Goal: Transaction & Acquisition: Purchase product/service

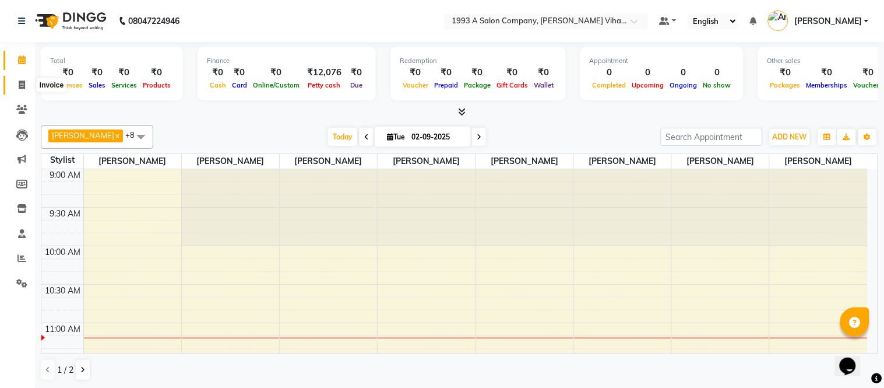
click at [26, 82] on span at bounding box center [22, 85] width 20 height 13
select select "4955"
select select "service"
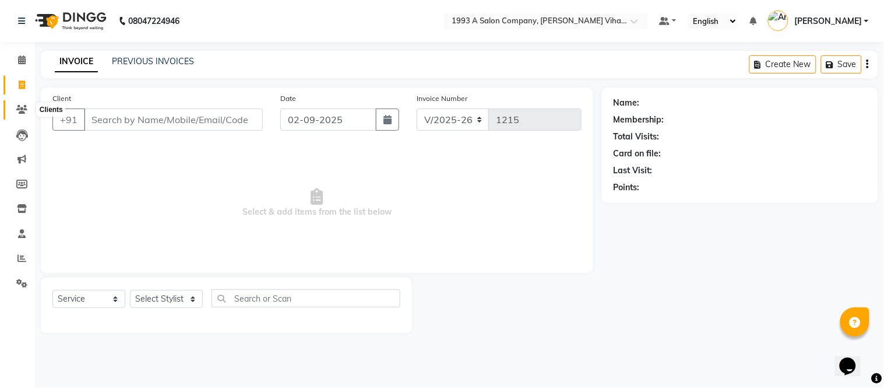
click at [31, 106] on span at bounding box center [22, 109] width 20 height 13
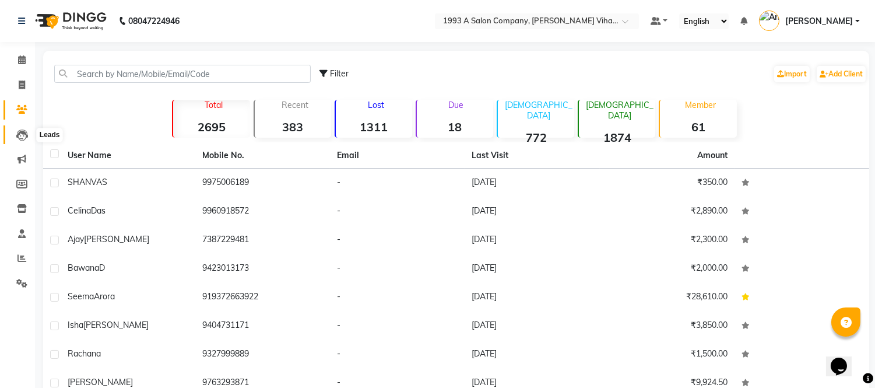
click at [28, 132] on span at bounding box center [22, 134] width 20 height 13
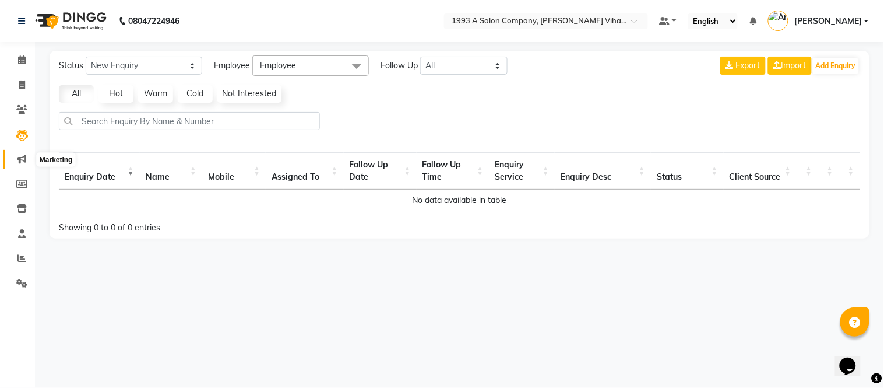
click at [15, 159] on span at bounding box center [22, 159] width 20 height 13
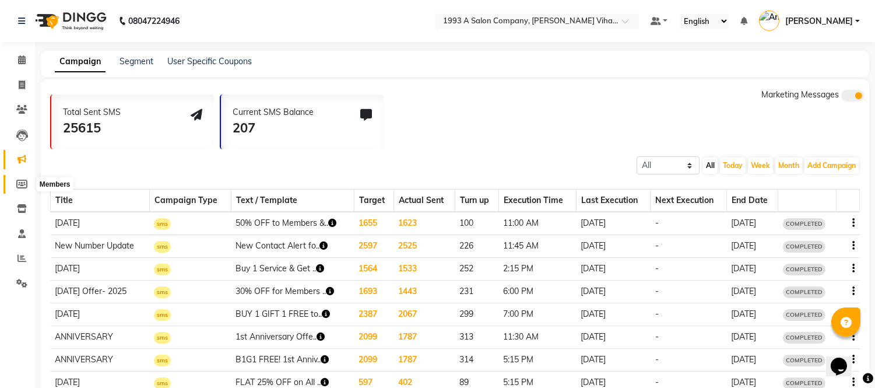
click at [23, 178] on span at bounding box center [22, 184] width 20 height 13
select select
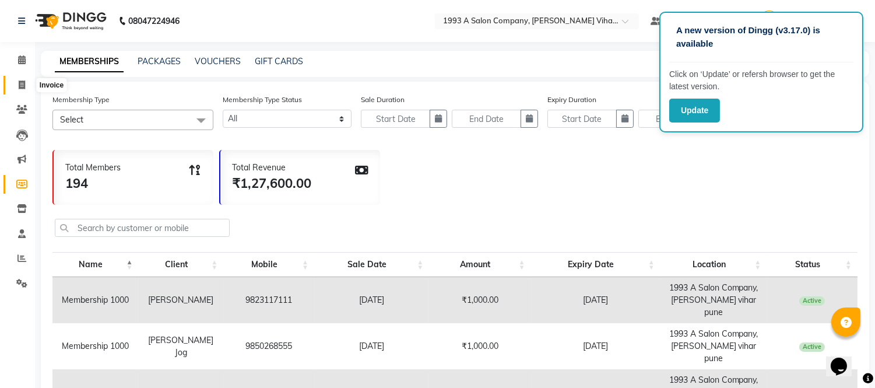
click at [12, 80] on span at bounding box center [22, 85] width 20 height 13
select select "4955"
select select "service"
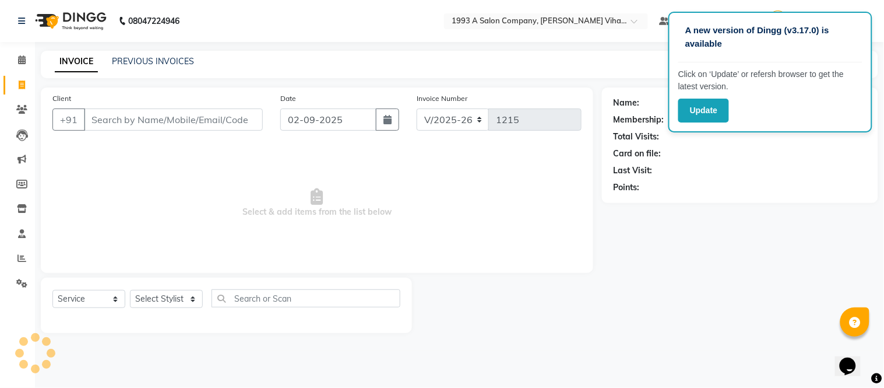
click at [432, 212] on span "Select & add items from the list below" at bounding box center [316, 203] width 529 height 117
click at [750, 170] on div "Last Visit:" at bounding box center [740, 170] width 253 height 12
drag, startPoint x: 701, startPoint y: 215, endPoint x: 695, endPoint y: 223, distance: 10.4
drag, startPoint x: 695, startPoint y: 223, endPoint x: 669, endPoint y: 246, distance: 34.7
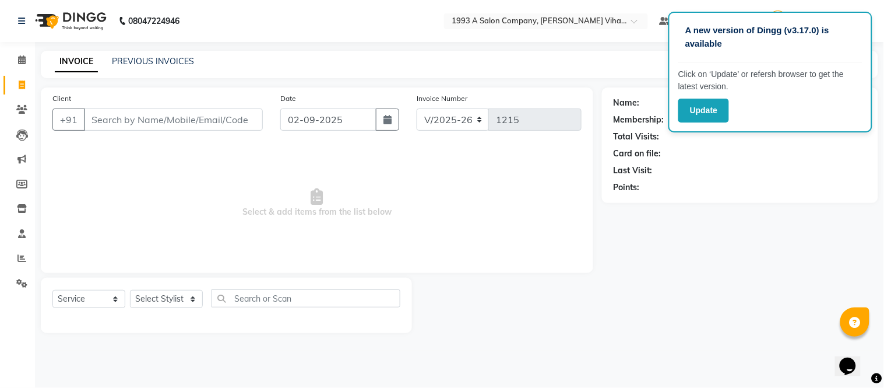
drag, startPoint x: 669, startPoint y: 246, endPoint x: 560, endPoint y: 273, distance: 112.2
drag, startPoint x: 560, startPoint y: 273, endPoint x: 473, endPoint y: 290, distance: 89.1
click at [473, 290] on div at bounding box center [507, 304] width 190 height 55
click at [279, 185] on span "Select & add items from the list below" at bounding box center [316, 203] width 529 height 117
click at [115, 121] on input "Client" at bounding box center [173, 119] width 179 height 22
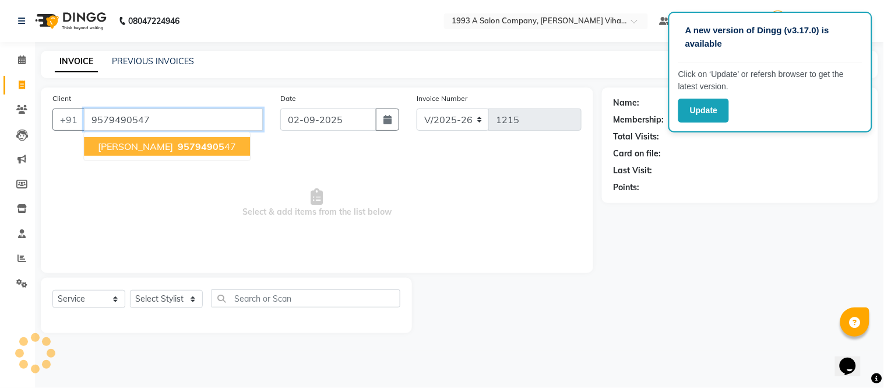
type input "9579490547"
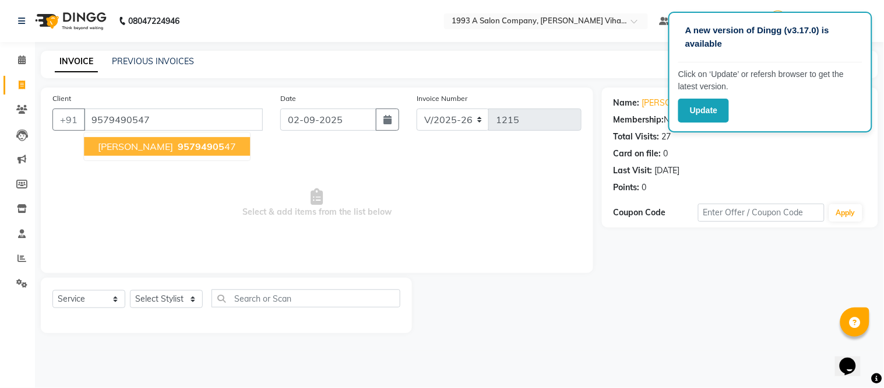
drag, startPoint x: 194, startPoint y: 146, endPoint x: 159, endPoint y: 170, distance: 43.2
click at [187, 159] on ngb-typeahead-window "[PERSON_NAME] 95794905 47" at bounding box center [166, 146] width 167 height 29
click at [178, 140] on span "95794905" at bounding box center [201, 146] width 47 height 12
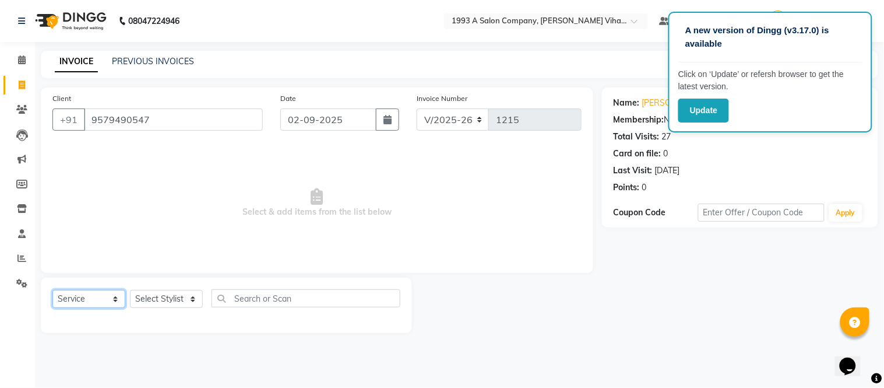
click at [109, 297] on select "Select Service Product Membership Package Voucher Prepaid Gift Card" at bounding box center [88, 299] width 73 height 18
click at [291, 120] on input "02-09-2025" at bounding box center [328, 119] width 97 height 22
select select "9"
select select "2025"
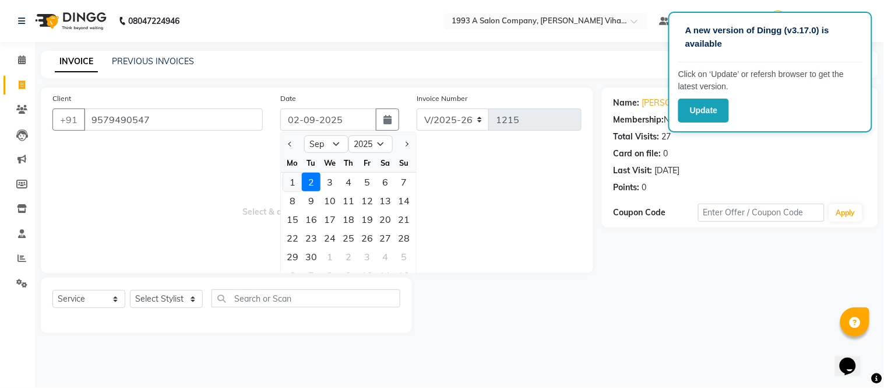
click at [294, 179] on div "1" at bounding box center [292, 182] width 19 height 19
type input "[DATE]"
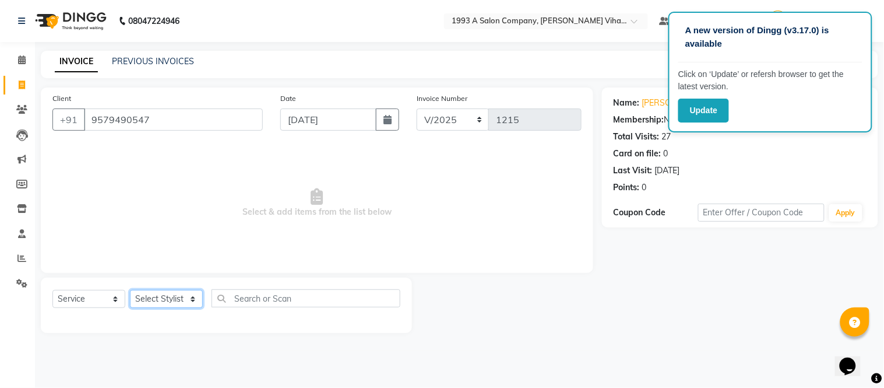
click at [187, 294] on select "Select Stylist [PERSON_NAME] Bhakti [PERSON_NAME] [PERSON_NAME] [PERSON_NAME] […" at bounding box center [166, 299] width 73 height 18
select select "31079"
click at [130, 290] on select "Select Stylist [PERSON_NAME] Bhakti [PERSON_NAME] [PERSON_NAME] [PERSON_NAME] […" at bounding box center [166, 299] width 73 height 18
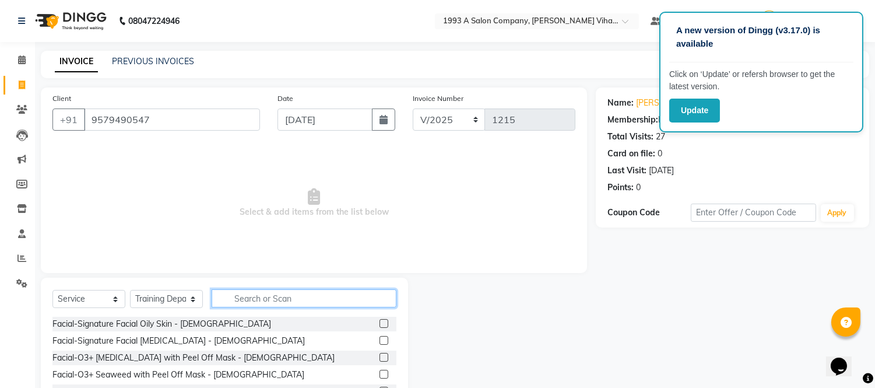
click at [267, 296] on input "text" at bounding box center [304, 298] width 185 height 18
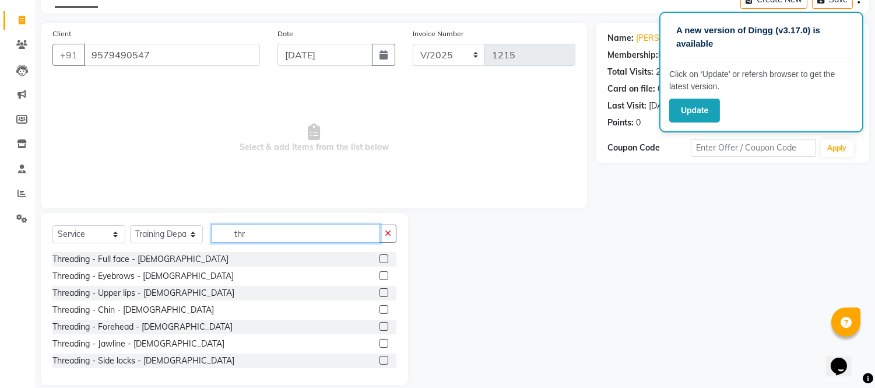
type input "thr"
click at [242, 275] on div "Threading - Eyebrows - [DEMOGRAPHIC_DATA]" at bounding box center [224, 276] width 344 height 15
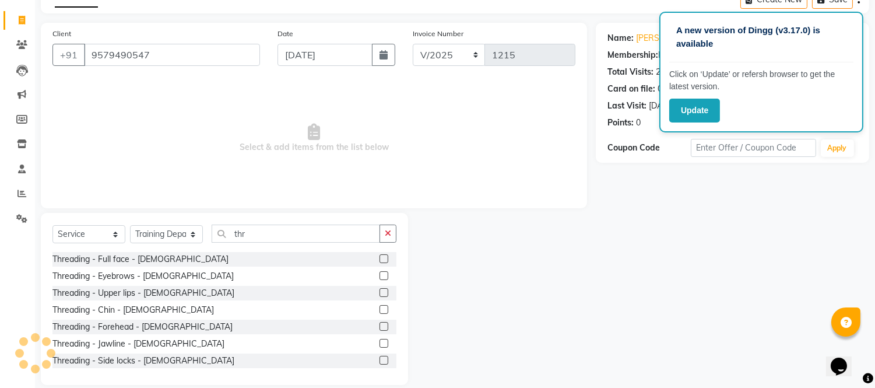
click at [379, 272] on label at bounding box center [383, 275] width 9 height 9
click at [379, 272] on input "checkbox" at bounding box center [383, 276] width 8 height 8
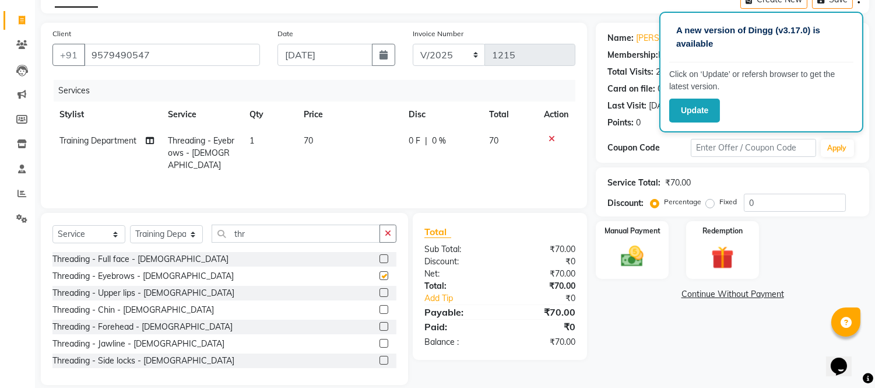
checkbox input "false"
click at [625, 259] on img at bounding box center [632, 256] width 38 height 27
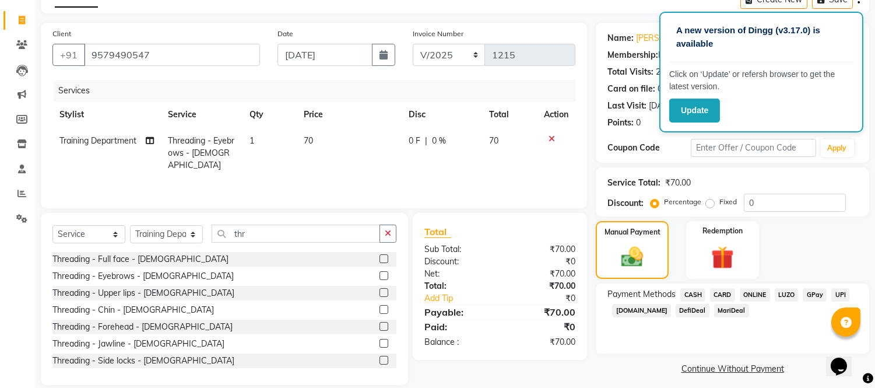
click at [695, 293] on span "CASH" at bounding box center [692, 294] width 25 height 13
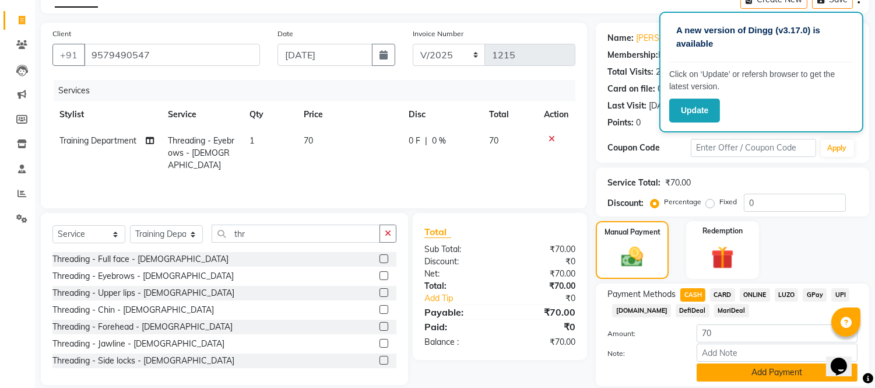
click at [739, 369] on button "Add Payment" at bounding box center [777, 372] width 161 height 18
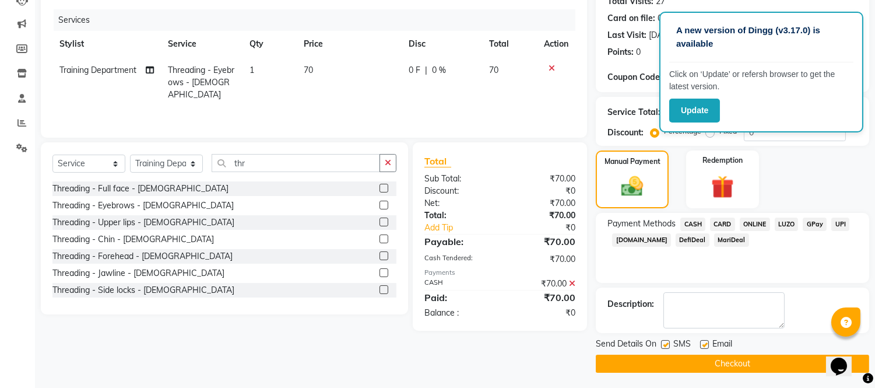
scroll to position [136, 0]
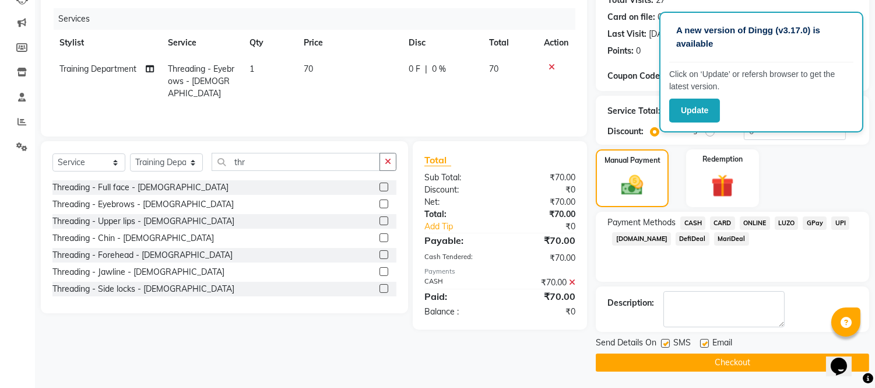
click at [703, 339] on label at bounding box center [704, 343] width 9 height 9
click at [703, 340] on input "checkbox" at bounding box center [704, 344] width 8 height 8
checkbox input "false"
click at [668, 340] on label at bounding box center [665, 343] width 9 height 9
click at [668, 340] on input "checkbox" at bounding box center [665, 344] width 8 height 8
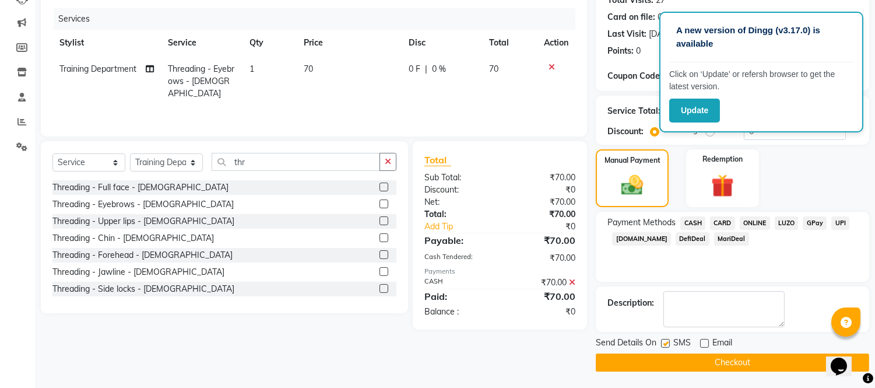
checkbox input "false"
click at [718, 358] on button "Checkout" at bounding box center [732, 362] width 273 height 18
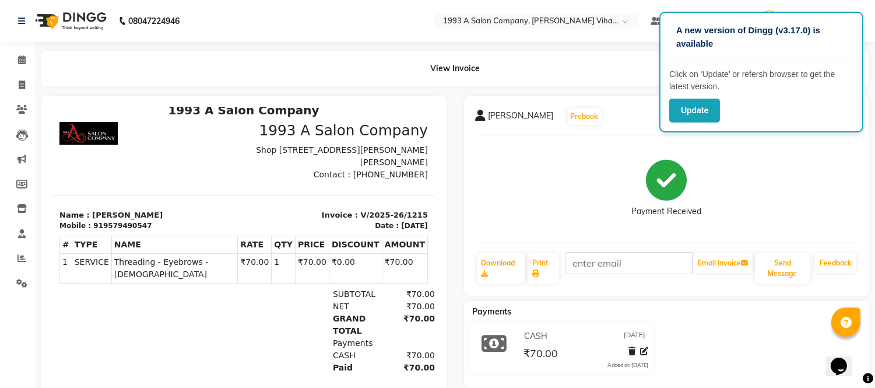
click at [66, 12] on img at bounding box center [70, 21] width 80 height 33
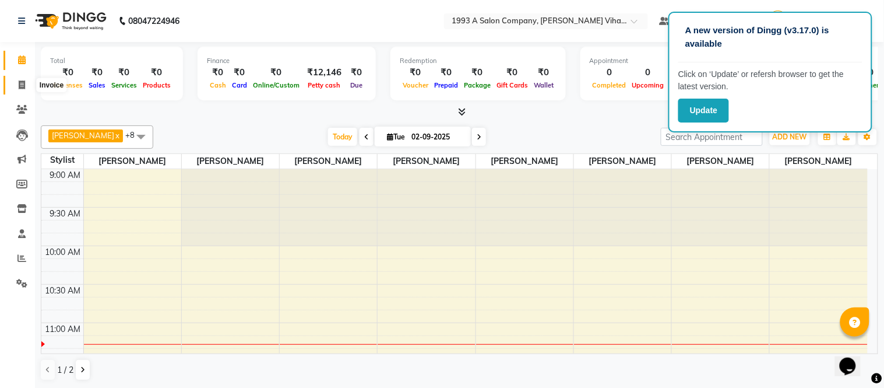
click at [23, 83] on icon at bounding box center [22, 84] width 6 height 9
select select "service"
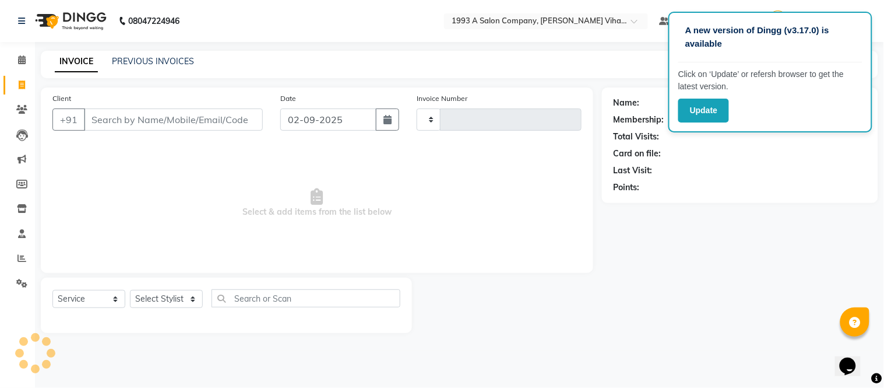
type input "1216"
select select "4955"
click at [110, 122] on input "Client" at bounding box center [173, 119] width 179 height 22
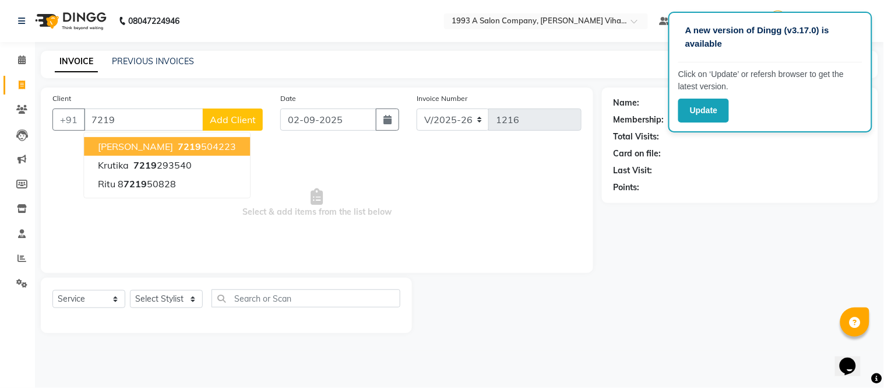
drag, startPoint x: 110, startPoint y: 141, endPoint x: 97, endPoint y: 146, distance: 13.3
click at [107, 143] on span "[PERSON_NAME]" at bounding box center [135, 146] width 75 height 12
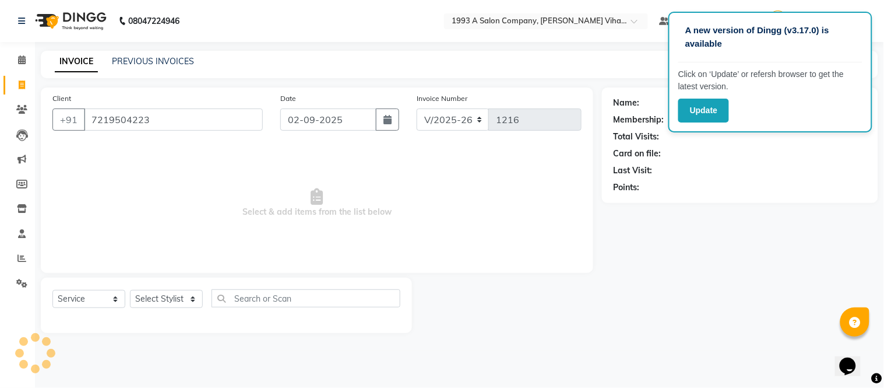
type input "7219504223"
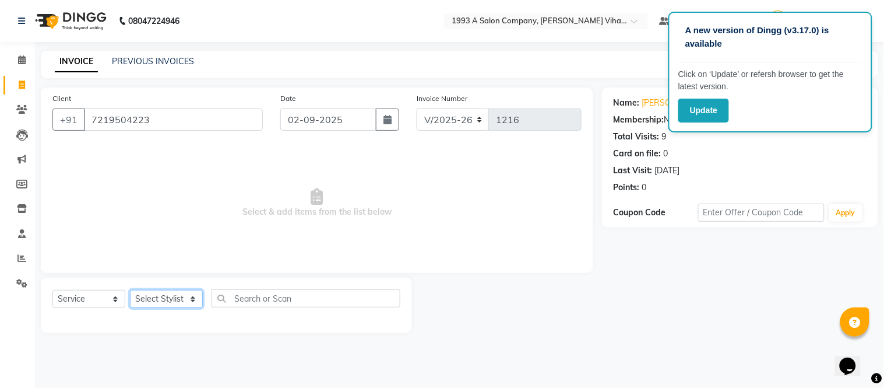
click at [164, 300] on select "Select Stylist [PERSON_NAME] Bhakti [PERSON_NAME] [PERSON_NAME] [PERSON_NAME] […" at bounding box center [166, 299] width 73 height 18
select select "31079"
click at [130, 290] on select "Select Stylist [PERSON_NAME] Bhakti [PERSON_NAME] [PERSON_NAME] [PERSON_NAME] […" at bounding box center [166, 299] width 73 height 18
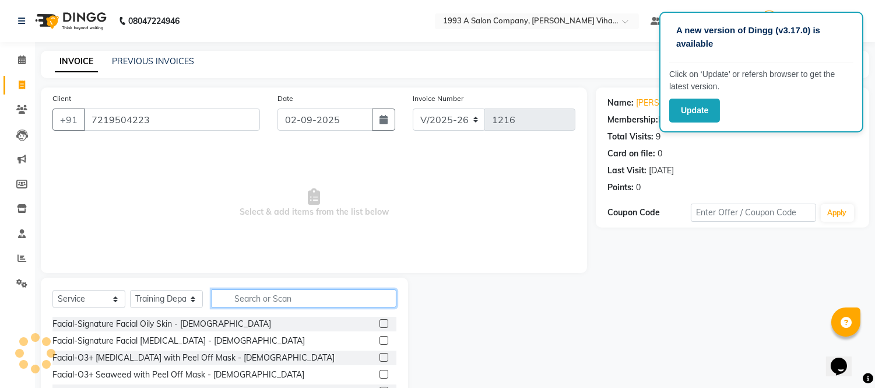
click at [290, 295] on input "text" at bounding box center [304, 298] width 185 height 18
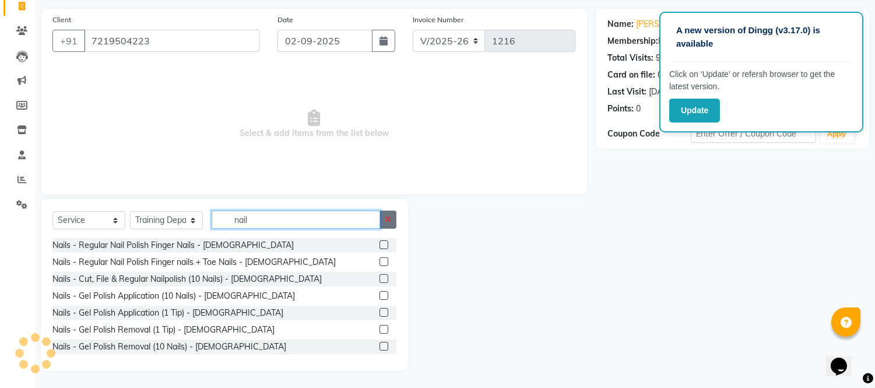
type input "nail"
click at [388, 224] on button "button" at bounding box center [387, 219] width 17 height 18
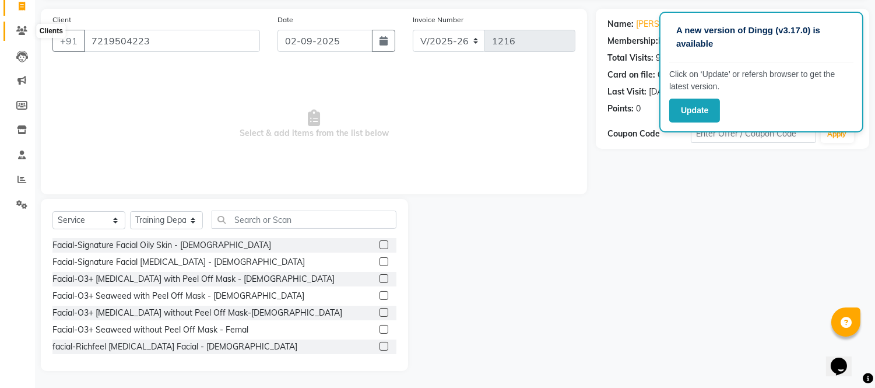
click at [22, 29] on icon at bounding box center [21, 30] width 11 height 9
click at [27, 26] on span at bounding box center [22, 30] width 20 height 13
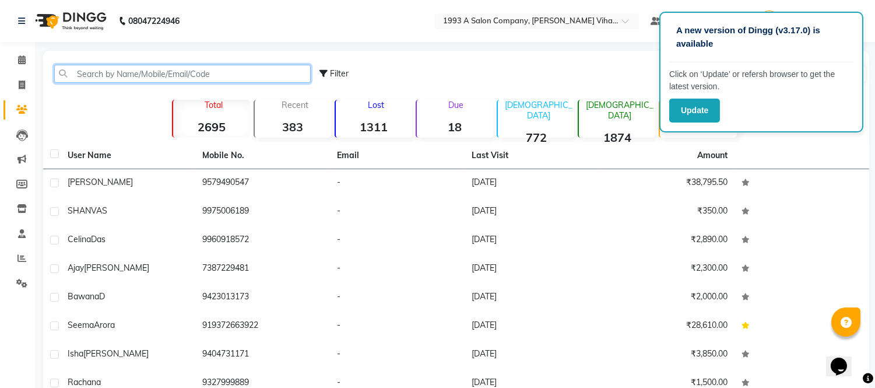
drag, startPoint x: 249, startPoint y: 68, endPoint x: 244, endPoint y: 73, distance: 7.8
click at [245, 72] on input "text" at bounding box center [182, 74] width 256 height 18
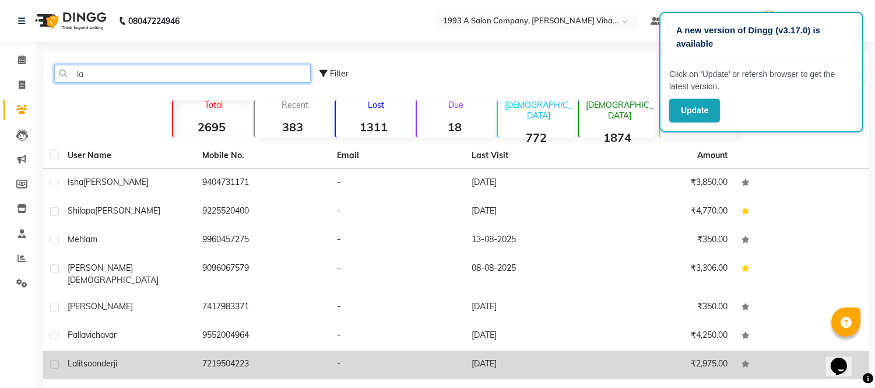
type input "la"
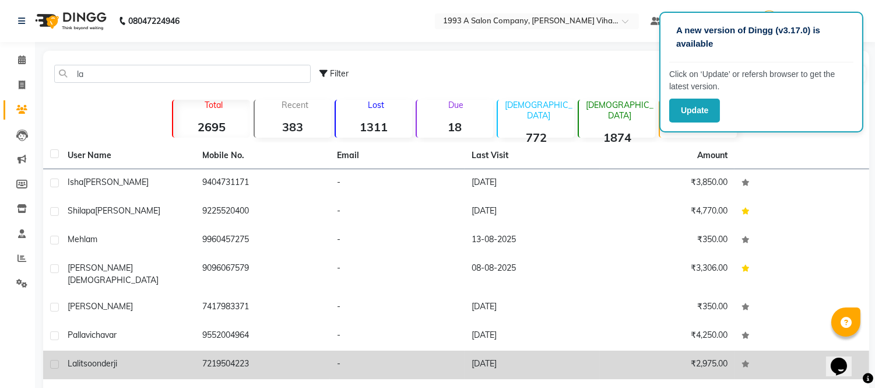
click at [104, 358] on span "soonderji" at bounding box center [100, 363] width 34 height 10
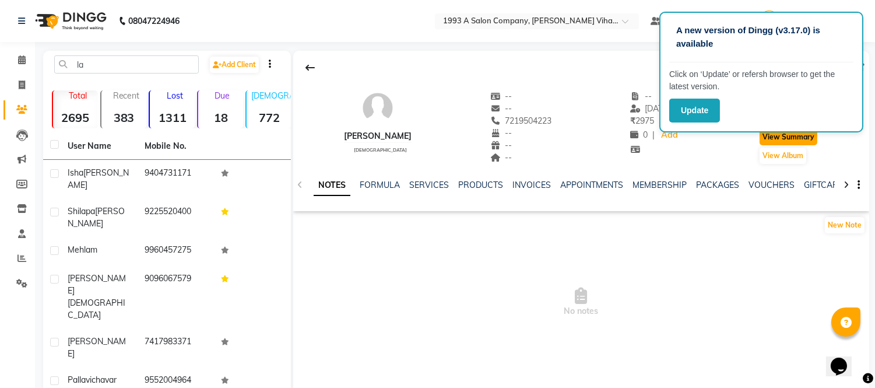
click at [776, 137] on button "View Summary" at bounding box center [788, 137] width 58 height 16
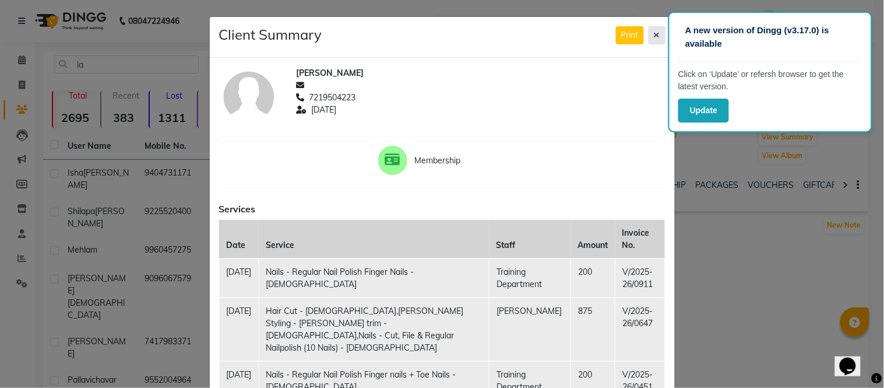
click at [655, 34] on button at bounding box center [657, 35] width 17 height 18
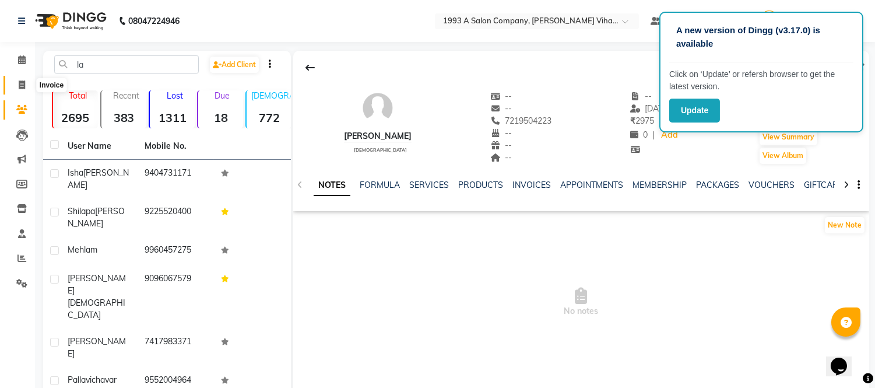
click at [16, 91] on span at bounding box center [22, 85] width 20 height 13
select select "service"
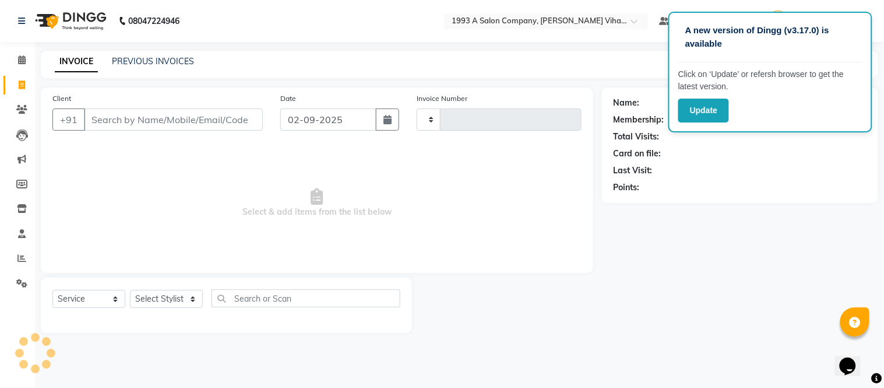
type input "1216"
select select "4955"
click at [138, 118] on input "Client" at bounding box center [173, 119] width 179 height 22
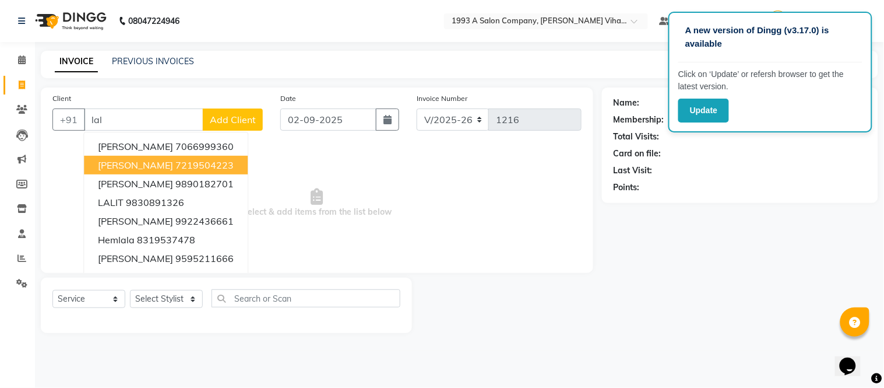
click at [142, 160] on span "[PERSON_NAME]" at bounding box center [135, 165] width 75 height 12
type input "7219504223"
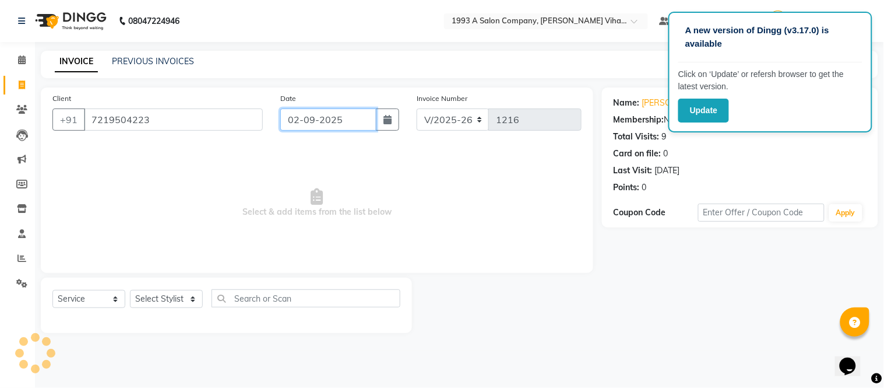
click at [296, 119] on input "02-09-2025" at bounding box center [328, 119] width 97 height 22
select select "9"
select select "2025"
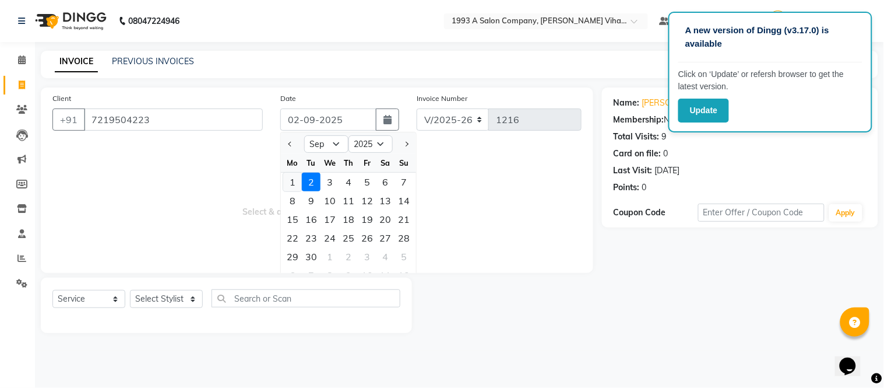
click at [292, 181] on div "1" at bounding box center [292, 182] width 19 height 19
type input "[DATE]"
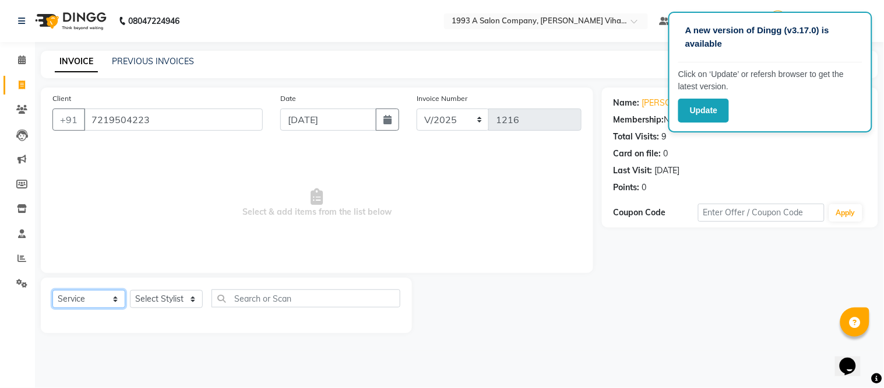
click at [112, 299] on select "Select Service Product Membership Package Voucher Prepaid Gift Card" at bounding box center [88, 299] width 73 height 18
click at [177, 298] on select "Select Stylist [PERSON_NAME] Bhakti [PERSON_NAME] [PERSON_NAME] [PERSON_NAME] […" at bounding box center [166, 299] width 73 height 18
select select "31079"
click at [130, 290] on select "Select Stylist [PERSON_NAME] Bhakti [PERSON_NAME] [PERSON_NAME] [PERSON_NAME] […" at bounding box center [166, 299] width 73 height 18
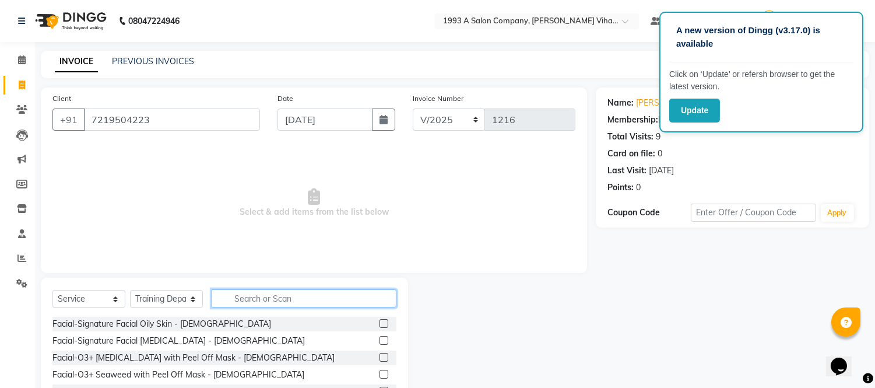
click at [254, 296] on input "text" at bounding box center [304, 298] width 185 height 18
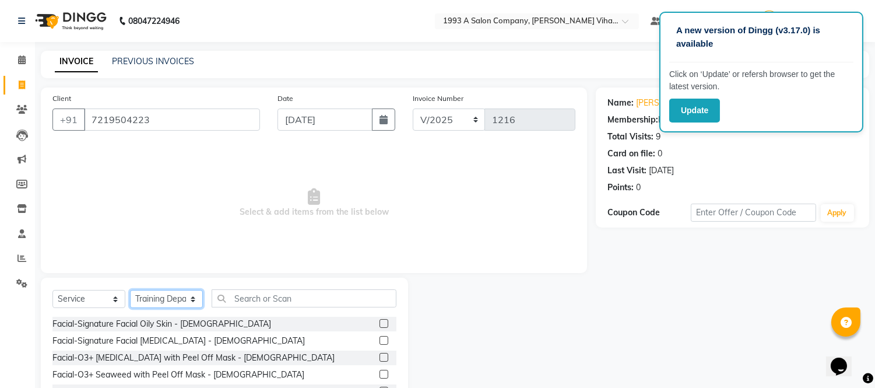
click at [195, 298] on select "Select Stylist [PERSON_NAME] Bhakti [PERSON_NAME] [PERSON_NAME] [PERSON_NAME] […" at bounding box center [166, 299] width 73 height 18
click at [130, 290] on select "Select Stylist [PERSON_NAME] Bhakti [PERSON_NAME] [PERSON_NAME] [PERSON_NAME] […" at bounding box center [166, 299] width 73 height 18
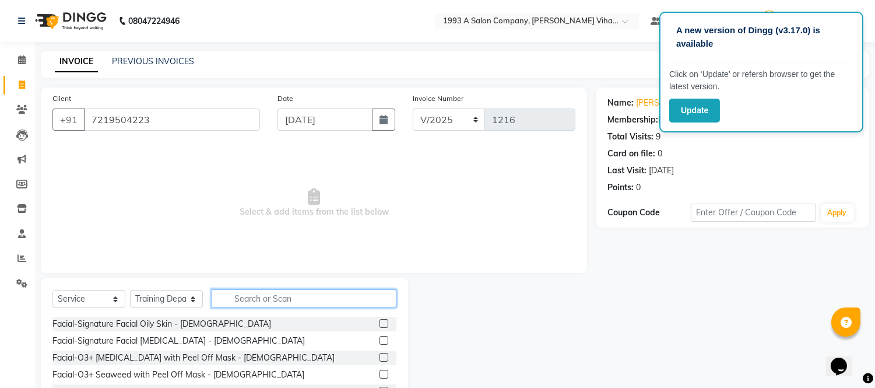
click at [228, 300] on input "text" at bounding box center [304, 298] width 185 height 18
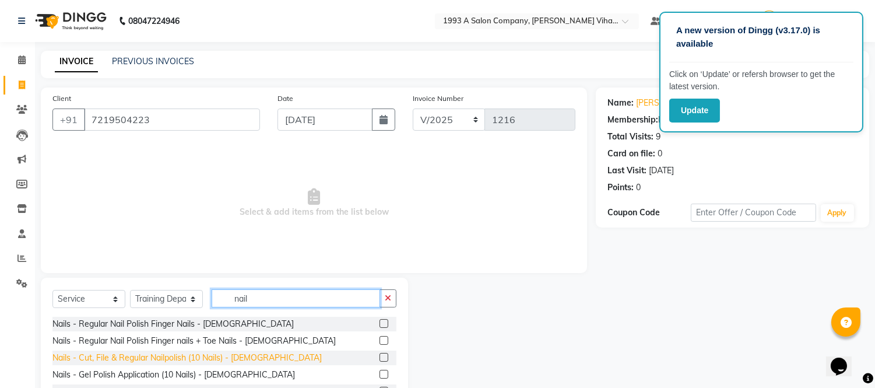
type input "nail"
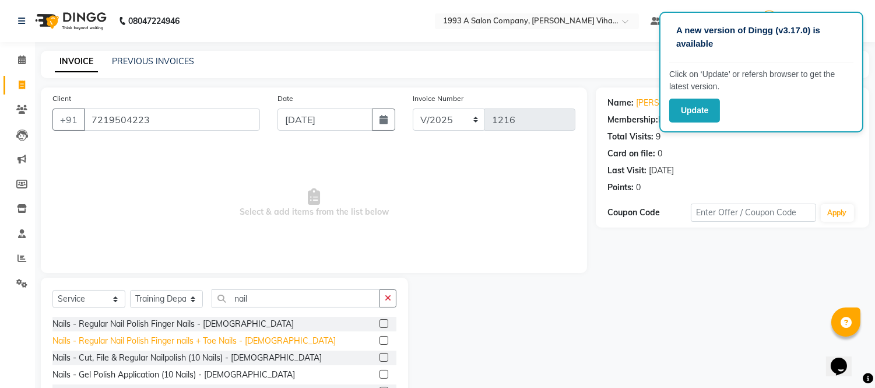
click at [165, 360] on div "Nails - Cut, File & Regular Nailpolish (10 Nails) - [DEMOGRAPHIC_DATA]" at bounding box center [186, 357] width 269 height 12
checkbox input "false"
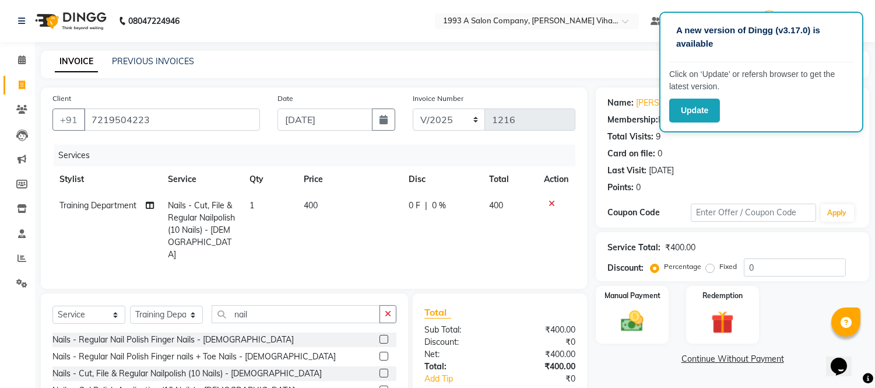
click at [554, 201] on icon at bounding box center [551, 203] width 6 height 8
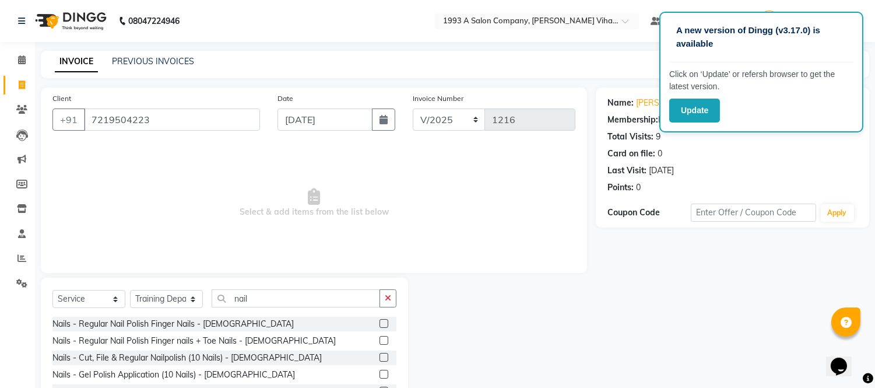
click at [232, 319] on div "Nails - Regular Nail Polish Finger Nails - [DEMOGRAPHIC_DATA]" at bounding box center [224, 324] width 344 height 15
click at [379, 322] on label at bounding box center [383, 323] width 9 height 9
click at [379, 322] on input "checkbox" at bounding box center [383, 324] width 8 height 8
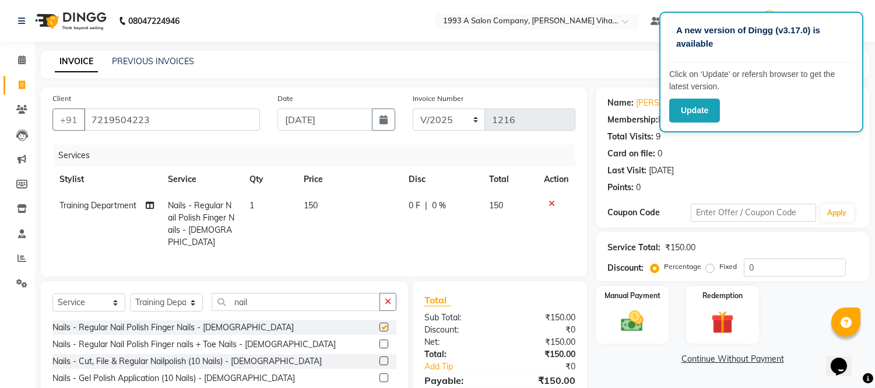
checkbox input "false"
click at [551, 200] on icon at bounding box center [551, 203] width 6 height 8
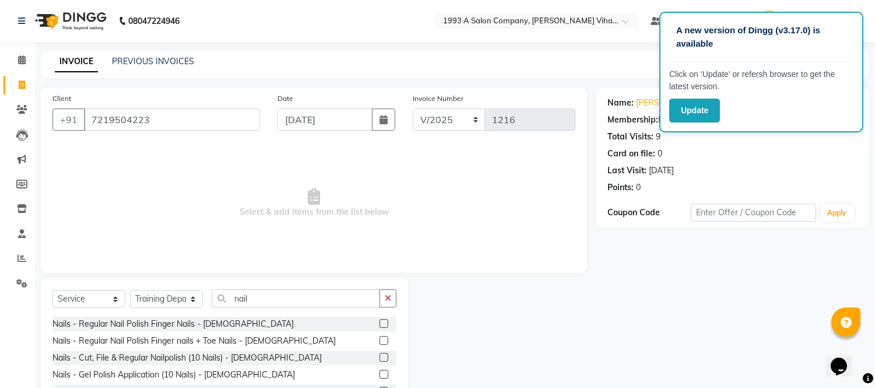
click at [379, 356] on label at bounding box center [383, 357] width 9 height 9
click at [379, 356] on input "checkbox" at bounding box center [383, 358] width 8 height 8
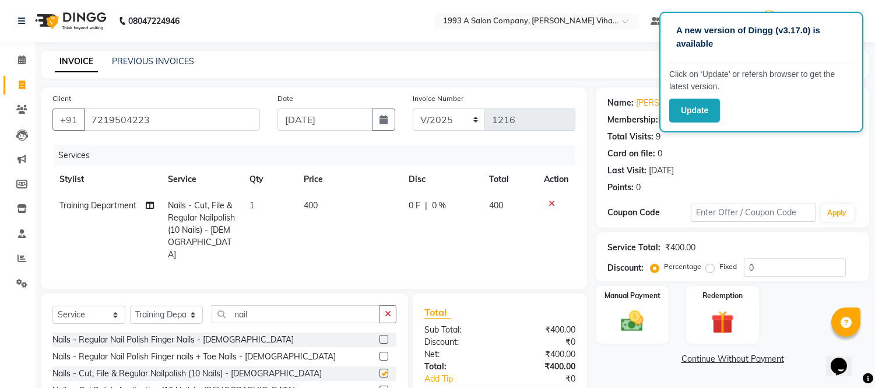
checkbox input "false"
click at [550, 200] on icon at bounding box center [551, 203] width 6 height 8
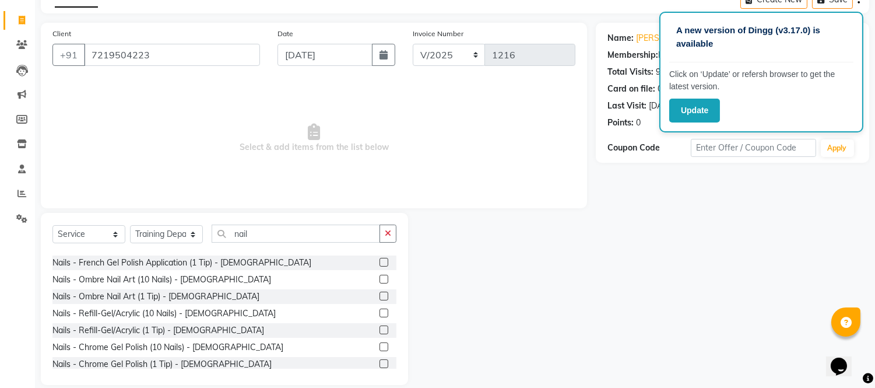
scroll to position [324, 0]
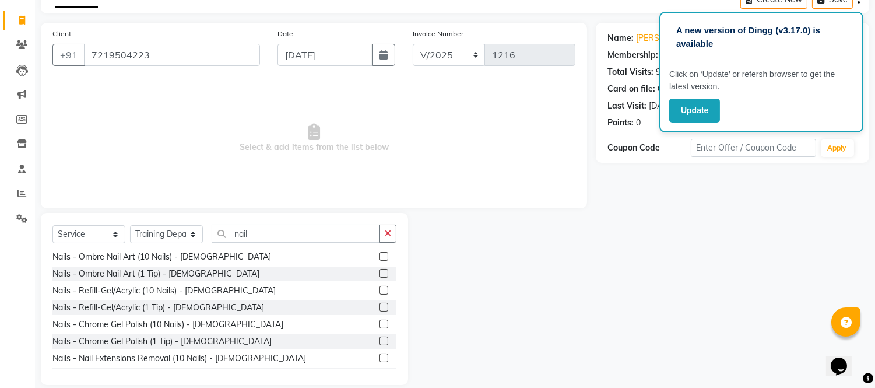
click at [228, 270] on div "Nails - Ombre Nail Art (1 Tip) - [DEMOGRAPHIC_DATA]" at bounding box center [224, 273] width 344 height 15
click at [382, 270] on div at bounding box center [387, 273] width 17 height 15
click at [379, 272] on label at bounding box center [383, 273] width 9 height 9
click at [379, 272] on input "checkbox" at bounding box center [383, 274] width 8 height 8
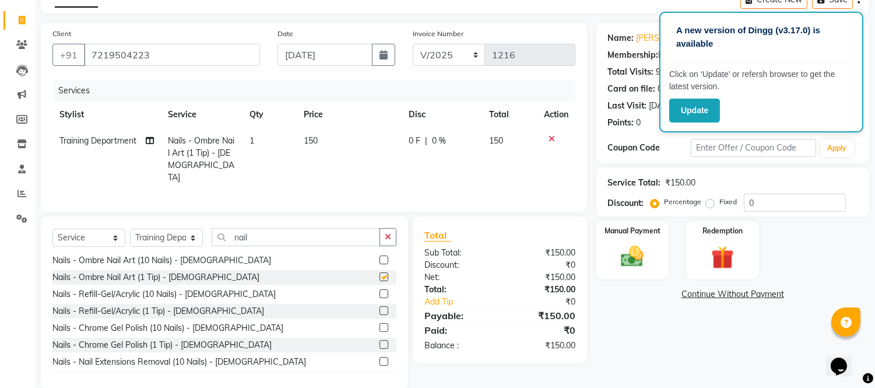
checkbox input "false"
click at [547, 139] on div at bounding box center [556, 139] width 24 height 8
click at [550, 135] on icon at bounding box center [551, 139] width 6 height 8
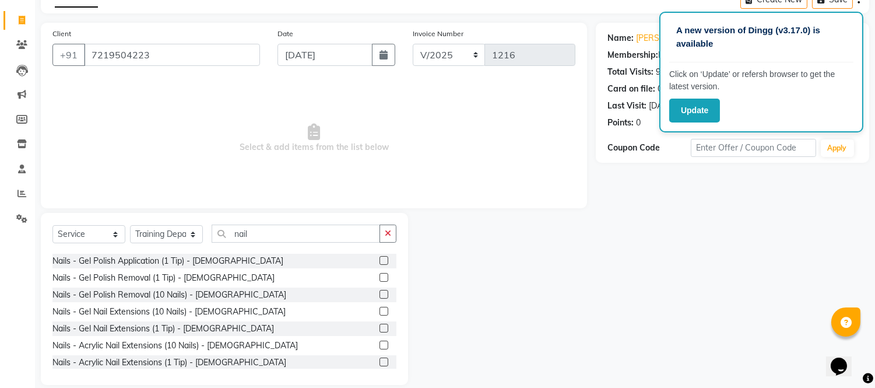
scroll to position [1, 0]
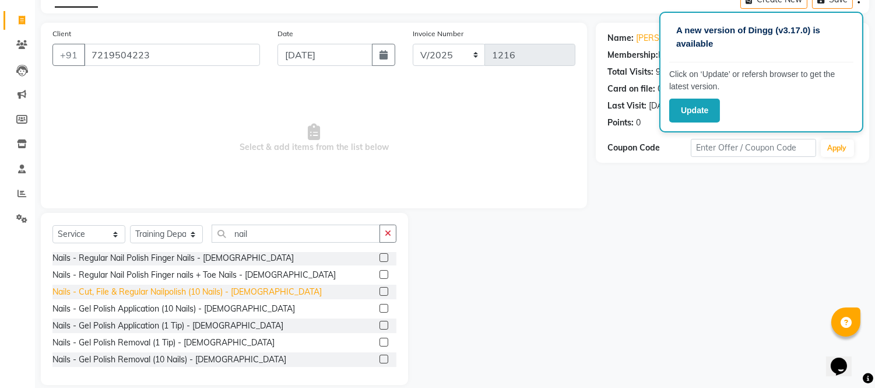
click at [242, 290] on div "Nails - Cut, File & Regular Nailpolish (10 Nails) - [DEMOGRAPHIC_DATA]" at bounding box center [186, 292] width 269 height 12
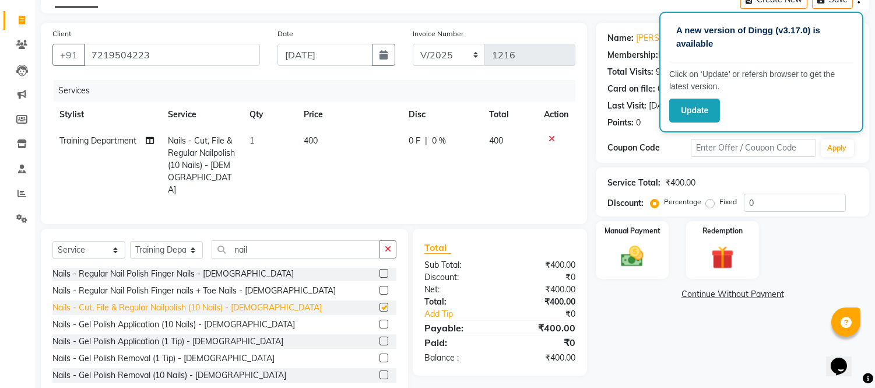
checkbox input "false"
click at [382, 284] on div at bounding box center [387, 290] width 17 height 15
click at [379, 286] on label at bounding box center [383, 290] width 9 height 9
click at [379, 287] on input "checkbox" at bounding box center [383, 291] width 8 height 8
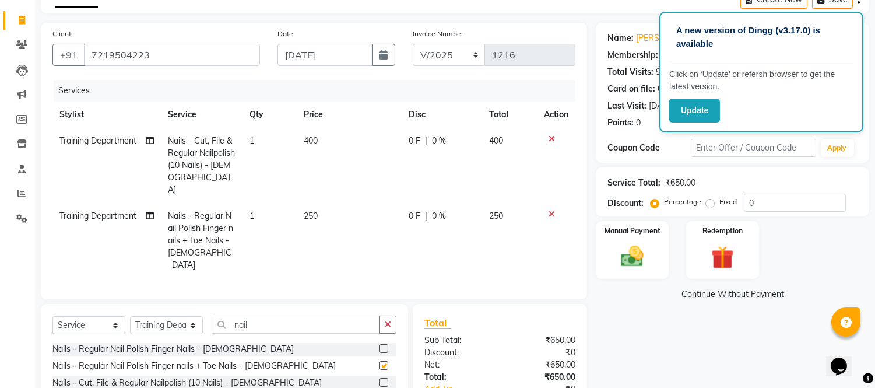
checkbox input "false"
click at [548, 210] on icon at bounding box center [551, 214] width 6 height 8
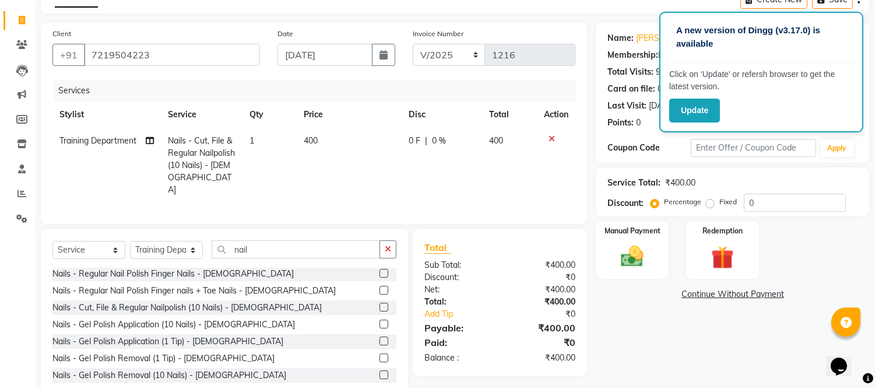
click at [554, 137] on div at bounding box center [556, 139] width 24 height 8
click at [549, 138] on icon at bounding box center [551, 139] width 6 height 8
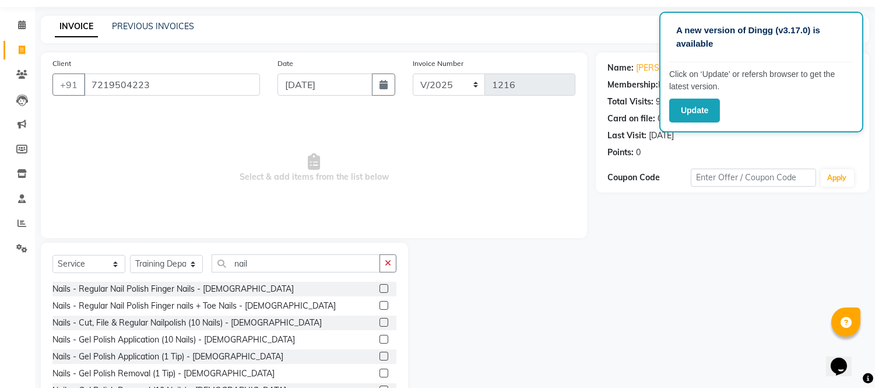
scroll to position [65, 0]
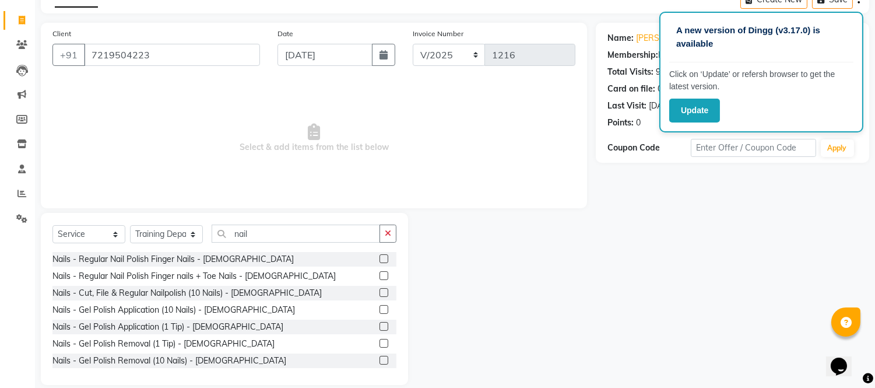
click at [318, 248] on div "Select Service Product Membership Package Voucher Prepaid Gift Card Select Styl…" at bounding box center [224, 237] width 344 height 27
click at [317, 254] on div "Nails - Regular Nail Polish Finger Nails - [DEMOGRAPHIC_DATA]" at bounding box center [224, 259] width 344 height 15
click at [379, 258] on label at bounding box center [383, 258] width 9 height 9
click at [379, 258] on input "checkbox" at bounding box center [383, 259] width 8 height 8
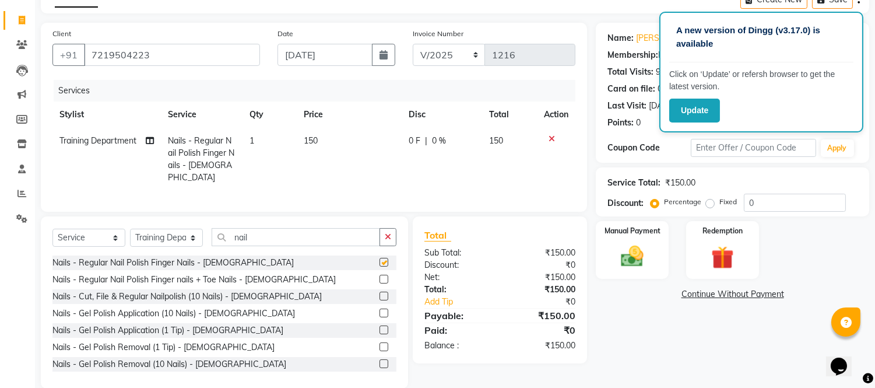
checkbox input "false"
click at [551, 133] on td at bounding box center [556, 159] width 38 height 63
click at [551, 135] on icon at bounding box center [551, 139] width 6 height 8
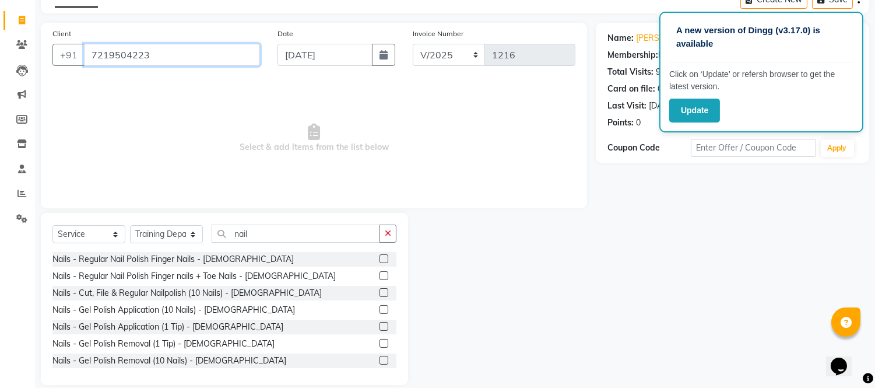
click at [205, 51] on input "7219504223" at bounding box center [172, 55] width 176 height 22
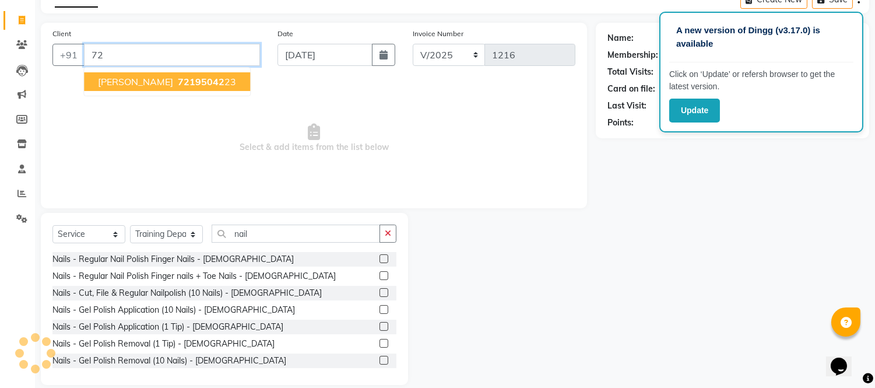
type input "7"
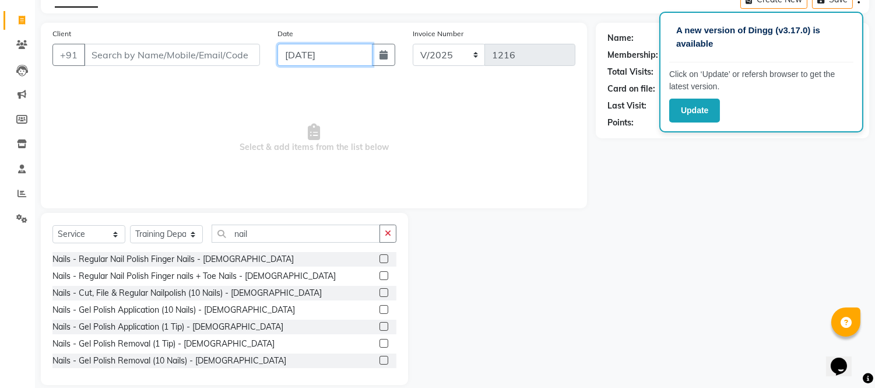
click at [293, 57] on input "[DATE]" at bounding box center [324, 55] width 95 height 22
select select "9"
select select "2025"
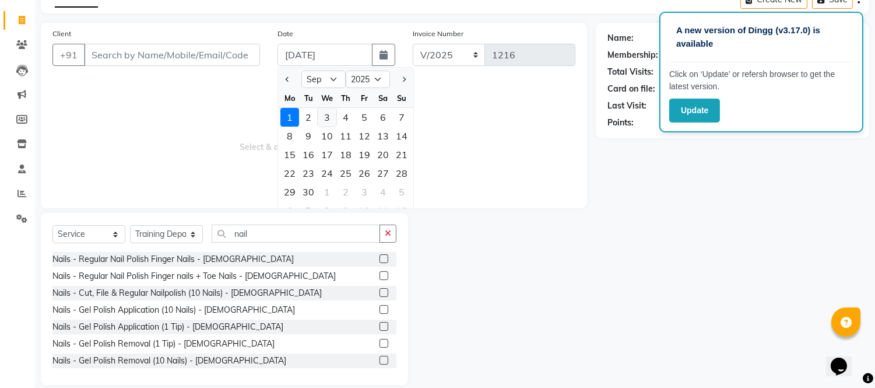
click at [319, 115] on div "3" at bounding box center [327, 117] width 19 height 19
type input "[DATE]"
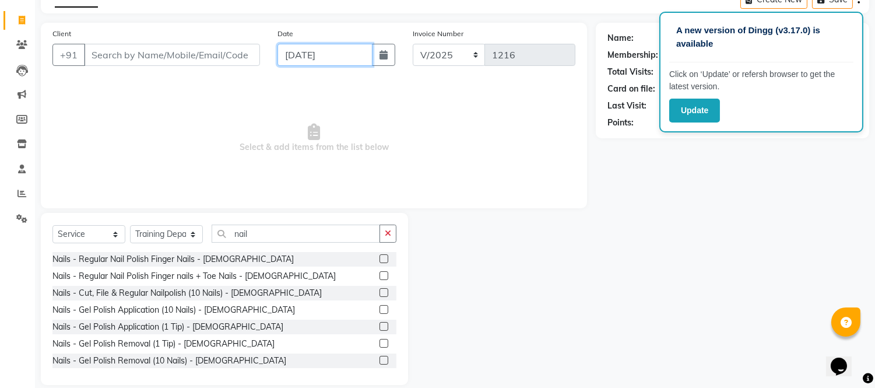
click at [294, 54] on input "[DATE]" at bounding box center [324, 55] width 95 height 22
select select "9"
select select "2025"
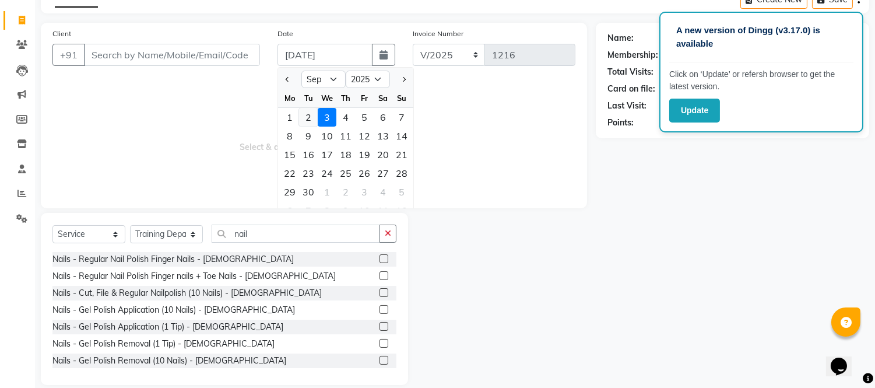
click at [301, 114] on div "2" at bounding box center [308, 117] width 19 height 19
type input "02-09-2025"
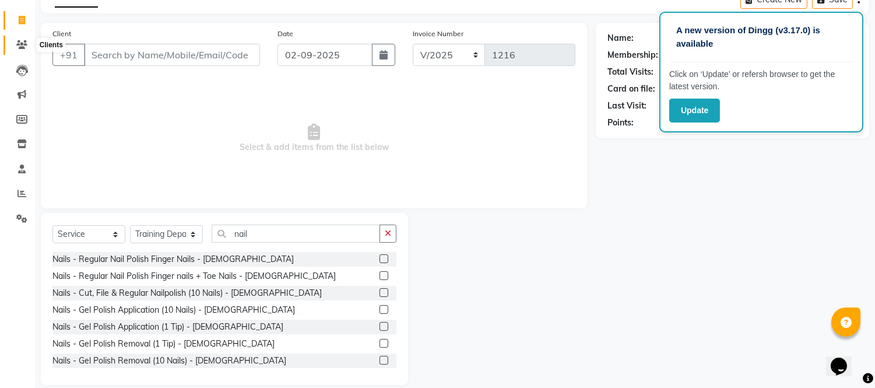
click at [13, 44] on span at bounding box center [22, 44] width 20 height 13
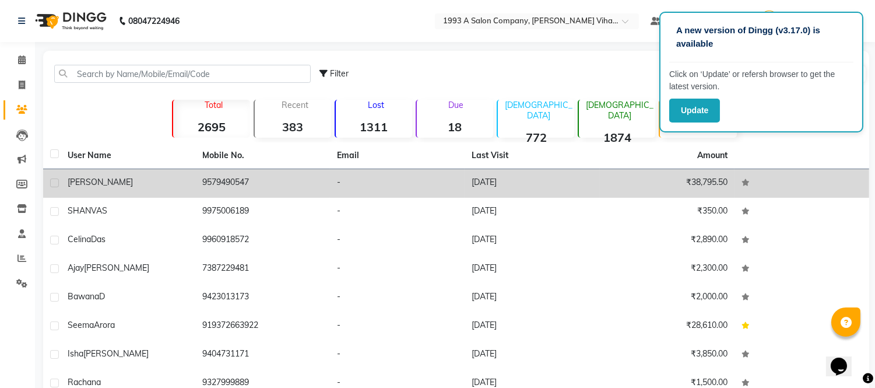
drag, startPoint x: 91, startPoint y: 164, endPoint x: 66, endPoint y: 177, distance: 27.9
click at [66, 177] on td "[PERSON_NAME]" at bounding box center [128, 183] width 135 height 29
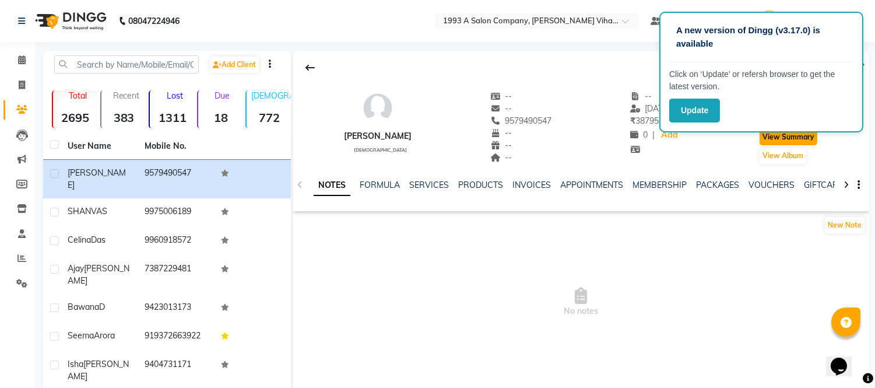
click at [770, 138] on button "View Summary" at bounding box center [788, 137] width 58 height 16
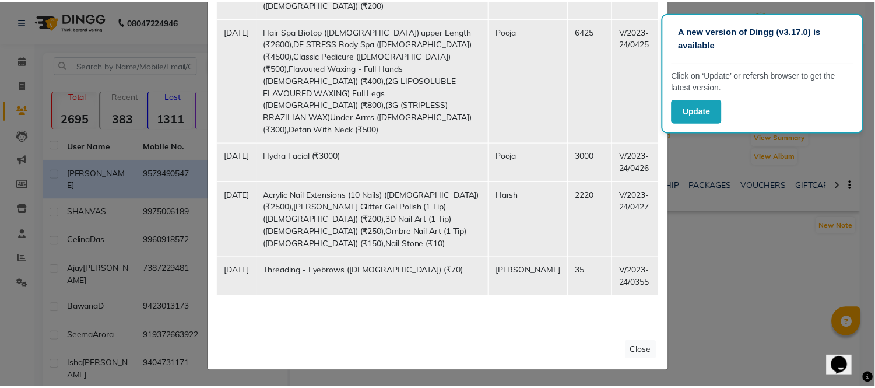
scroll to position [2180, 0]
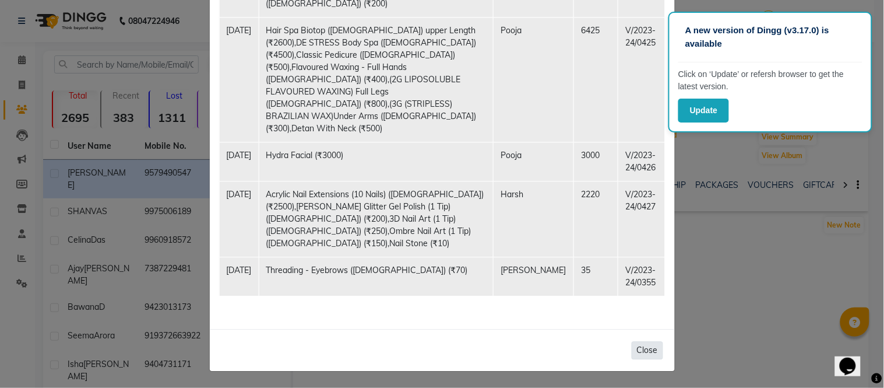
click at [640, 347] on button "Close" at bounding box center [647, 350] width 31 height 18
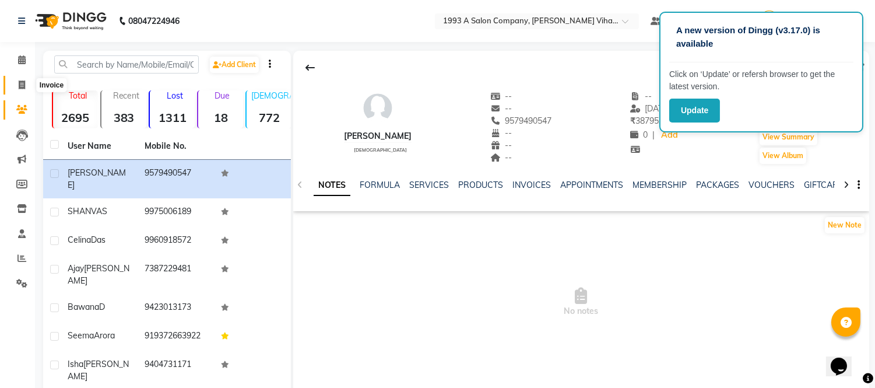
click at [21, 83] on icon at bounding box center [22, 84] width 6 height 9
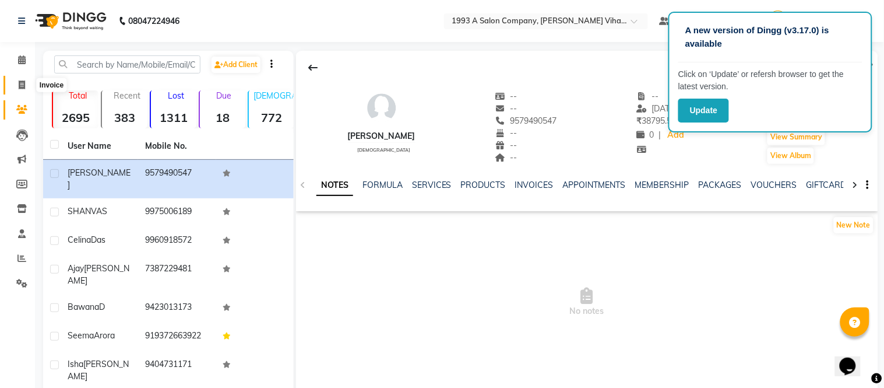
select select "4955"
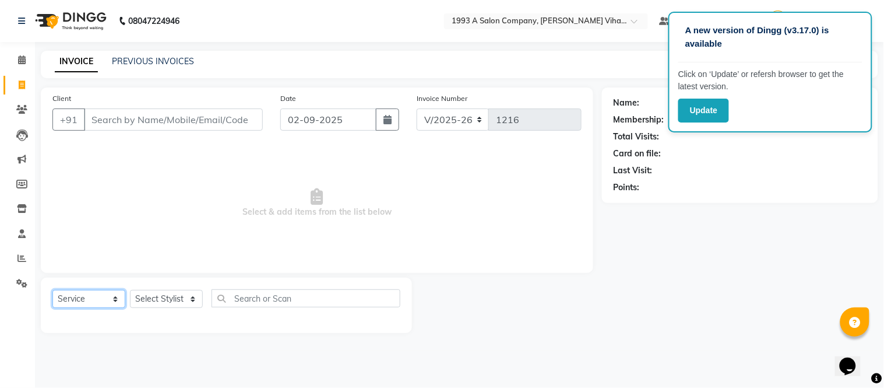
click at [114, 296] on select "Select Service Product Membership Package Voucher Prepaid Gift Card" at bounding box center [88, 299] width 73 height 18
select select "select"
click at [52, 290] on select "Select Service Product Membership Package Voucher Prepaid Gift Card" at bounding box center [88, 299] width 73 height 18
click at [172, 294] on select "Select Stylist [PERSON_NAME] Bhakti [PERSON_NAME] [PERSON_NAME] [PERSON_NAME] […" at bounding box center [166, 299] width 73 height 18
select select "31079"
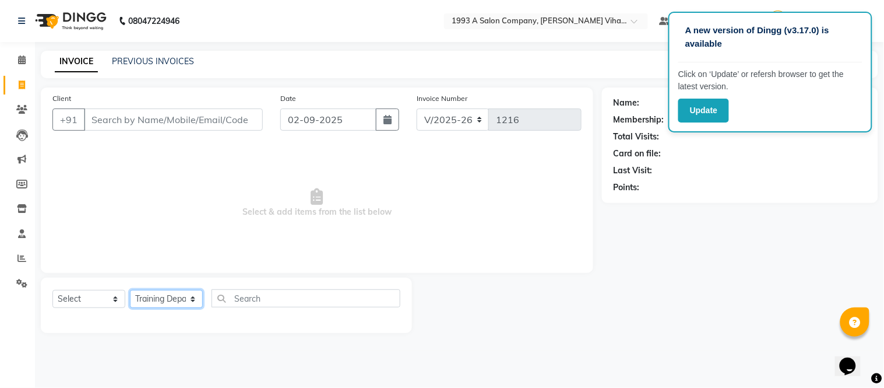
click at [130, 290] on select "Select Stylist [PERSON_NAME] Bhakti [PERSON_NAME] [PERSON_NAME] [PERSON_NAME] […" at bounding box center [166, 299] width 73 height 18
click at [189, 293] on select "Select Stylist [PERSON_NAME] Bhakti [PERSON_NAME] [PERSON_NAME] [PERSON_NAME] […" at bounding box center [166, 299] width 73 height 18
select select
click at [130, 290] on select "Select Stylist [PERSON_NAME] Bhakti [PERSON_NAME] [PERSON_NAME] [PERSON_NAME] […" at bounding box center [166, 299] width 73 height 18
click at [391, 118] on icon "button" at bounding box center [388, 119] width 8 height 9
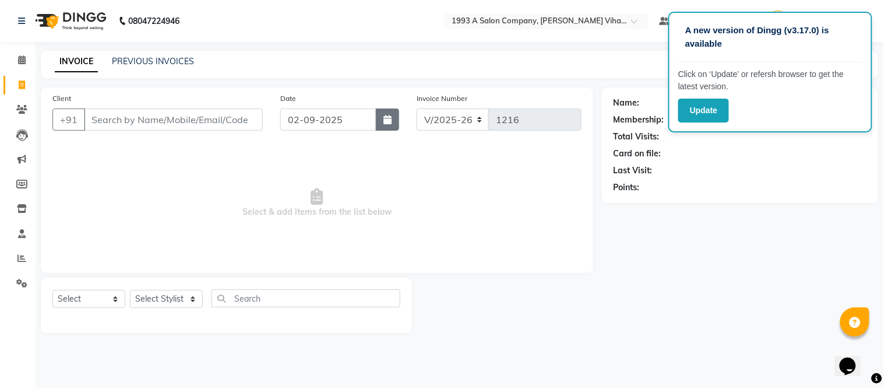
select select "9"
select select "2025"
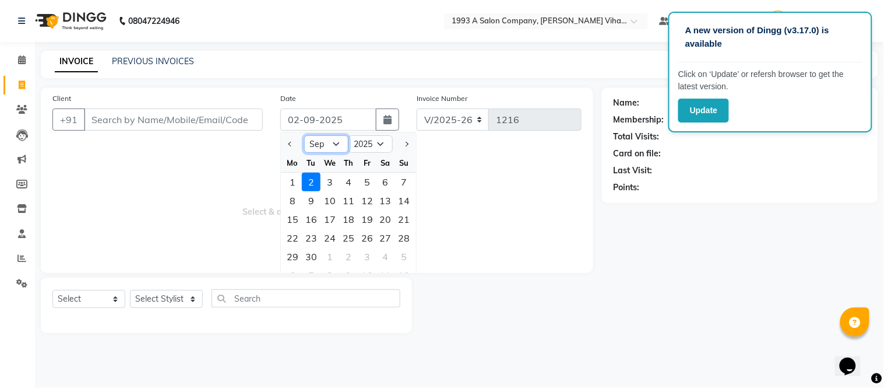
click at [334, 142] on select "Jan Feb Mar Apr May Jun [DATE] Aug Sep Oct Nov Dec" at bounding box center [326, 143] width 44 height 17
click at [304, 135] on select "Jan Feb Mar Apr May Jun [DATE] Aug Sep Oct Nov Dec" at bounding box center [326, 143] width 44 height 17
click at [406, 143] on span "Next month" at bounding box center [406, 144] width 5 height 5
click at [293, 140] on button "Previous month" at bounding box center [291, 144] width 10 height 19
select select "9"
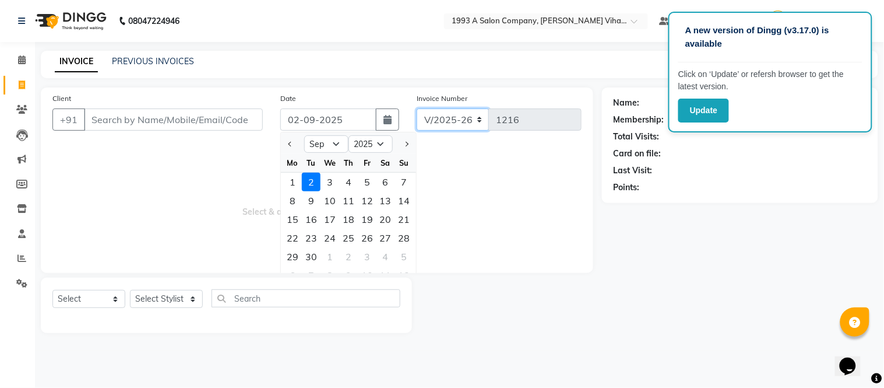
click at [476, 117] on select "V/2025 V/2025-26" at bounding box center [453, 119] width 73 height 22
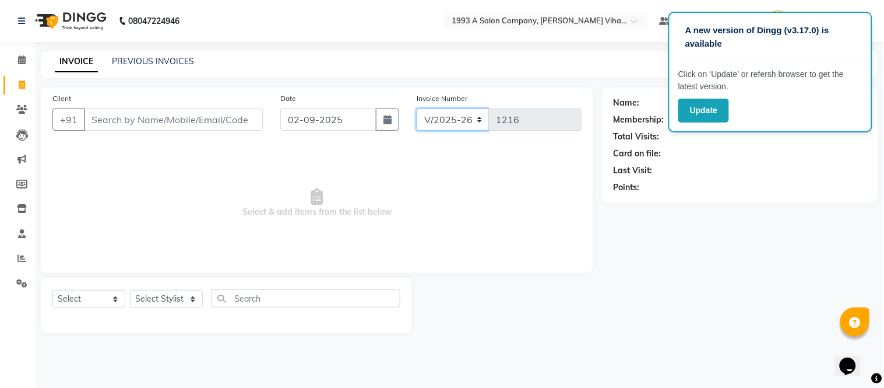
click at [476, 117] on select "V/2025 V/2025-26" at bounding box center [453, 119] width 73 height 22
click at [148, 119] on input "Client" at bounding box center [173, 119] width 179 height 22
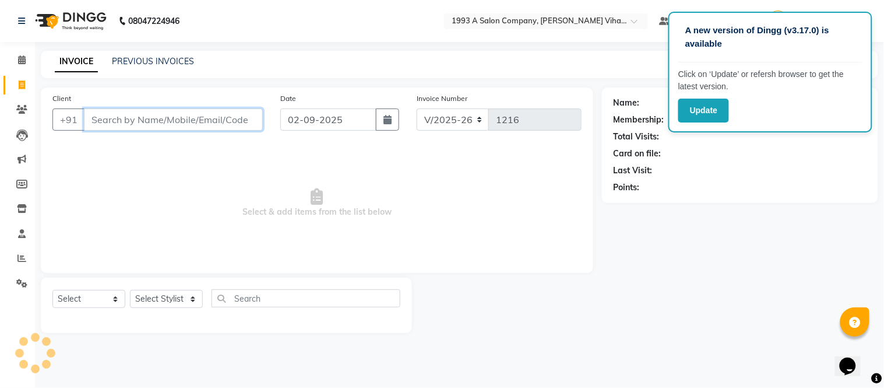
click at [220, 121] on input "Client" at bounding box center [173, 119] width 179 height 22
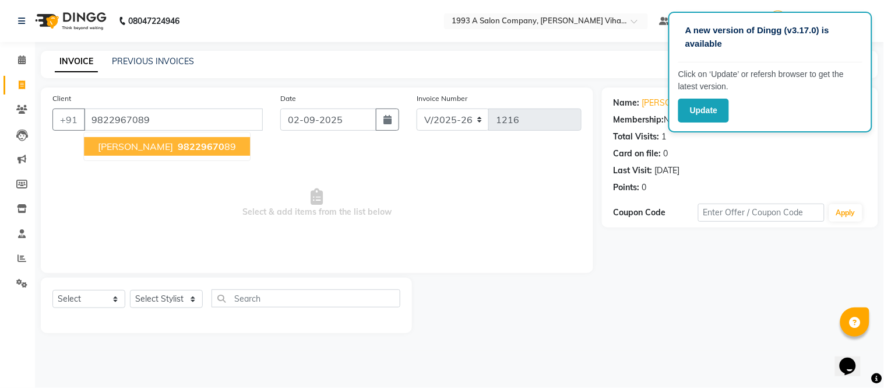
click at [136, 138] on button "[PERSON_NAME] 98229670 89" at bounding box center [167, 146] width 166 height 19
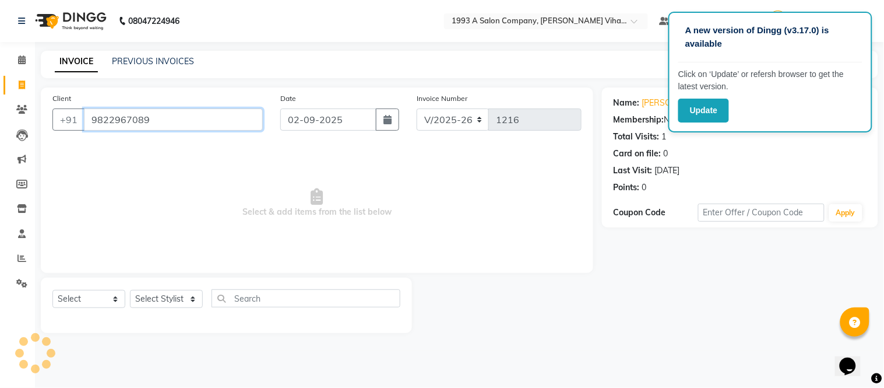
click at [170, 112] on input "9822967089" at bounding box center [173, 119] width 179 height 22
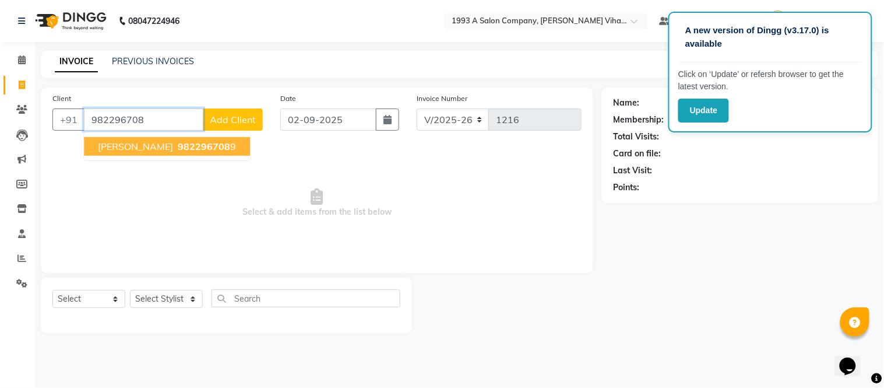
click at [178, 142] on span "982296708" at bounding box center [204, 146] width 52 height 12
type input "9822967089"
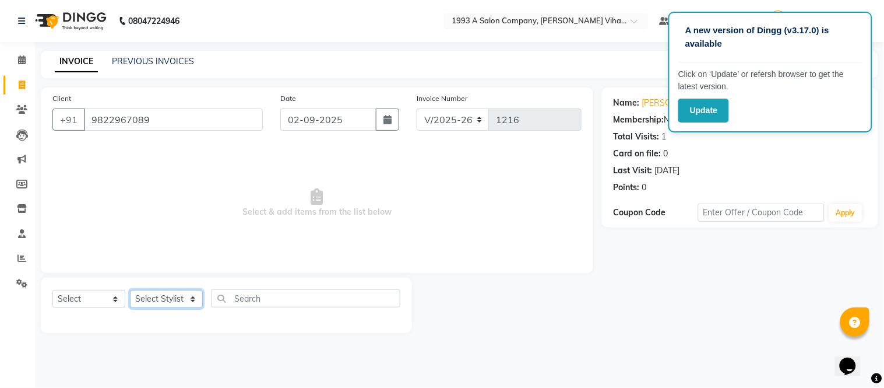
click at [182, 291] on select "Select Stylist [PERSON_NAME] Bhakti [PERSON_NAME] [PERSON_NAME] [PERSON_NAME] […" at bounding box center [166, 299] width 73 height 18
select select "71067"
click at [130, 290] on select "Select Stylist [PERSON_NAME] Bhakti [PERSON_NAME] [PERSON_NAME] [PERSON_NAME] […" at bounding box center [166, 299] width 73 height 18
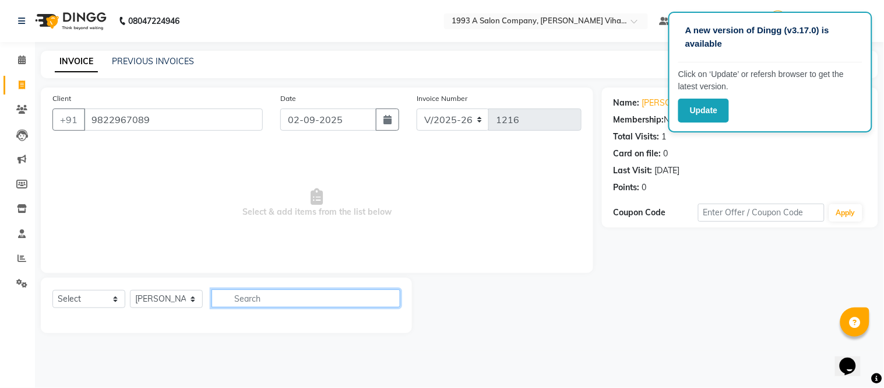
click at [228, 298] on input "text" at bounding box center [306, 298] width 189 height 18
type input "cut"
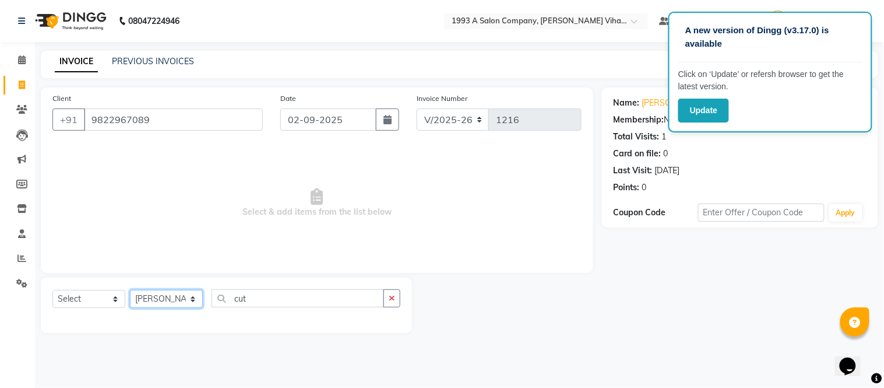
click at [167, 295] on select "Select Stylist [PERSON_NAME] Bhakti [PERSON_NAME] [PERSON_NAME] [PERSON_NAME] […" at bounding box center [166, 299] width 73 height 18
click at [130, 290] on select "Select Stylist [PERSON_NAME] Bhakti [PERSON_NAME] [PERSON_NAME] [PERSON_NAME] […" at bounding box center [166, 299] width 73 height 18
click at [277, 298] on input "cut" at bounding box center [298, 298] width 173 height 18
click at [388, 299] on button "button" at bounding box center [392, 298] width 17 height 18
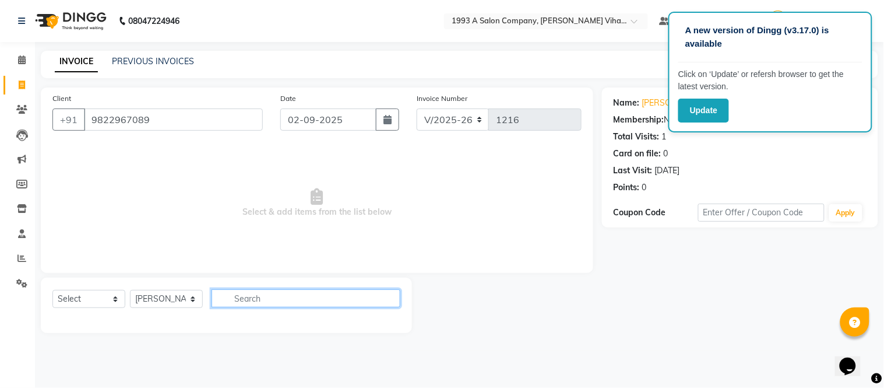
click at [388, 299] on input "text" at bounding box center [306, 298] width 189 height 18
type input "hair"
click at [394, 293] on button "button" at bounding box center [392, 298] width 17 height 18
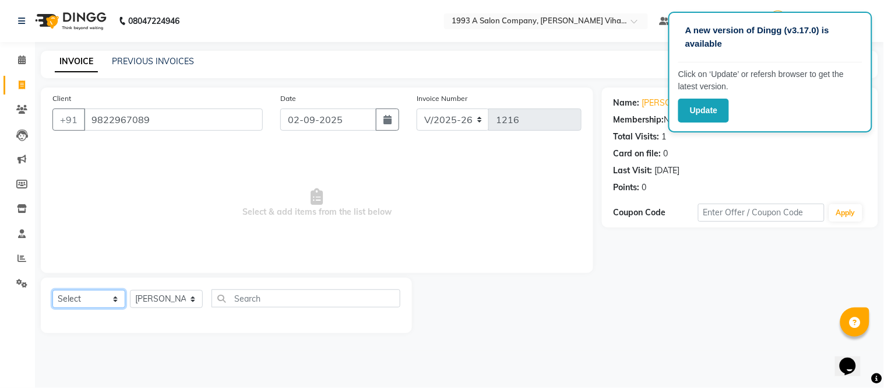
click at [111, 297] on select "Select Service Product Membership Package Voucher Prepaid Gift Card" at bounding box center [88, 299] width 73 height 18
select select "service"
click at [52, 290] on select "Select Service Product Membership Package Voucher Prepaid Gift Card" at bounding box center [88, 299] width 73 height 18
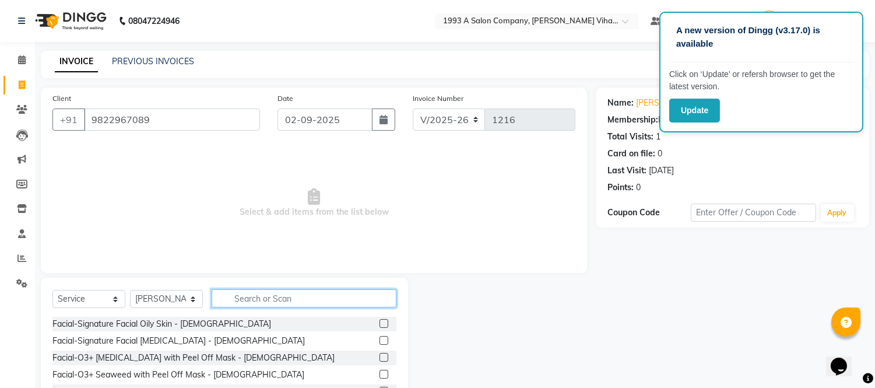
click at [276, 300] on input "text" at bounding box center [304, 298] width 185 height 18
click at [273, 289] on input "text" at bounding box center [304, 298] width 185 height 18
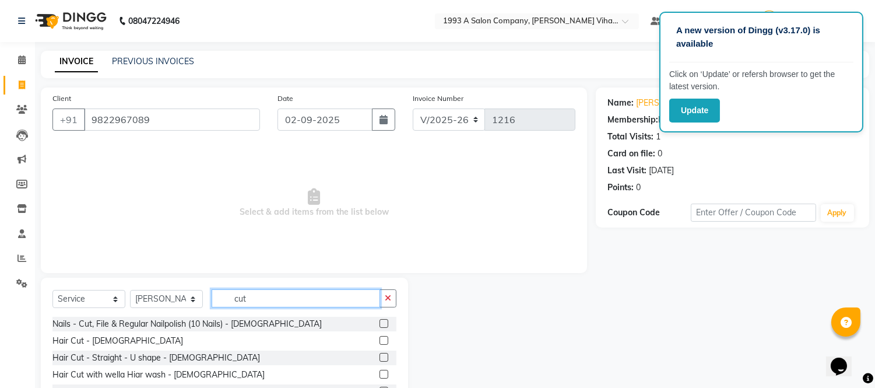
type input "cut"
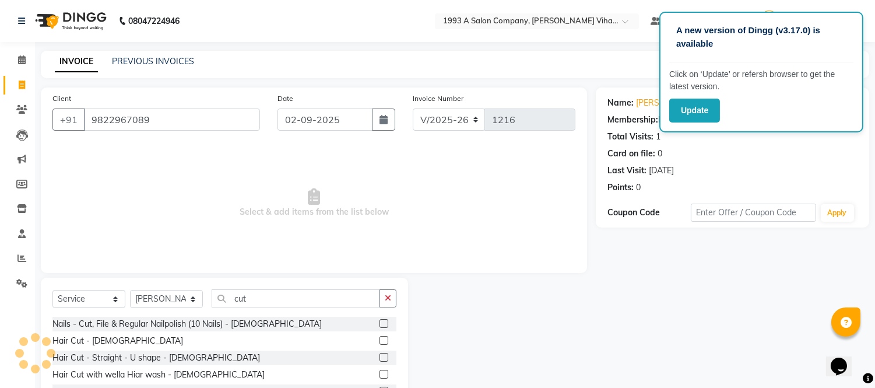
click at [192, 336] on div "Hair Cut - [DEMOGRAPHIC_DATA]" at bounding box center [224, 340] width 344 height 15
click at [379, 339] on label at bounding box center [383, 340] width 9 height 9
click at [379, 339] on input "checkbox" at bounding box center [383, 341] width 8 height 8
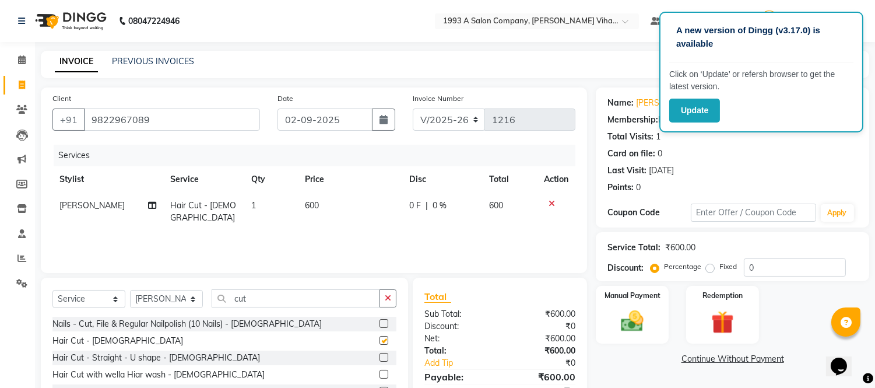
checkbox input "false"
click at [631, 309] on img at bounding box center [632, 321] width 38 height 27
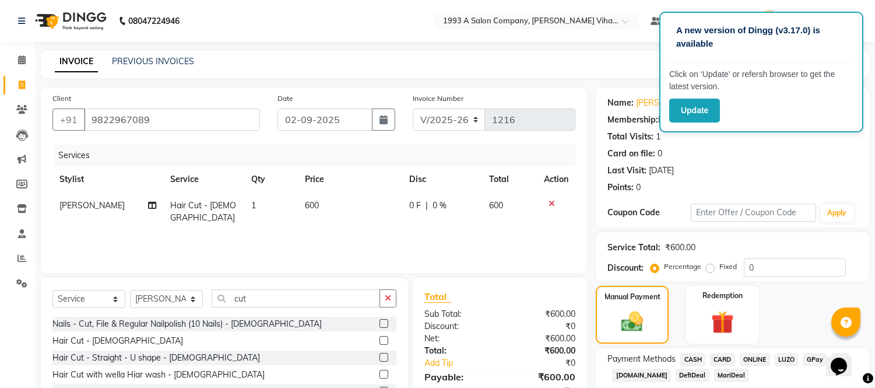
click at [690, 356] on span "CASH" at bounding box center [692, 359] width 25 height 13
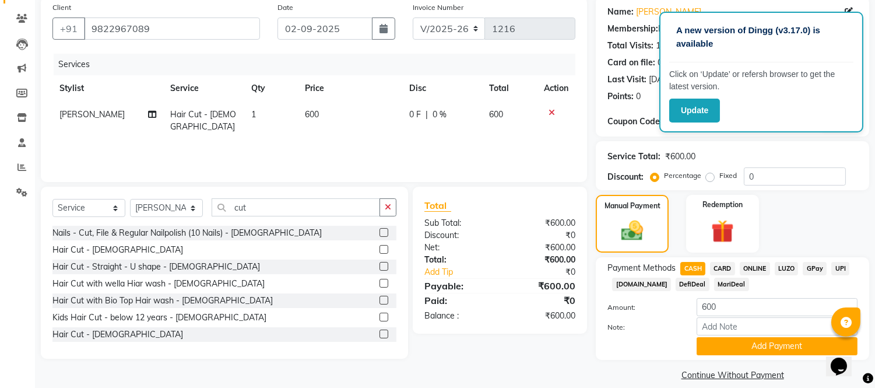
scroll to position [104, 0]
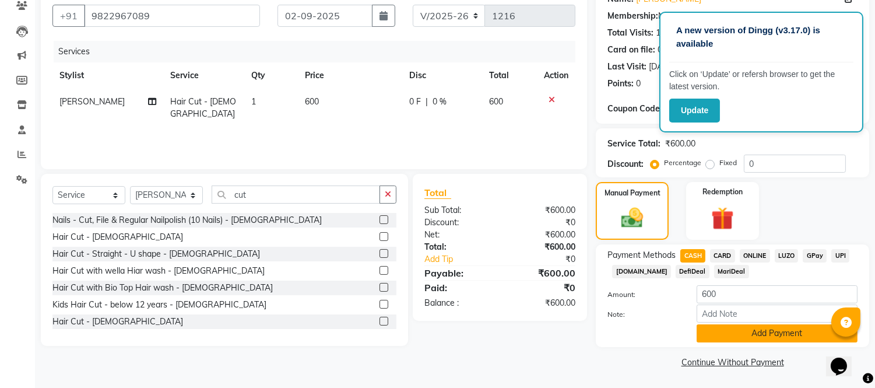
click at [726, 329] on button "Add Payment" at bounding box center [777, 333] width 161 height 18
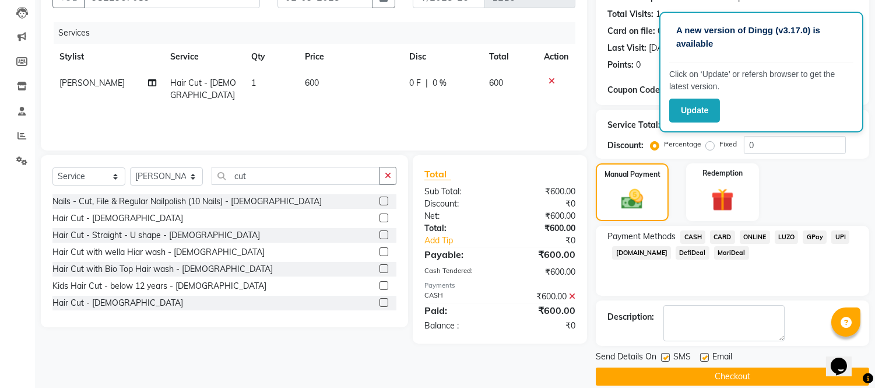
scroll to position [136, 0]
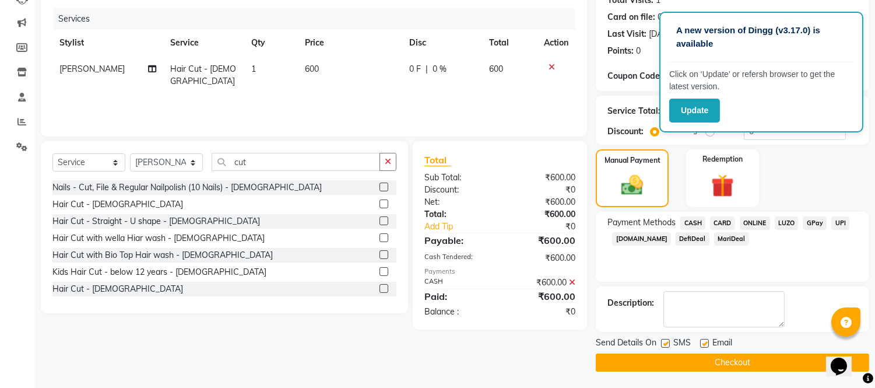
drag, startPoint x: 662, startPoint y: 336, endPoint x: 670, endPoint y: 339, distance: 8.5
click at [667, 337] on div "SMS" at bounding box center [680, 343] width 39 height 15
click at [663, 340] on label at bounding box center [665, 343] width 9 height 9
click at [663, 340] on input "checkbox" at bounding box center [665, 344] width 8 height 8
checkbox input "false"
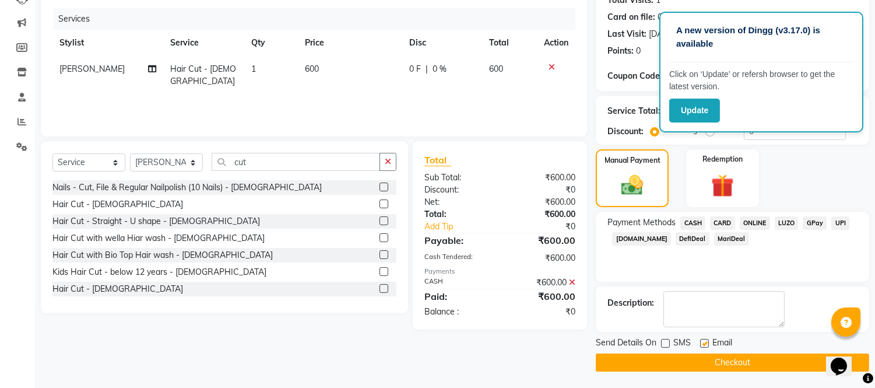
click at [705, 341] on label at bounding box center [704, 343] width 9 height 9
click at [705, 341] on input "checkbox" at bounding box center [704, 344] width 8 height 8
checkbox input "false"
click at [706, 357] on button "Checkout" at bounding box center [732, 362] width 273 height 18
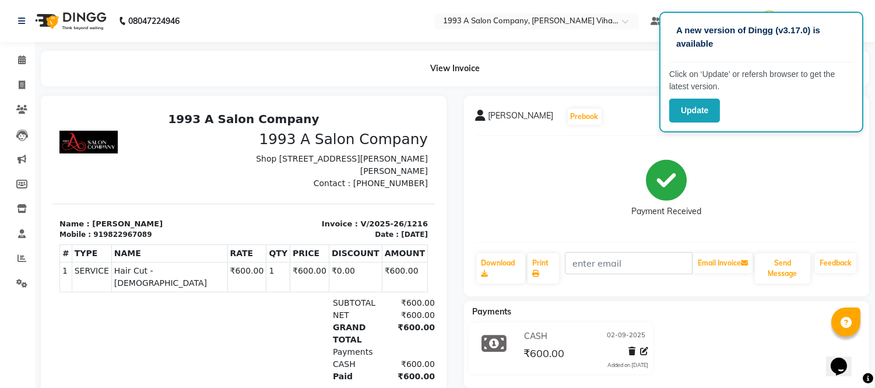
click at [448, 65] on div "View Invoice" at bounding box center [455, 69] width 828 height 36
click at [452, 72] on div "View Invoice" at bounding box center [455, 69] width 828 height 36
click at [16, 19] on div "08047224946" at bounding box center [98, 21] width 179 height 33
click at [28, 20] on link at bounding box center [24, 21] width 12 height 33
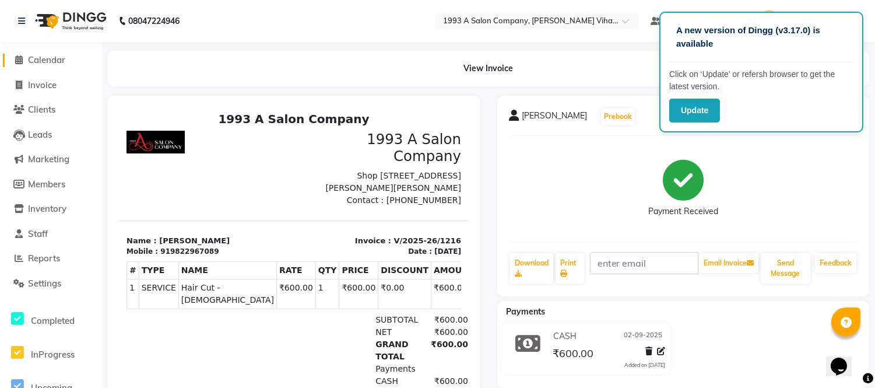
click at [36, 61] on span "Calendar" at bounding box center [46, 59] width 37 height 11
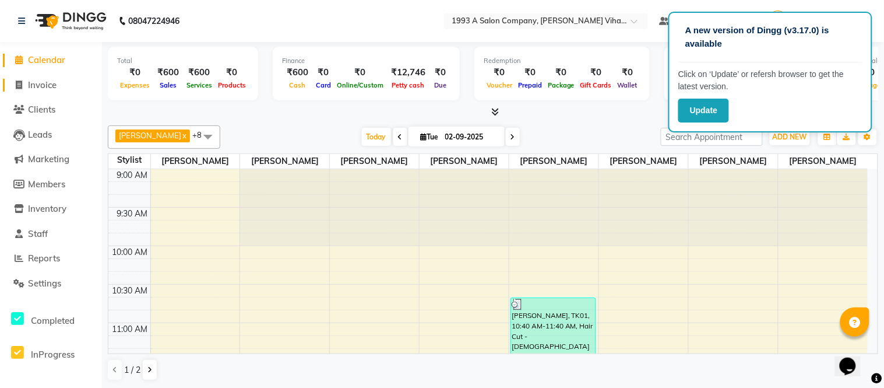
click at [30, 82] on span "Invoice" at bounding box center [42, 84] width 29 height 11
select select "4955"
select select "service"
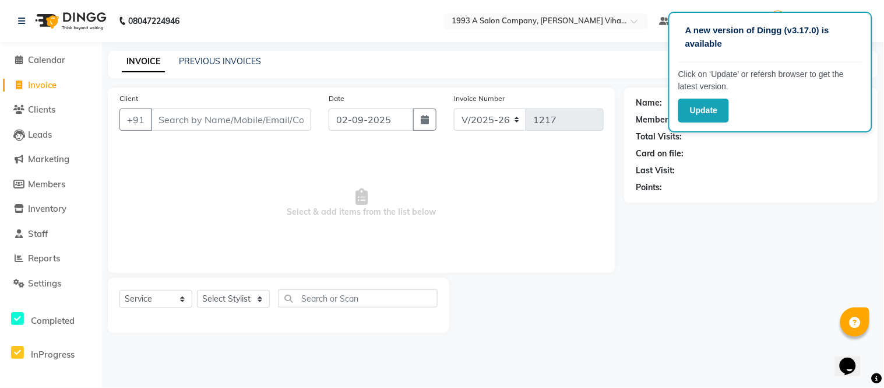
click at [194, 114] on input "Client" at bounding box center [231, 119] width 160 height 22
click at [50, 107] on span "Clients" at bounding box center [41, 109] width 27 height 11
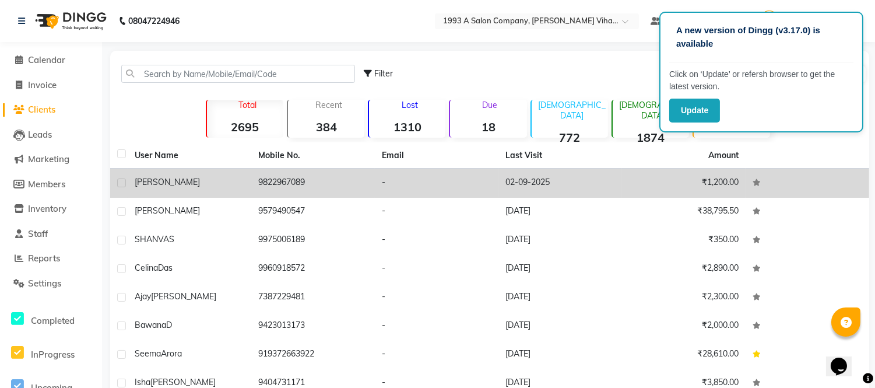
click at [289, 177] on td "9822967089" at bounding box center [313, 183] width 124 height 29
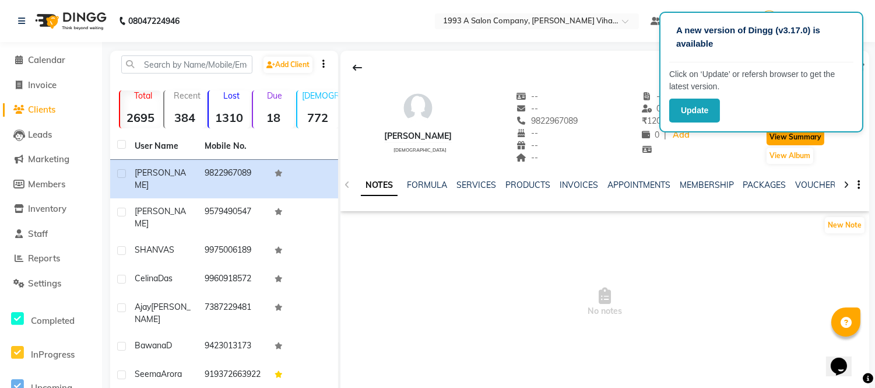
click at [799, 136] on button "View Summary" at bounding box center [795, 137] width 58 height 16
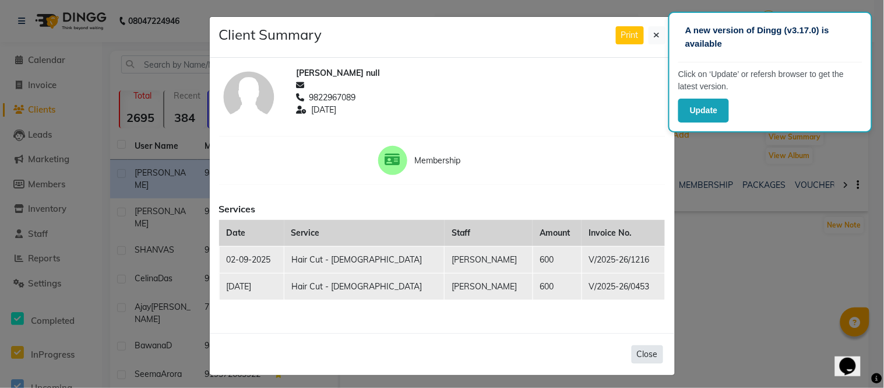
click at [634, 354] on button "Close" at bounding box center [647, 354] width 31 height 18
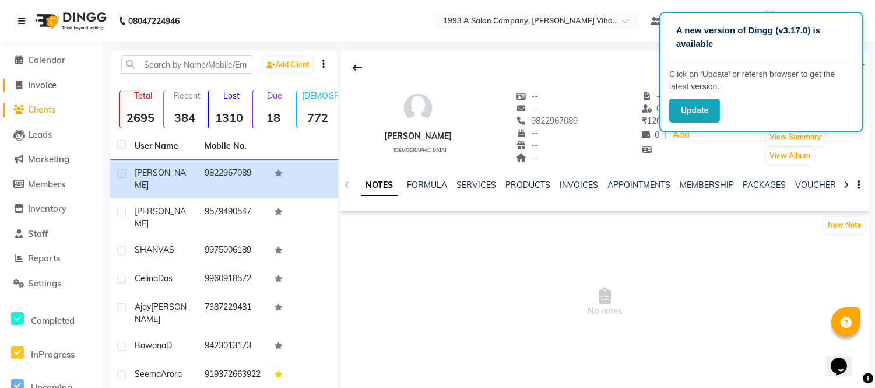
click at [29, 79] on span "Invoice" at bounding box center [42, 84] width 29 height 11
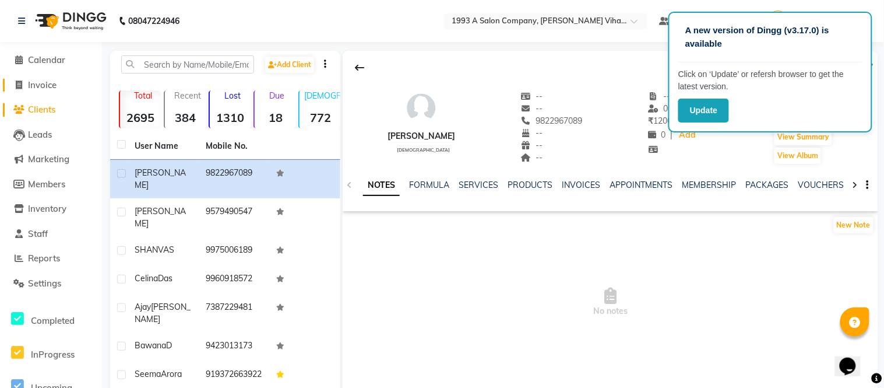
select select "4955"
select select "service"
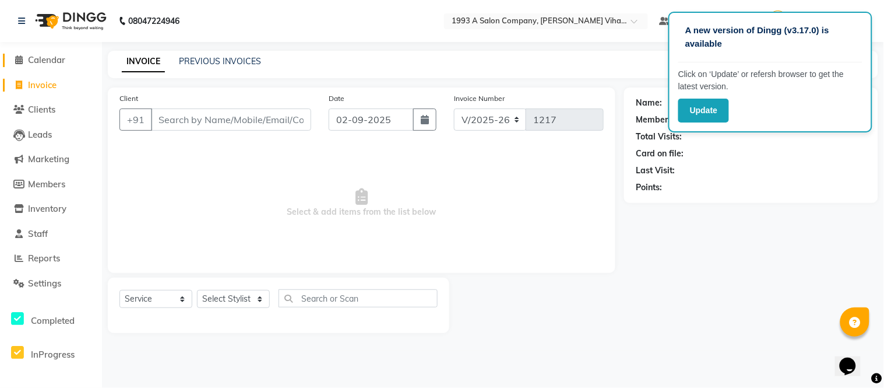
click at [36, 58] on span "Calendar" at bounding box center [46, 59] width 37 height 11
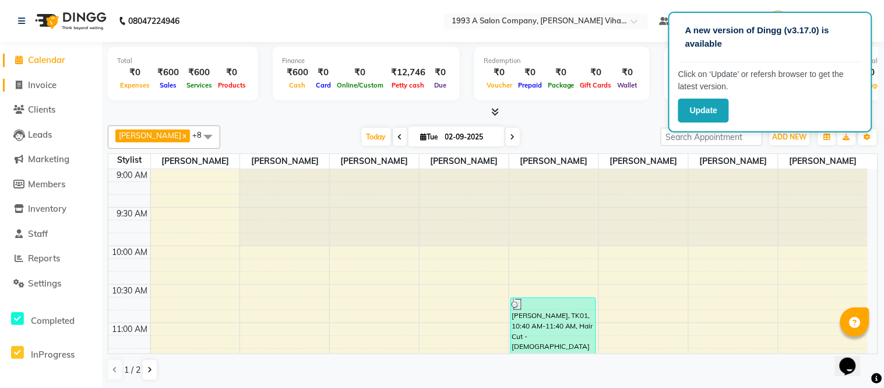
click at [20, 80] on span at bounding box center [18, 85] width 17 height 13
select select "service"
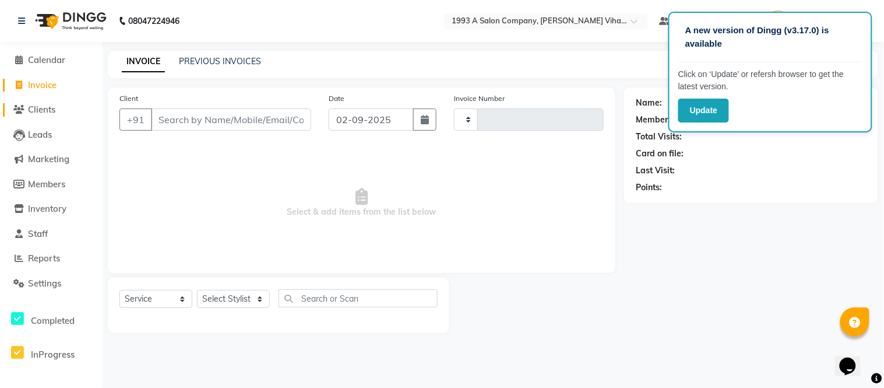
type input "1217"
select select "4955"
click at [238, 118] on input "Client" at bounding box center [231, 119] width 160 height 22
click at [31, 235] on span "Staff" at bounding box center [38, 233] width 20 height 11
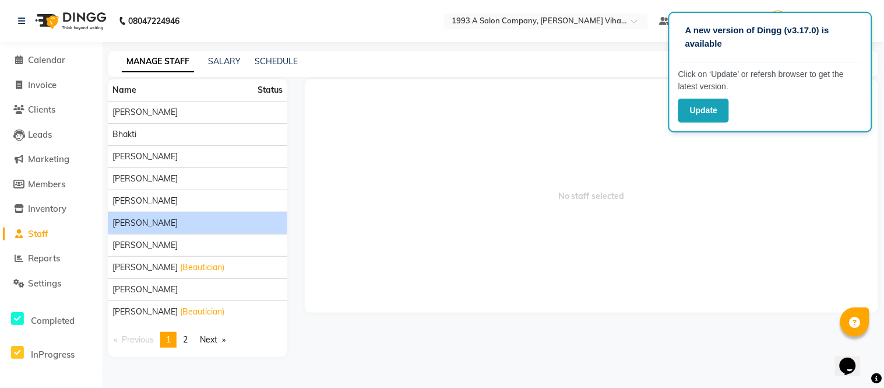
click at [142, 219] on div "[PERSON_NAME]" at bounding box center [197, 223] width 170 height 12
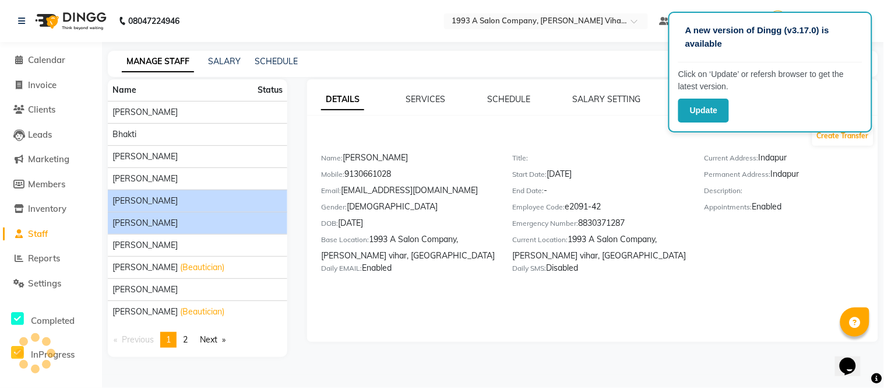
click at [156, 210] on li "[PERSON_NAME]" at bounding box center [198, 200] width 180 height 22
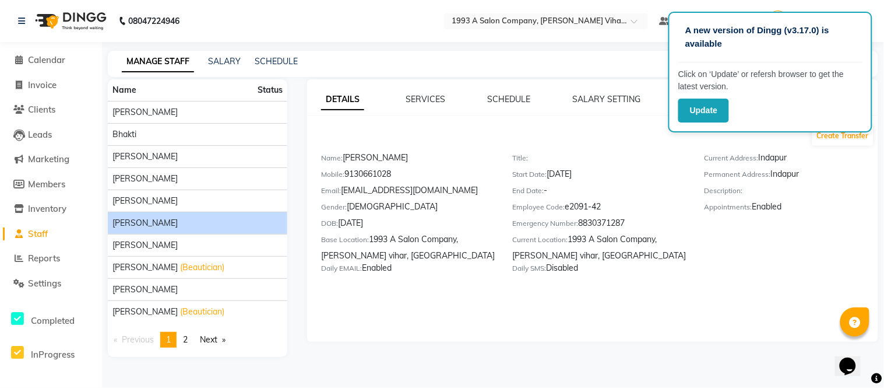
click at [158, 219] on div "[PERSON_NAME]" at bounding box center [197, 223] width 170 height 12
click at [822, 135] on button "Create Transfer" at bounding box center [843, 136] width 61 height 20
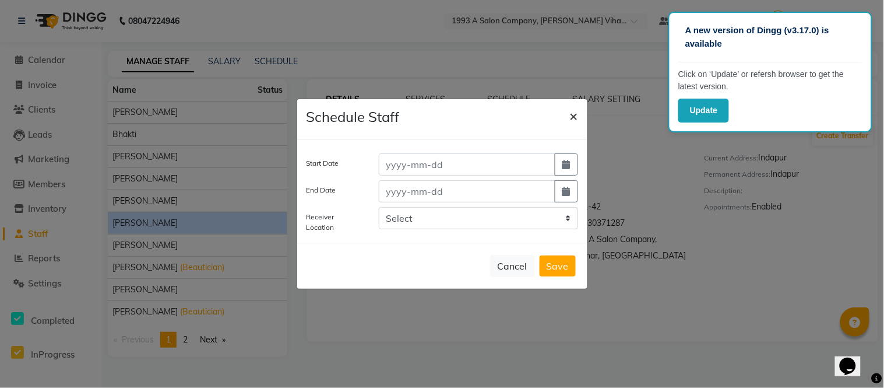
click at [575, 117] on span "×" at bounding box center [574, 115] width 8 height 17
select select
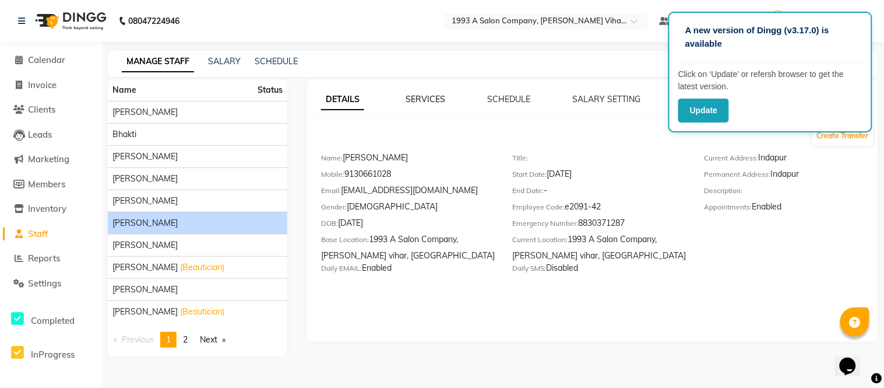
click at [427, 94] on link "SERVICES" at bounding box center [426, 99] width 40 height 10
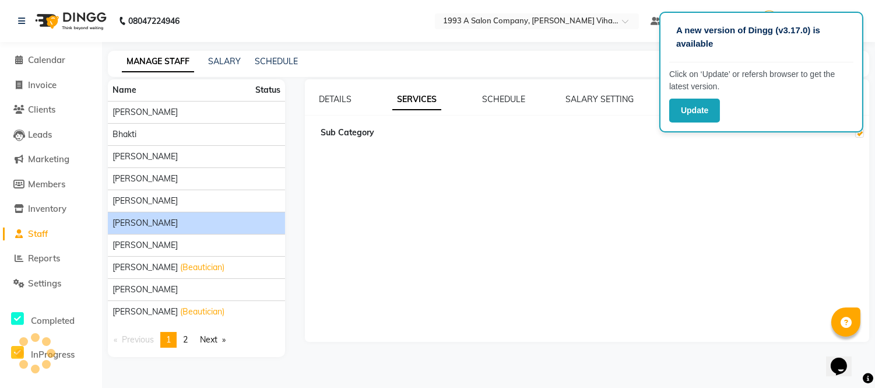
checkbox input "true"
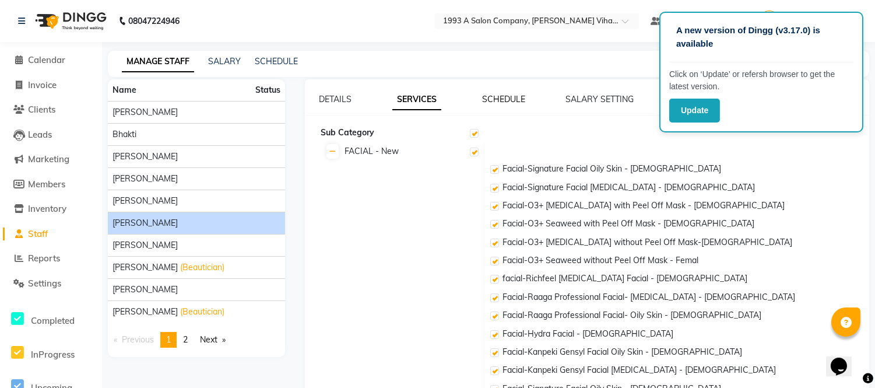
click at [508, 95] on link "SCHEDULE" at bounding box center [503, 99] width 43 height 10
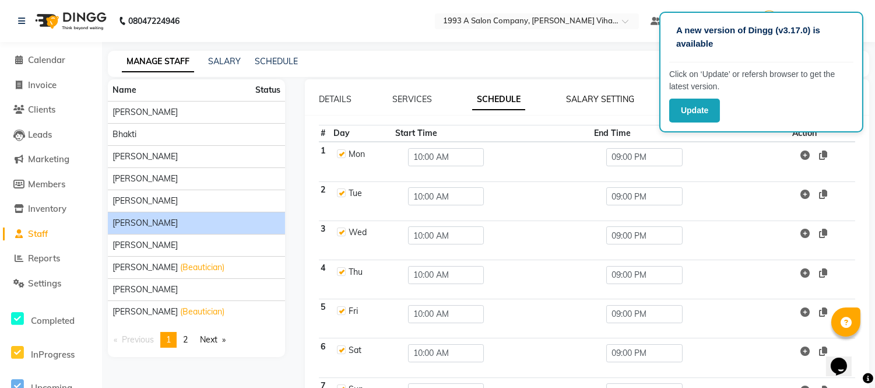
click at [631, 100] on link "SALARY SETTING" at bounding box center [600, 99] width 68 height 10
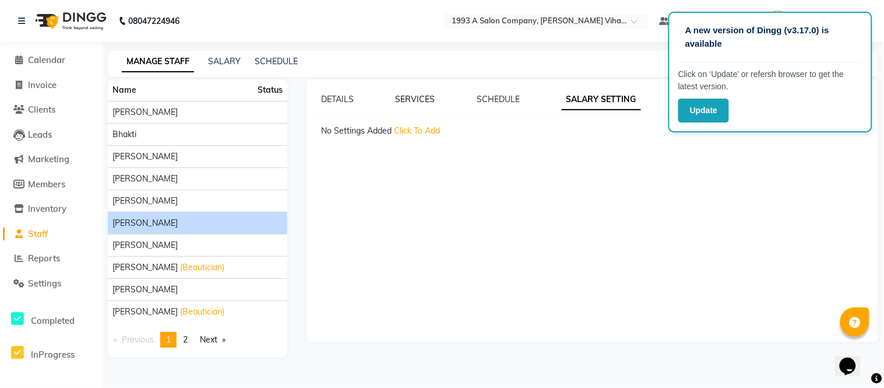
click at [432, 98] on link "SERVICES" at bounding box center [416, 99] width 40 height 10
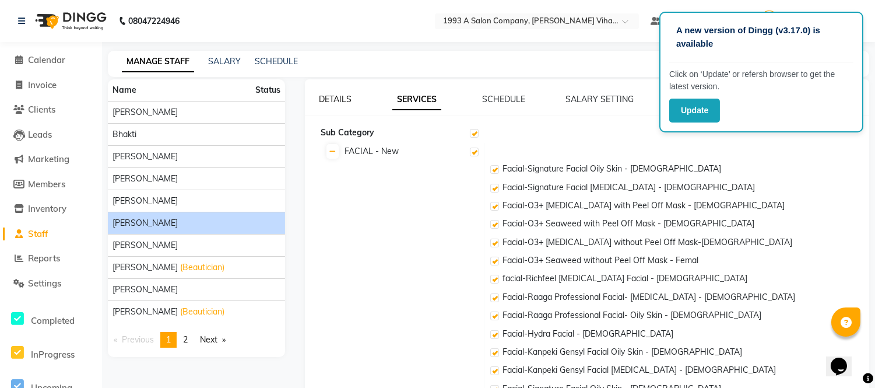
click at [331, 96] on link "DETAILS" at bounding box center [335, 99] width 33 height 10
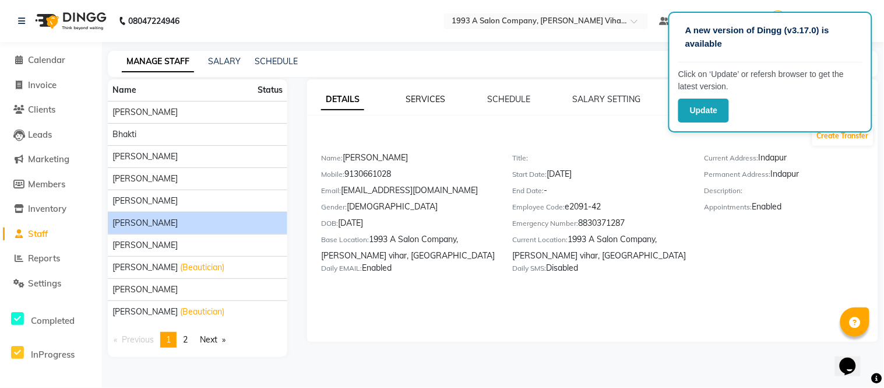
click at [437, 102] on link "SERVICES" at bounding box center [426, 99] width 40 height 10
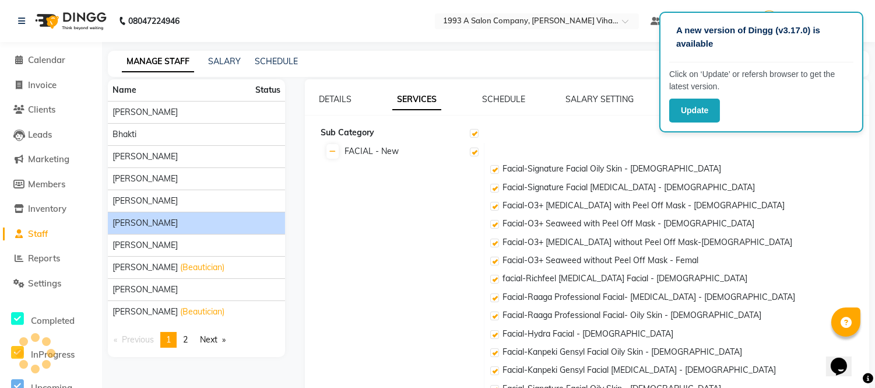
checkbox input "true"
click at [333, 98] on link "DETAILS" at bounding box center [335, 99] width 33 height 10
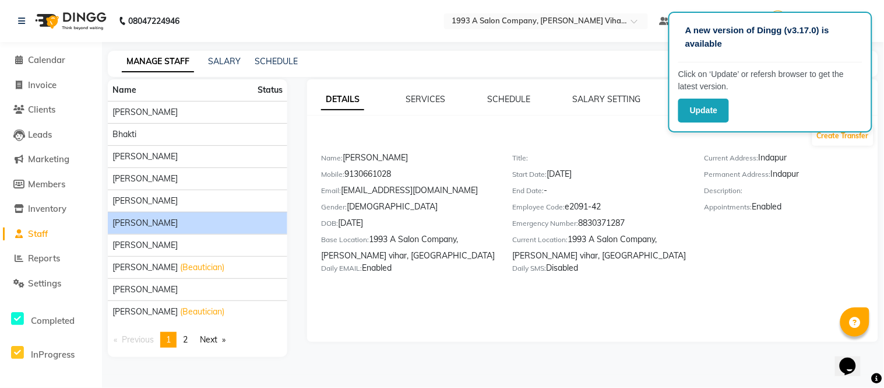
click at [333, 98] on link "DETAILS" at bounding box center [342, 99] width 43 height 21
click at [221, 336] on link "Next page" at bounding box center [212, 340] width 37 height 16
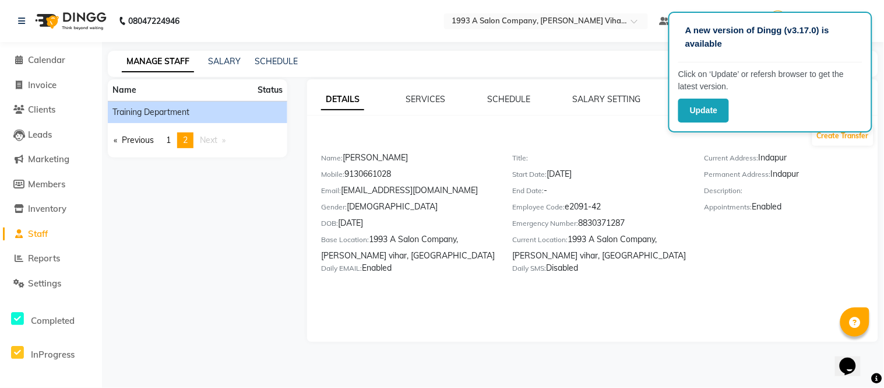
click at [178, 108] on span "Training Department" at bounding box center [150, 112] width 77 height 12
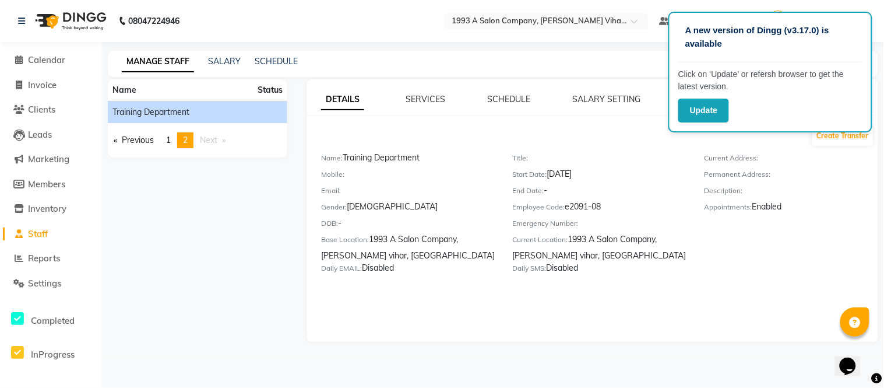
click at [567, 171] on div "Start Date: [DATE]" at bounding box center [600, 176] width 174 height 16
click at [569, 175] on div "Start Date: [DATE]" at bounding box center [600, 176] width 174 height 16
click at [438, 107] on div "DETAILS SERVICES SCHEDULE SALARY SETTING SALARY HISTORY STAFF TRANSFER Create T…" at bounding box center [592, 187] width 571 height 189
click at [435, 100] on link "SERVICES" at bounding box center [426, 99] width 40 height 10
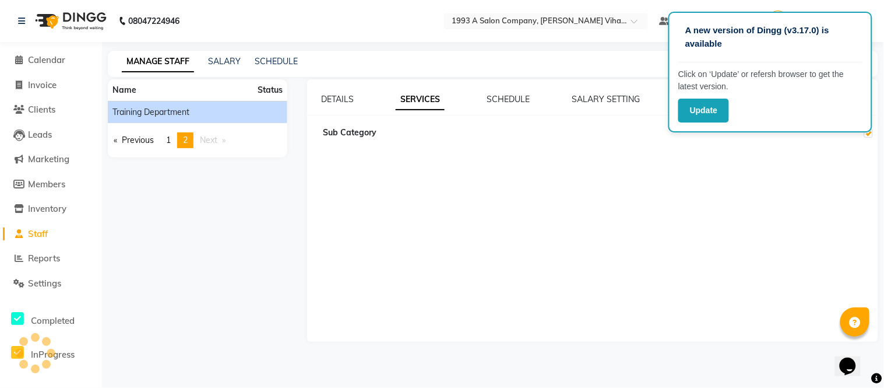
checkbox input "true"
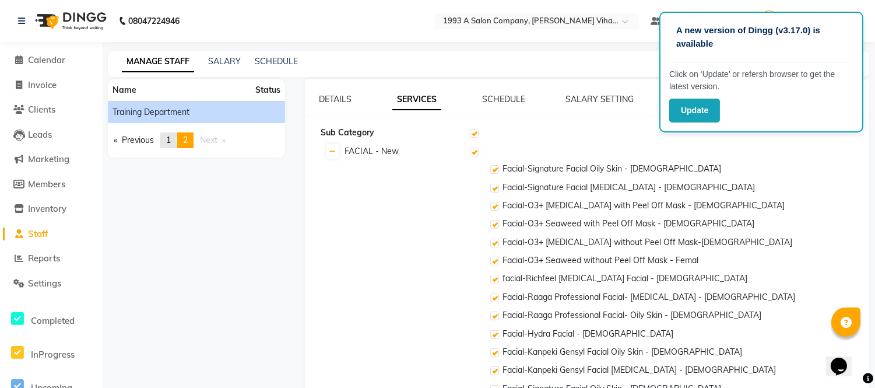
click at [175, 135] on link "page 1" at bounding box center [168, 140] width 16 height 16
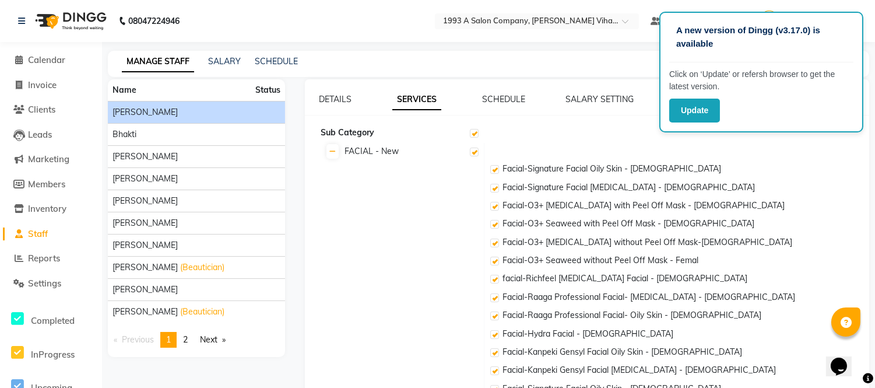
click at [188, 117] on div "[PERSON_NAME]" at bounding box center [196, 112] width 168 height 12
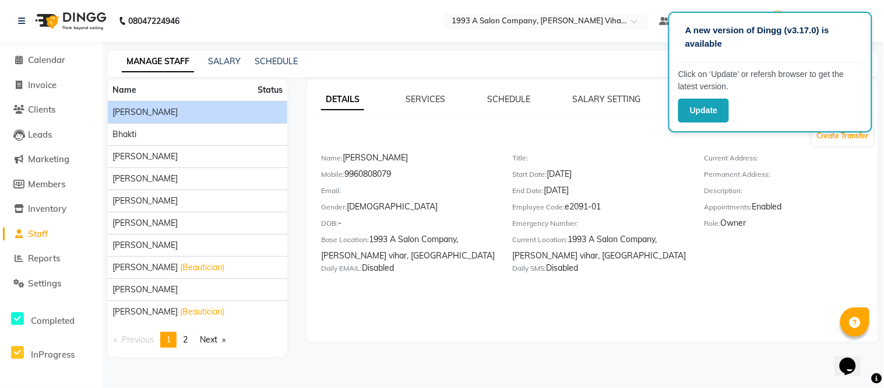
click at [41, 251] on li "Reports" at bounding box center [51, 258] width 102 height 25
drag, startPoint x: 41, startPoint y: 249, endPoint x: 39, endPoint y: 261, distance: 11.3
click at [39, 260] on li "Reports" at bounding box center [51, 258] width 102 height 25
click at [39, 262] on span "Reports" at bounding box center [44, 257] width 32 height 11
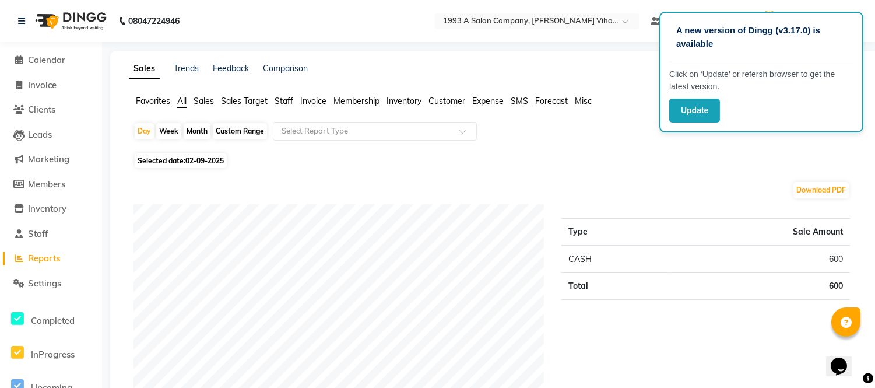
click at [161, 131] on div "Week" at bounding box center [168, 131] width 25 height 16
select select "9"
select select "2025"
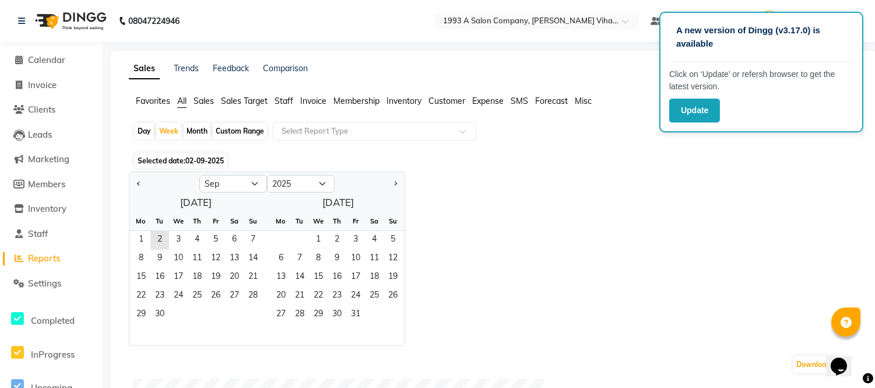
click at [200, 127] on div "Month" at bounding box center [197, 131] width 27 height 16
select select "9"
select select "2025"
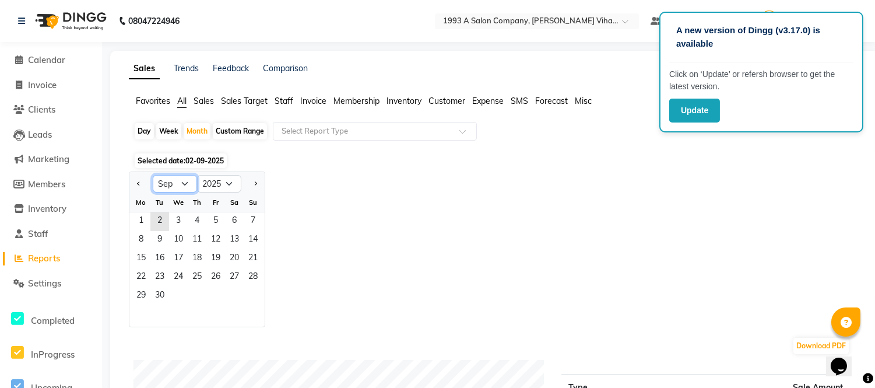
click at [185, 178] on select "Jan Feb Mar Apr May Jun [DATE] Aug Sep Oct Nov Dec" at bounding box center [175, 183] width 44 height 17
click at [153, 175] on select "Jan Feb Mar Apr May Jun [DATE] Aug Sep Oct Nov Dec" at bounding box center [175, 183] width 44 height 17
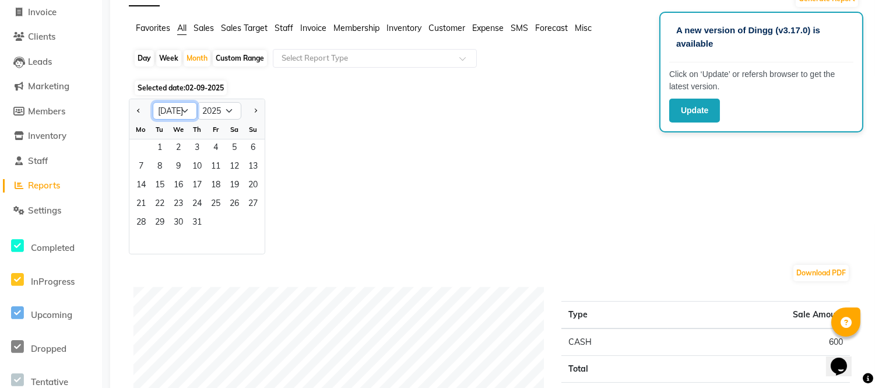
scroll to position [65, 0]
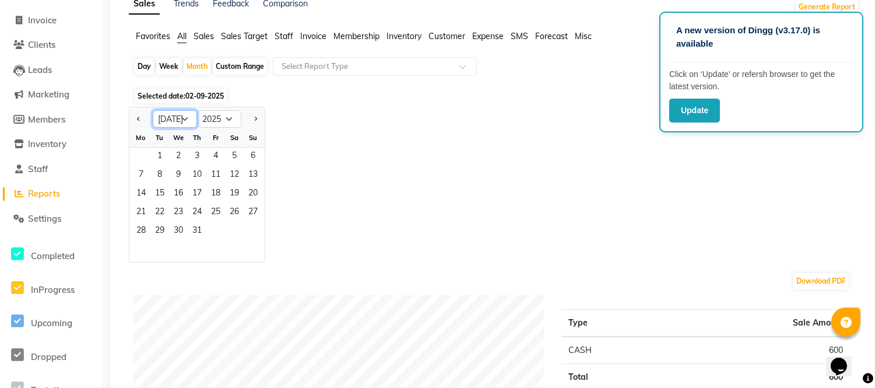
click at [173, 118] on select "Jan Feb Mar Apr May Jun [DATE] Aug Sep Oct Nov Dec" at bounding box center [175, 118] width 44 height 17
select select "8"
click at [153, 110] on select "Jan Feb Mar Apr May Jun [DATE] Aug Sep Oct Nov Dec" at bounding box center [175, 118] width 44 height 17
click at [254, 234] on span "31" at bounding box center [253, 231] width 19 height 19
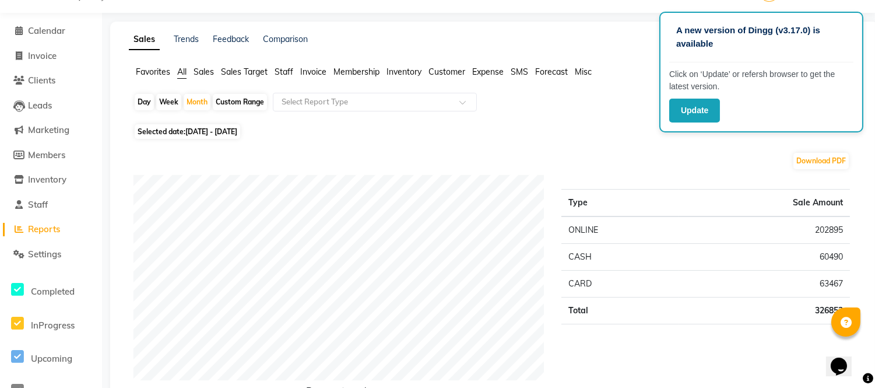
scroll to position [0, 0]
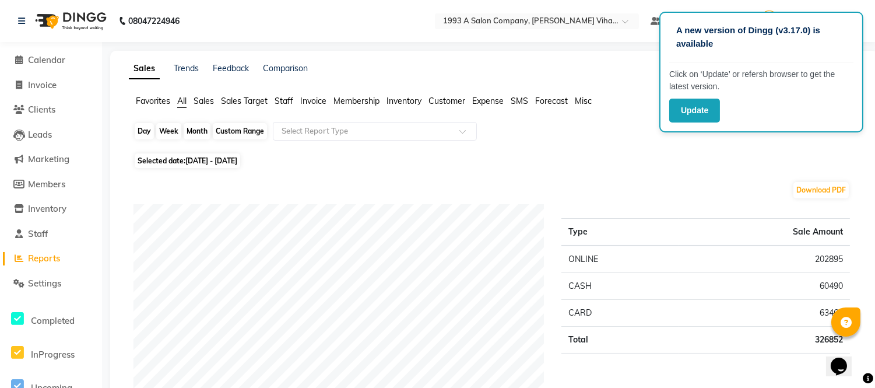
click at [184, 129] on div "Month" at bounding box center [197, 131] width 27 height 16
select select "8"
select select "2025"
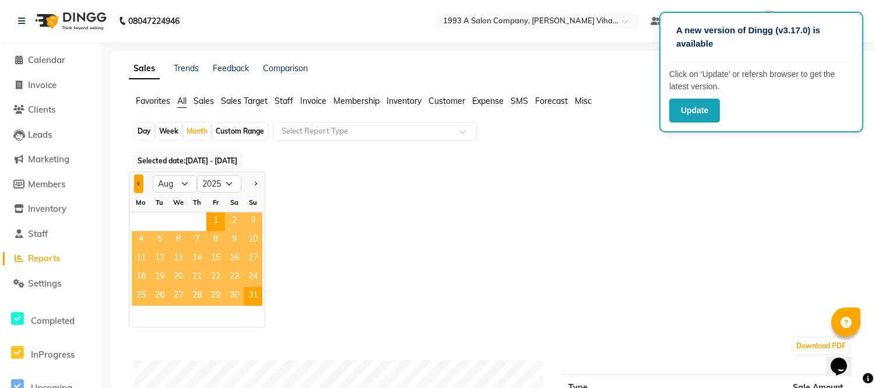
click at [134, 182] on button "Previous month" at bounding box center [138, 183] width 9 height 19
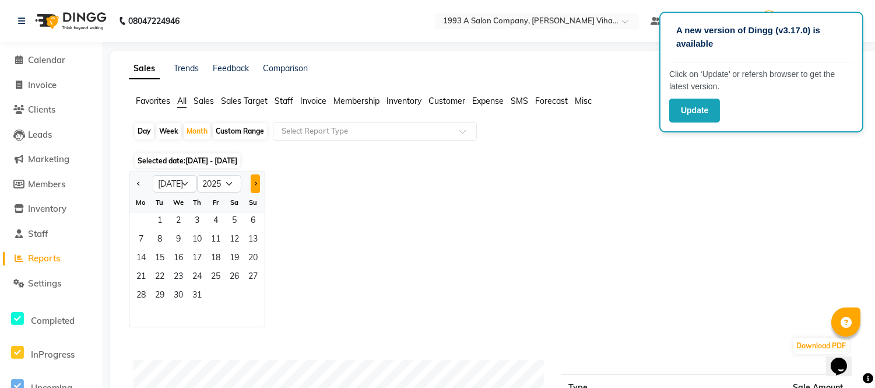
click at [252, 190] on button "Next month" at bounding box center [255, 183] width 9 height 19
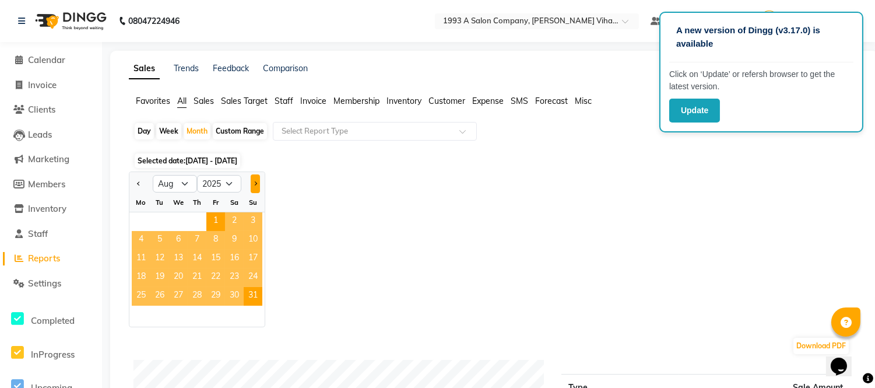
click at [252, 190] on button "Next month" at bounding box center [255, 183] width 9 height 19
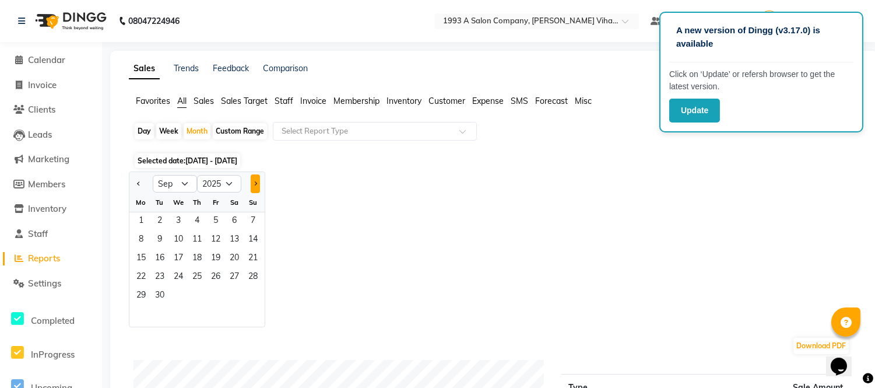
click at [252, 190] on button "Next month" at bounding box center [255, 183] width 9 height 19
click at [139, 182] on span "Previous month" at bounding box center [139, 183] width 4 height 4
select select "9"
click at [154, 216] on span "2" at bounding box center [159, 221] width 19 height 19
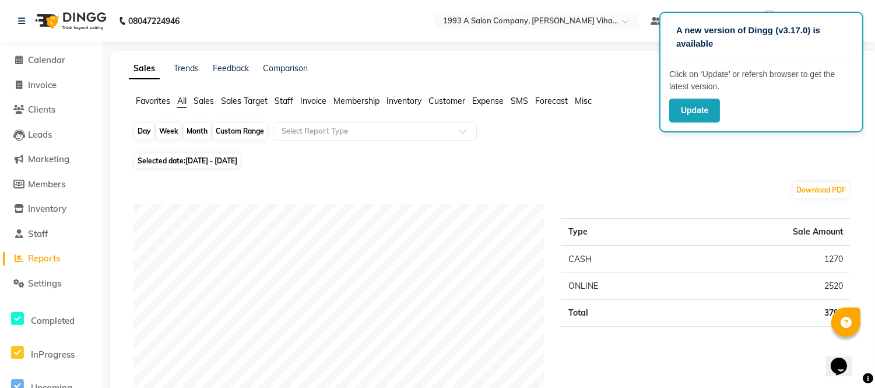
click at [200, 125] on div "Month" at bounding box center [197, 131] width 27 height 16
select select "9"
select select "2025"
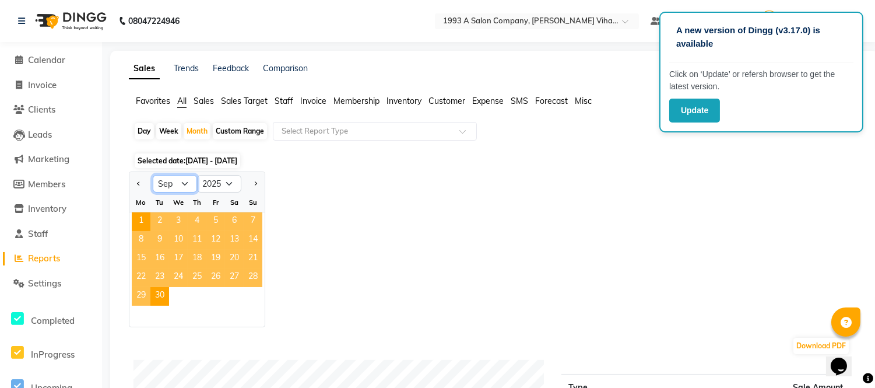
click at [183, 178] on select "Jan Feb Mar Apr May Jun [DATE] Aug Sep Oct Nov Dec" at bounding box center [175, 183] width 44 height 17
click at [153, 175] on select "Jan Feb Mar Apr May Jun [DATE] Aug Sep Oct Nov Dec" at bounding box center [175, 183] width 44 height 17
click at [142, 131] on div "Day" at bounding box center [144, 131] width 19 height 16
select select "9"
select select "2025"
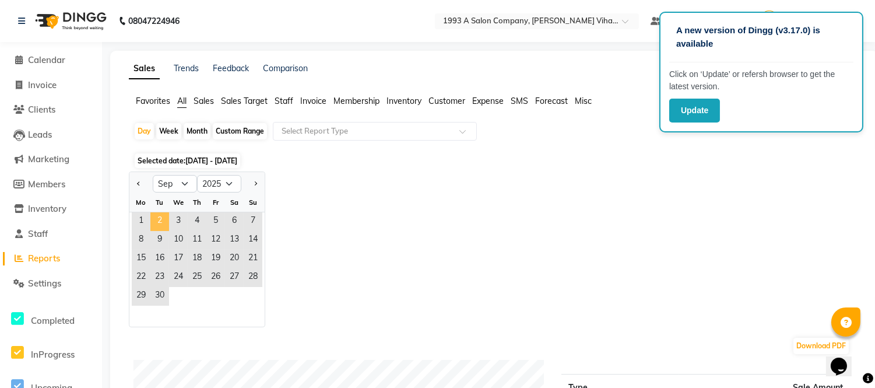
click at [163, 216] on span "2" at bounding box center [159, 221] width 19 height 19
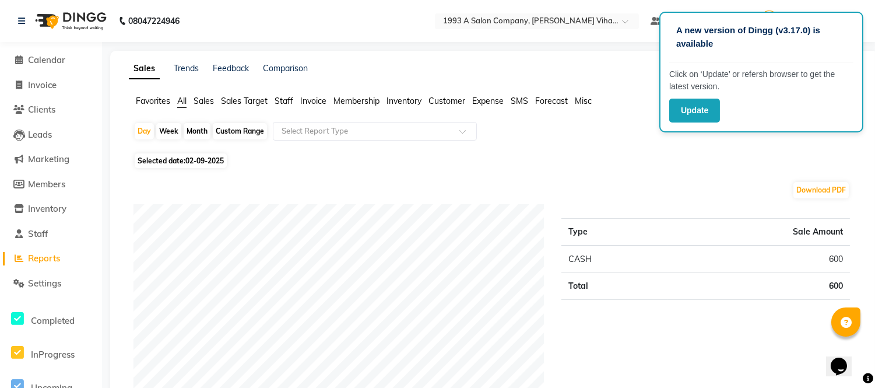
click at [185, 132] on div "Month" at bounding box center [197, 131] width 27 height 16
select select "9"
select select "2025"
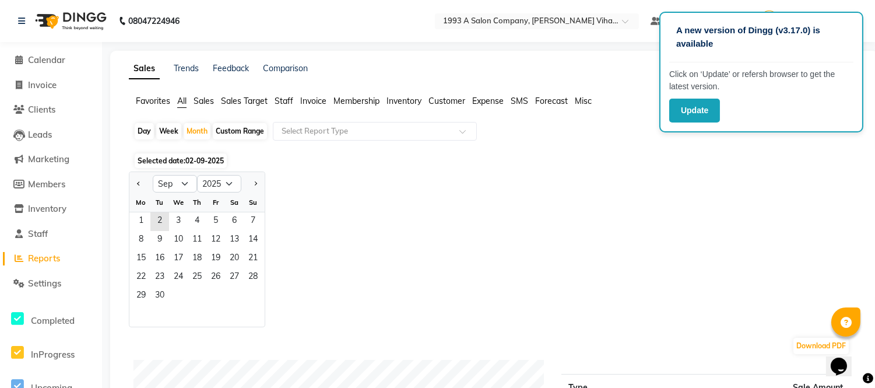
click at [135, 133] on div "Day" at bounding box center [144, 131] width 19 height 16
select select "9"
select select "2025"
click at [141, 132] on div "Day" at bounding box center [144, 131] width 19 height 16
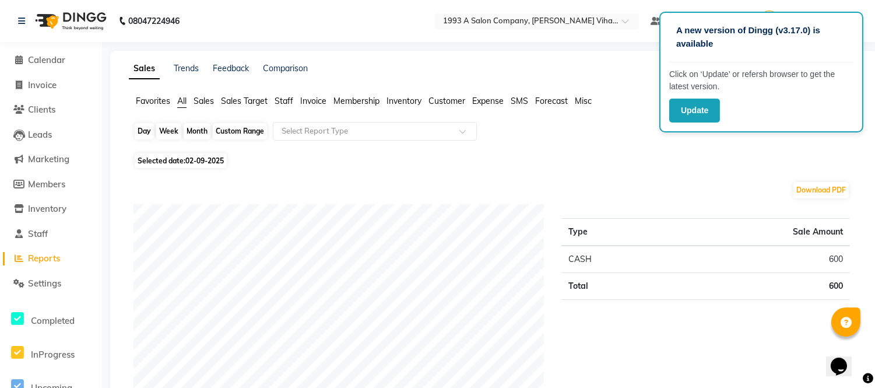
click at [141, 132] on div "Day" at bounding box center [144, 131] width 19 height 16
select select "9"
select select "2025"
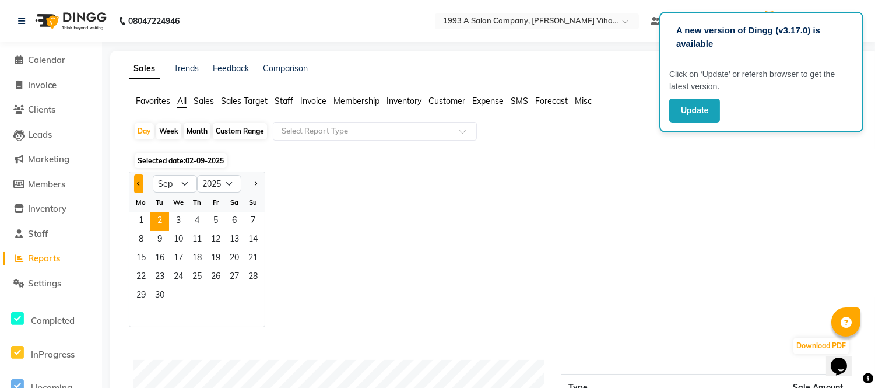
click at [135, 180] on button "Previous month" at bounding box center [138, 183] width 9 height 19
select select "8"
click at [249, 293] on span "31" at bounding box center [253, 296] width 19 height 19
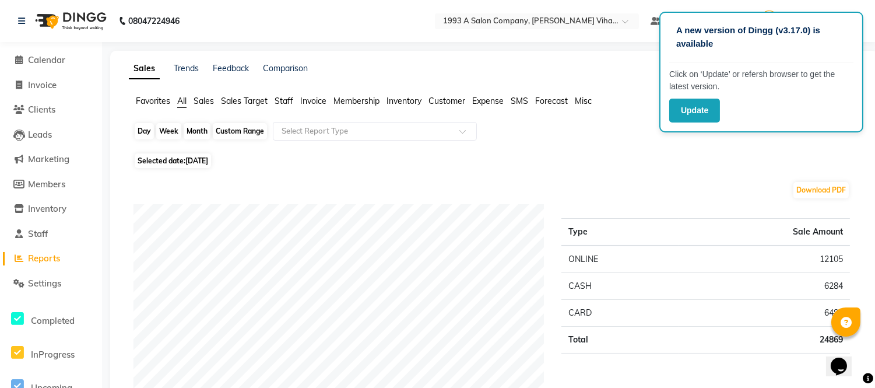
click at [143, 127] on div "Day" at bounding box center [144, 131] width 19 height 16
select select "8"
select select "2025"
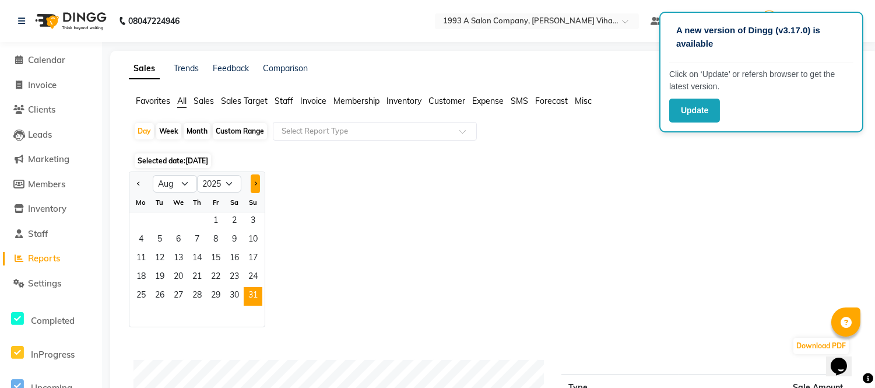
click at [258, 180] on button "Next month" at bounding box center [255, 183] width 9 height 19
select select "9"
click at [154, 214] on span "2" at bounding box center [159, 221] width 19 height 19
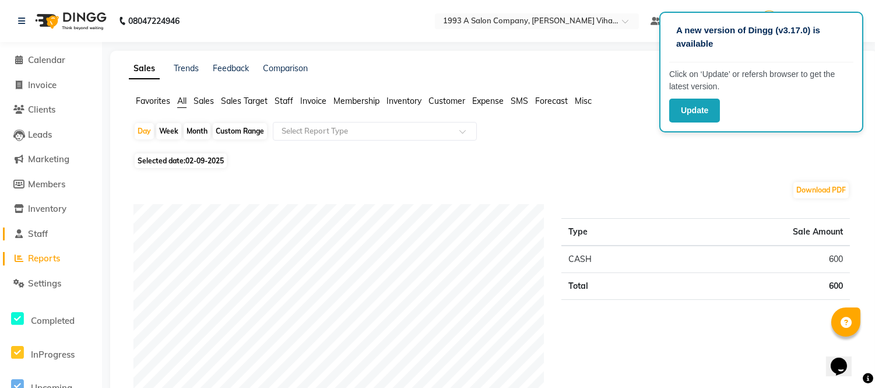
click at [33, 228] on span "Staff" at bounding box center [38, 233] width 20 height 11
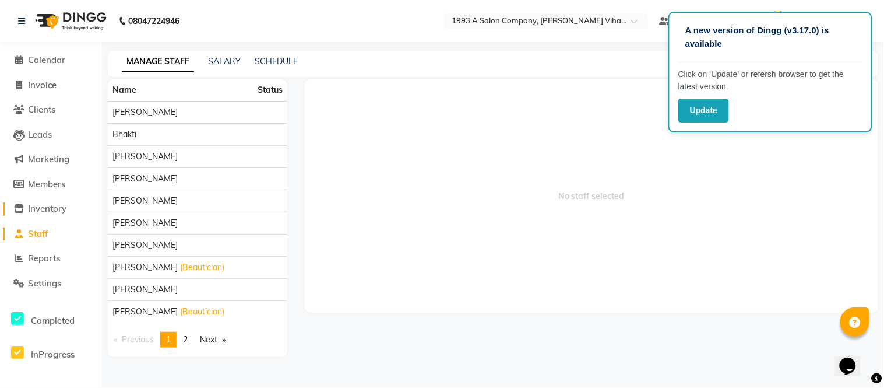
click at [37, 205] on span "Inventory" at bounding box center [47, 208] width 38 height 11
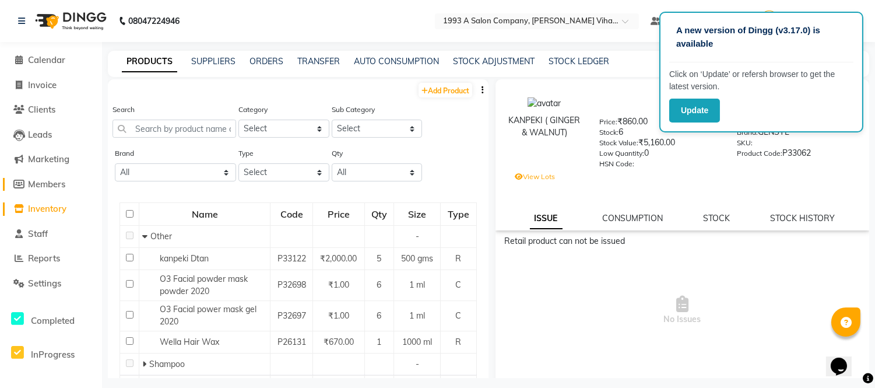
click at [51, 182] on span "Members" at bounding box center [46, 183] width 37 height 11
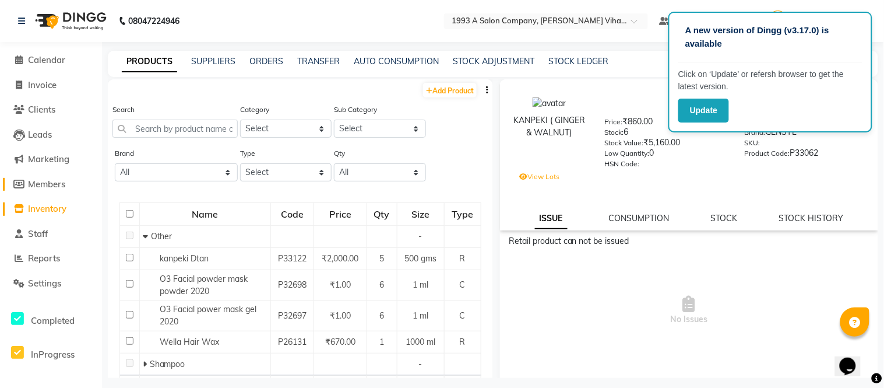
select select
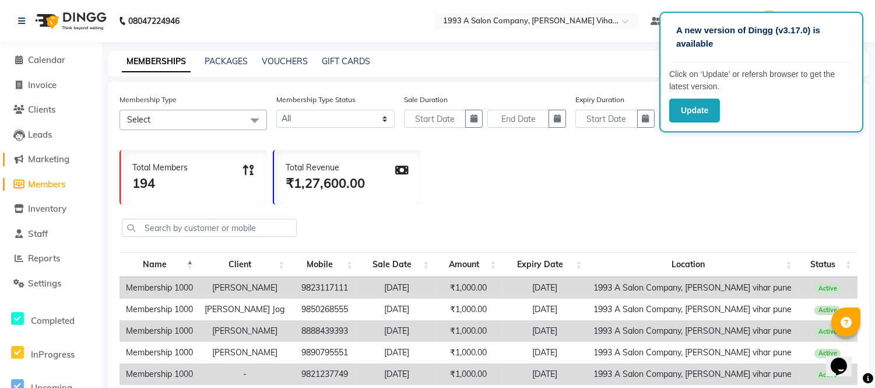
click at [44, 153] on span "Marketing" at bounding box center [48, 158] width 41 height 11
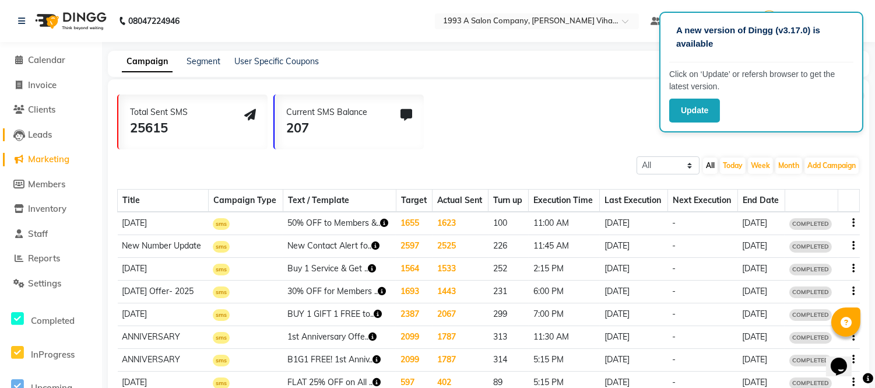
click at [36, 133] on span "Leads" at bounding box center [40, 134] width 24 height 11
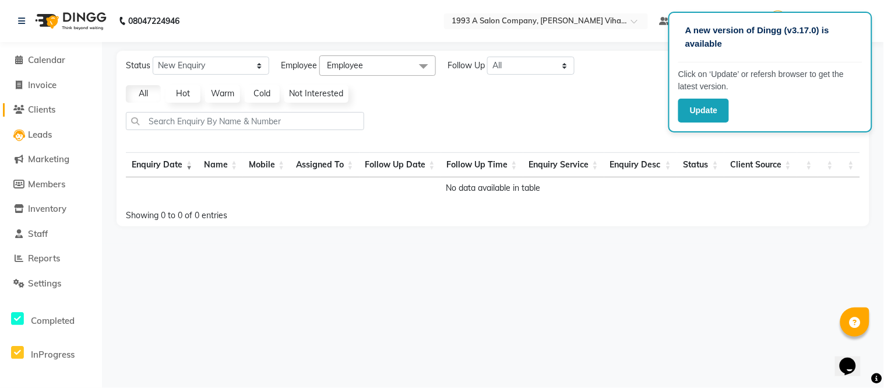
click at [42, 112] on span "Clients" at bounding box center [41, 109] width 27 height 11
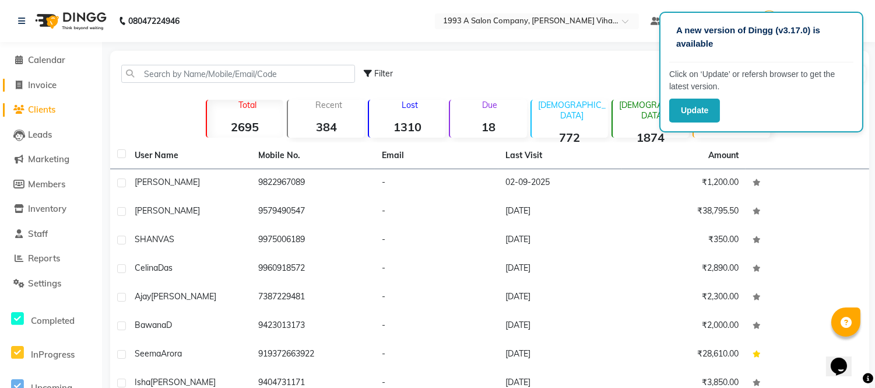
click at [48, 85] on span "Invoice" at bounding box center [42, 84] width 29 height 11
select select "4955"
select select "service"
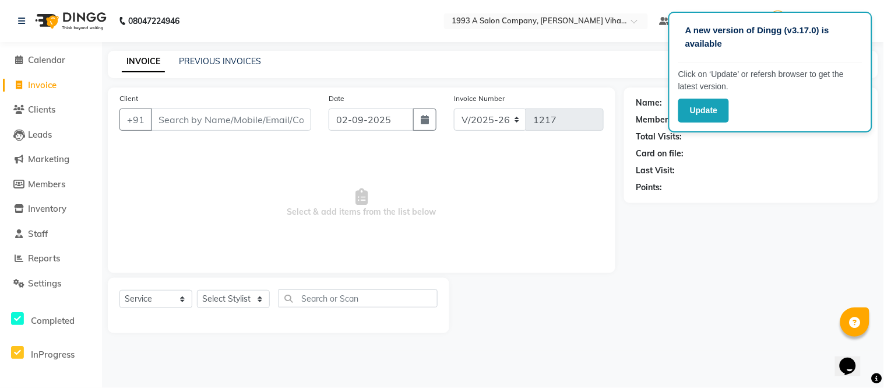
click at [272, 113] on input "Client" at bounding box center [231, 119] width 160 height 22
type input "a"
click at [160, 119] on input "Client" at bounding box center [231, 119] width 160 height 22
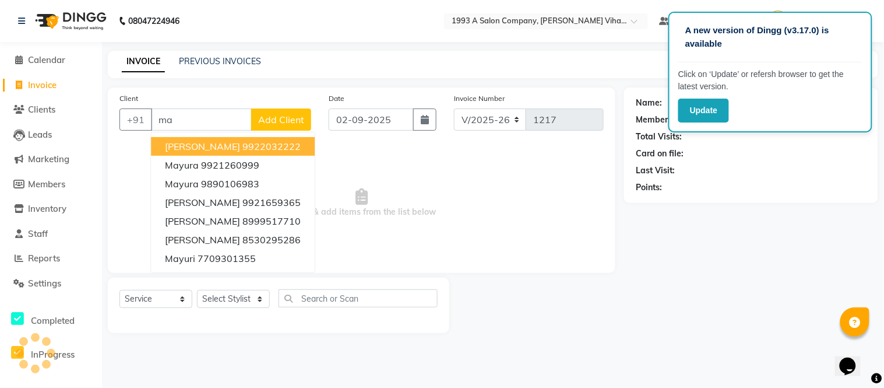
type input "m"
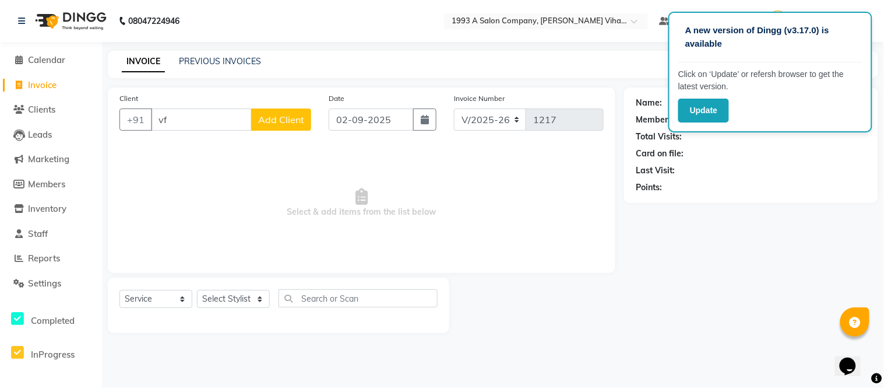
type input "v"
type input "m"
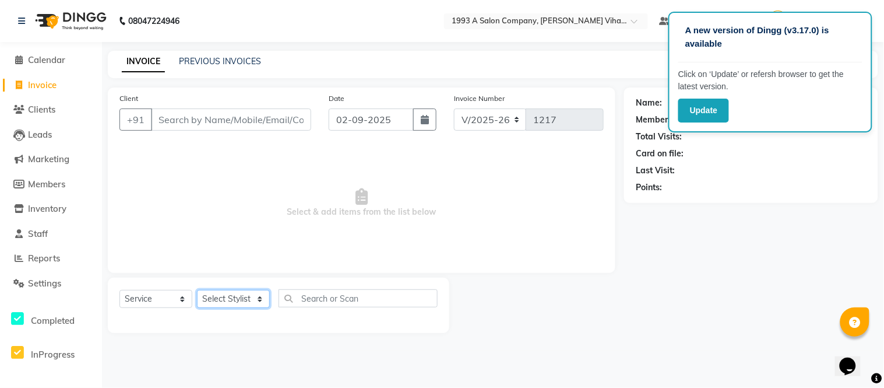
click at [254, 300] on select "Select Stylist [PERSON_NAME] Bhakti [PERSON_NAME] [PERSON_NAME] [PERSON_NAME] […" at bounding box center [233, 299] width 73 height 18
select select "31079"
click at [197, 290] on select "Select Stylist [PERSON_NAME] Bhakti [PERSON_NAME] [PERSON_NAME] [PERSON_NAME] […" at bounding box center [233, 299] width 73 height 18
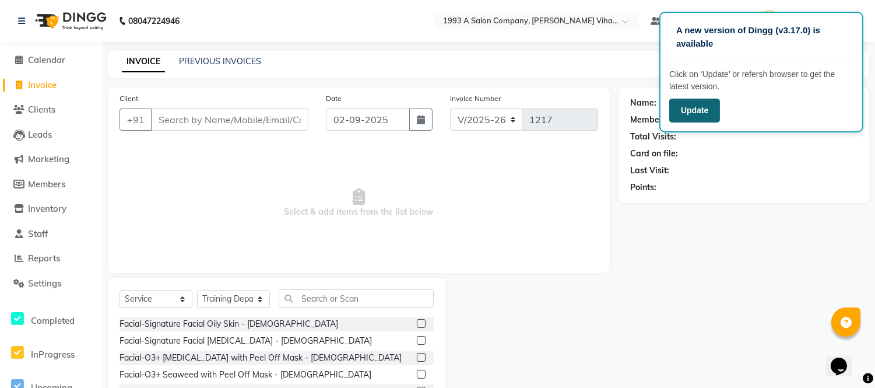
click at [692, 109] on button "Update" at bounding box center [694, 111] width 51 height 24
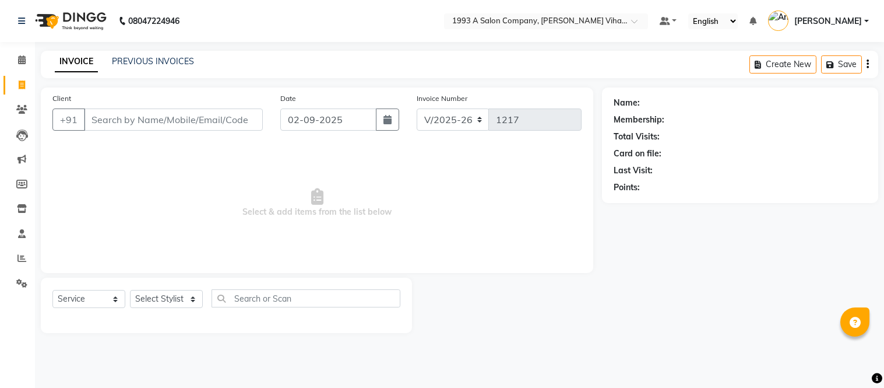
select select "4955"
select select "service"
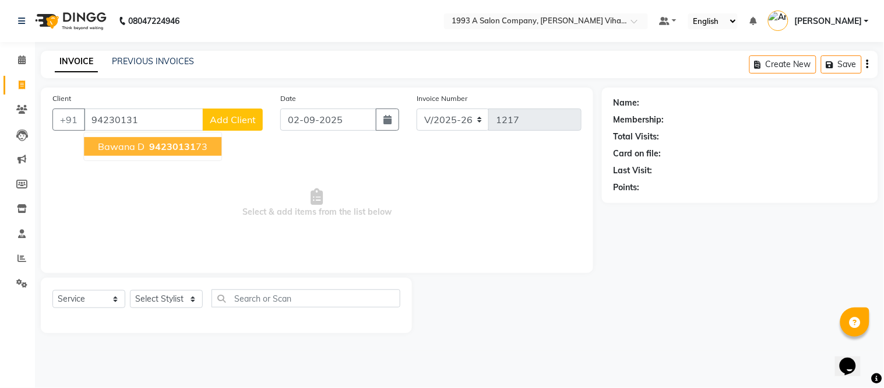
click at [187, 147] on span "94230131" at bounding box center [172, 146] width 47 height 12
type input "9423013173"
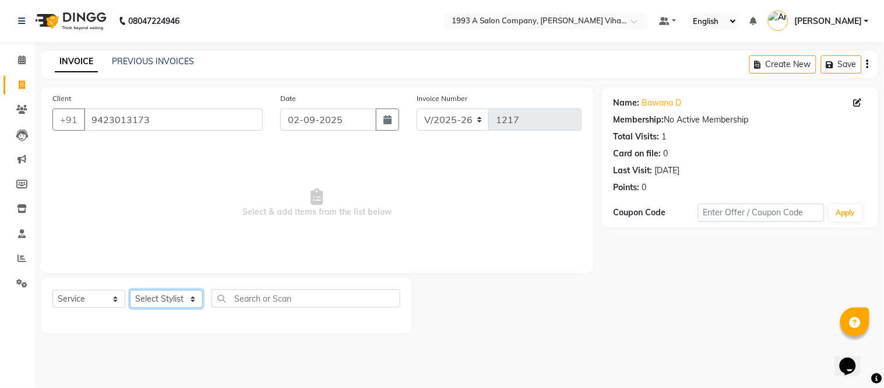
click at [163, 301] on select "Select Stylist [PERSON_NAME] Bhakti [PERSON_NAME] [PERSON_NAME] [PERSON_NAME] […" at bounding box center [166, 299] width 73 height 18
select select "31079"
click at [130, 290] on select "Select Stylist [PERSON_NAME] Bhakti [PERSON_NAME] [PERSON_NAME] [PERSON_NAME] […" at bounding box center [166, 299] width 73 height 18
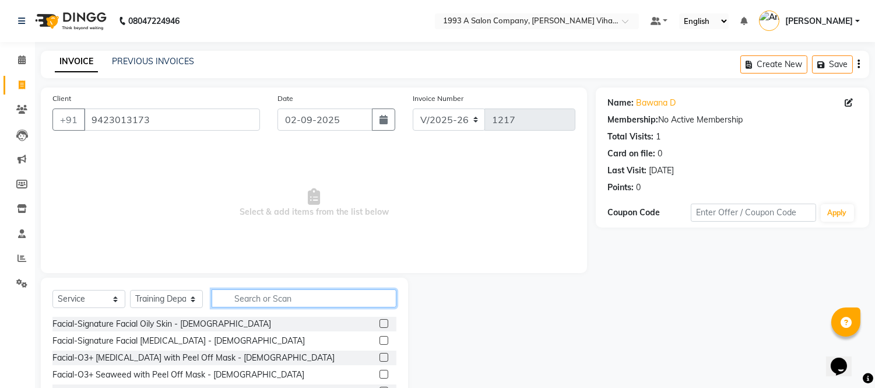
click at [240, 304] on input "text" at bounding box center [304, 298] width 185 height 18
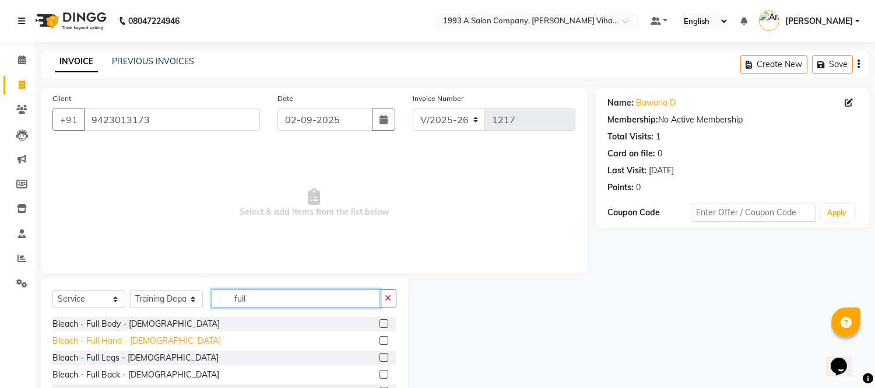
type input "full"
click at [140, 342] on div "Bleach - Full Hand - [DEMOGRAPHIC_DATA]" at bounding box center [136, 341] width 168 height 12
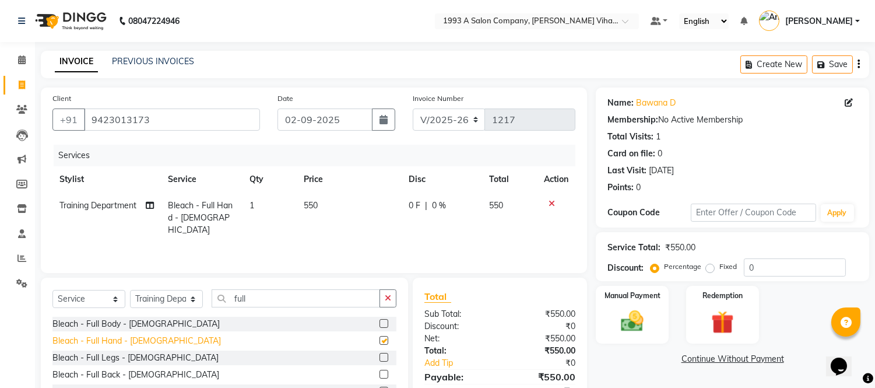
checkbox input "false"
click at [552, 202] on icon at bounding box center [551, 203] width 6 height 8
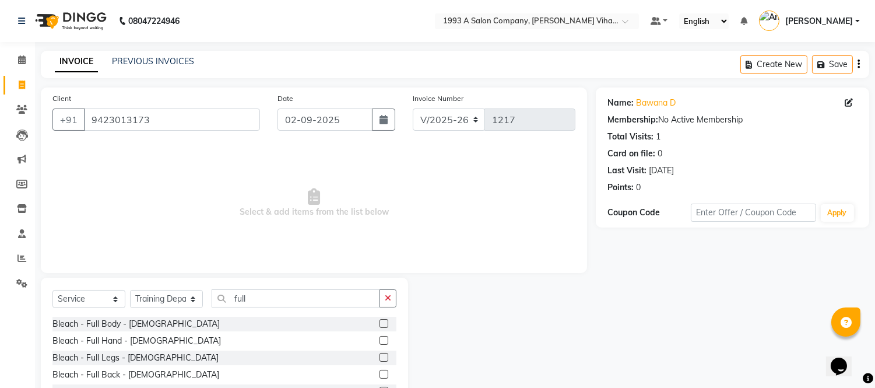
click at [379, 373] on label at bounding box center [383, 374] width 9 height 9
click at [379, 373] on input "checkbox" at bounding box center [383, 375] width 8 height 8
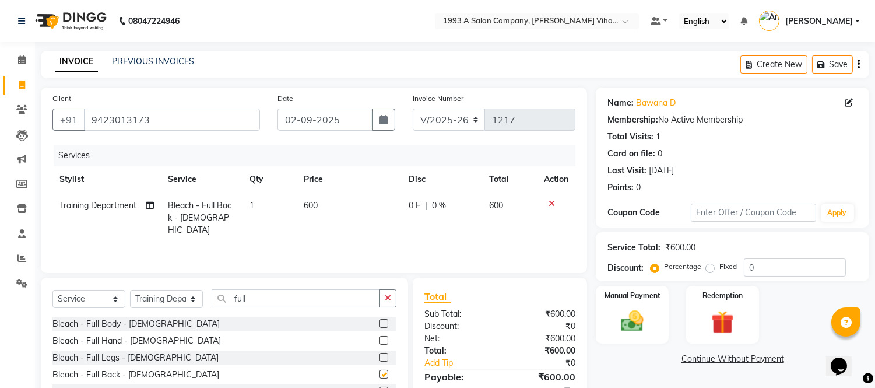
checkbox input "false"
drag, startPoint x: 554, startPoint y: 199, endPoint x: 552, endPoint y: 205, distance: 6.3
click at [552, 205] on div at bounding box center [556, 203] width 24 height 8
click at [550, 202] on icon at bounding box center [551, 203] width 6 height 8
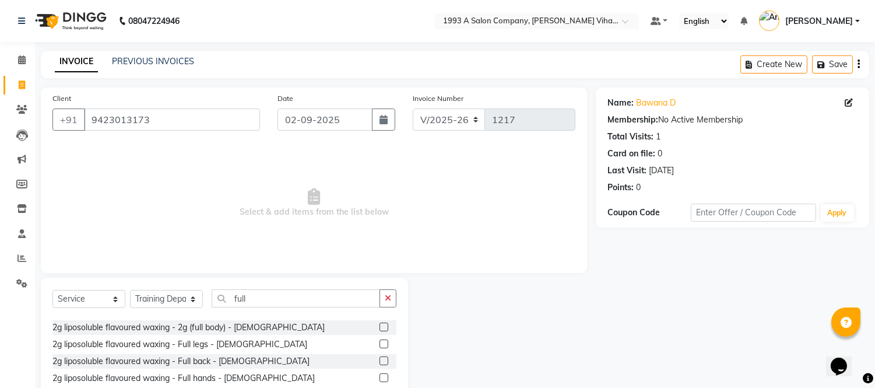
scroll to position [324, 0]
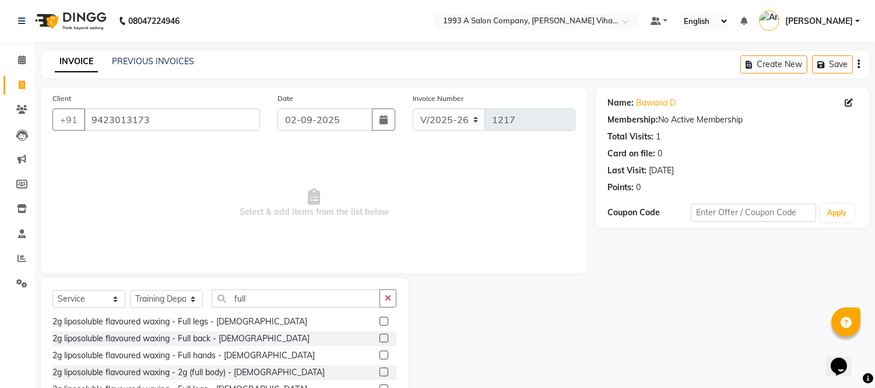
click at [368, 318] on div "2g liposoluble flavoured waxing - Full legs - [DEMOGRAPHIC_DATA]" at bounding box center [224, 321] width 344 height 15
click at [379, 318] on label at bounding box center [383, 321] width 9 height 9
click at [379, 318] on input "checkbox" at bounding box center [383, 322] width 8 height 8
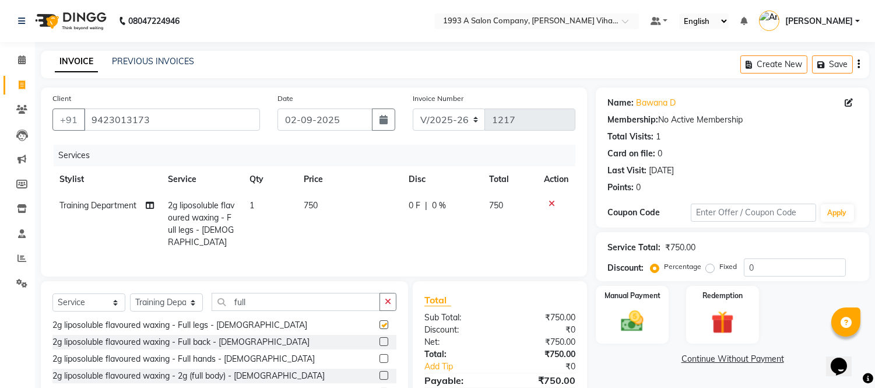
checkbox input "false"
click at [379, 354] on label at bounding box center [383, 358] width 9 height 9
click at [379, 355] on input "checkbox" at bounding box center [383, 359] width 8 height 8
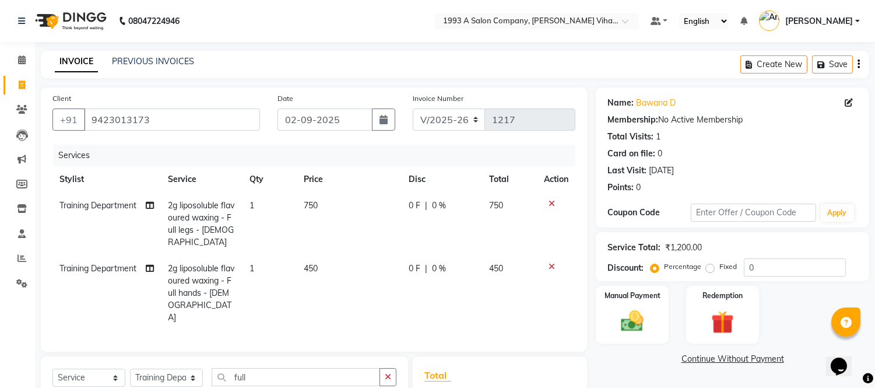
checkbox input "false"
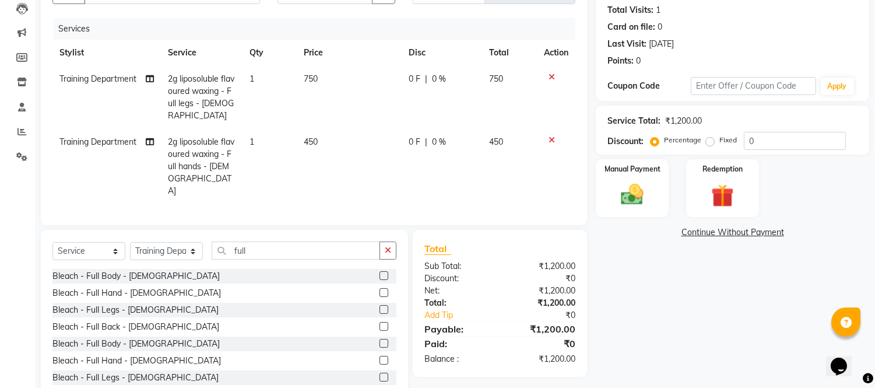
scroll to position [143, 0]
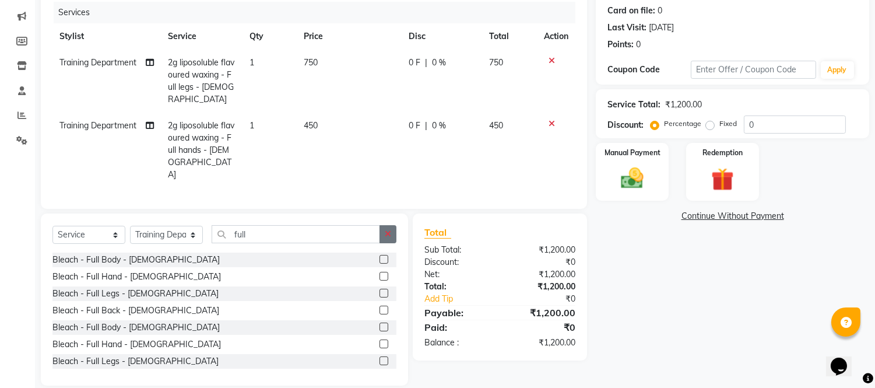
click at [387, 230] on icon "button" at bounding box center [388, 234] width 6 height 8
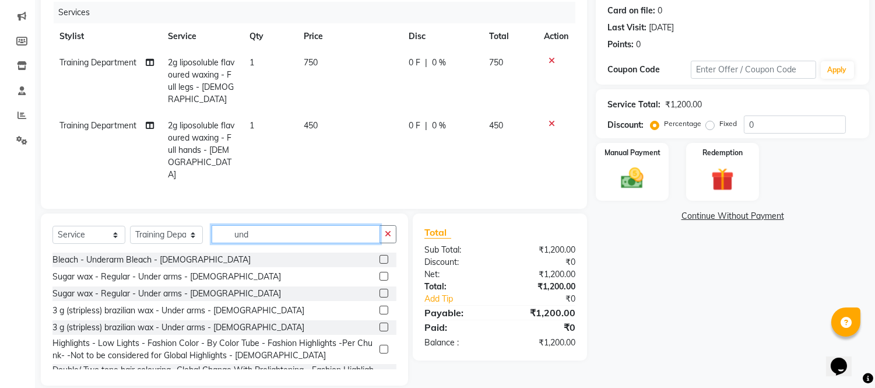
scroll to position [138, 0]
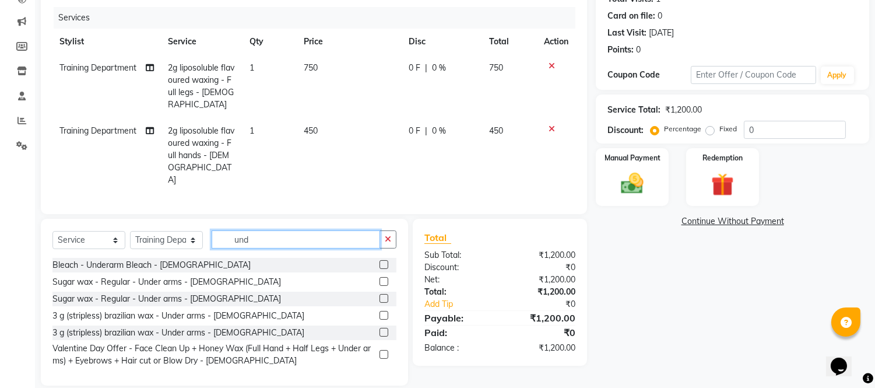
type input "und"
click at [387, 311] on label at bounding box center [383, 315] width 9 height 9
click at [387, 312] on input "checkbox" at bounding box center [383, 316] width 8 height 8
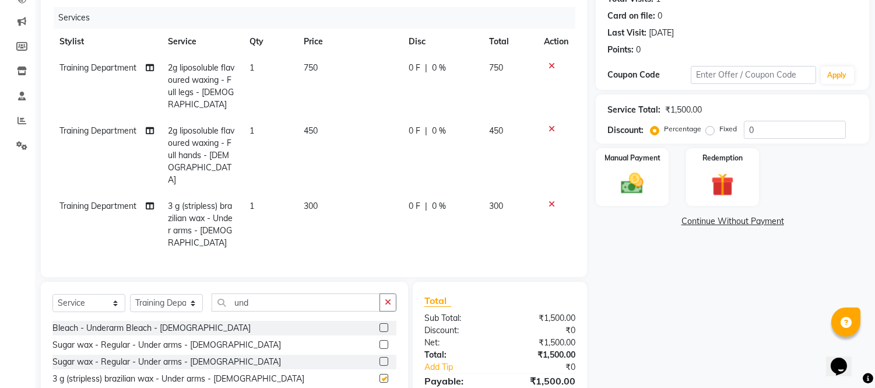
checkbox input "false"
click at [633, 175] on img at bounding box center [632, 183] width 38 height 27
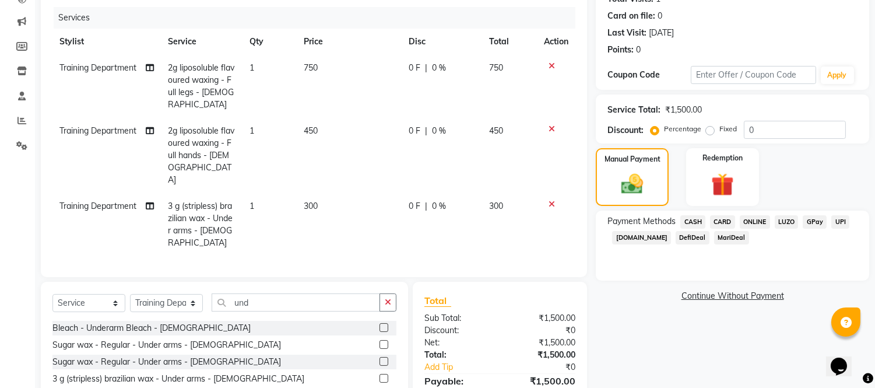
click at [725, 220] on span "CARD" at bounding box center [722, 221] width 25 height 13
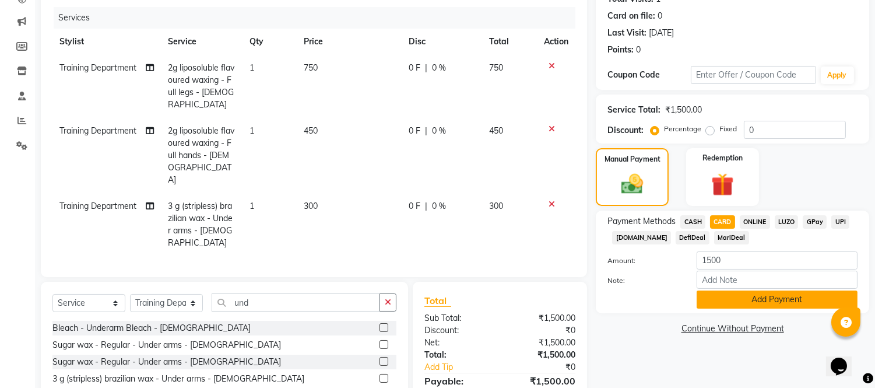
click at [733, 292] on button "Add Payment" at bounding box center [777, 299] width 161 height 18
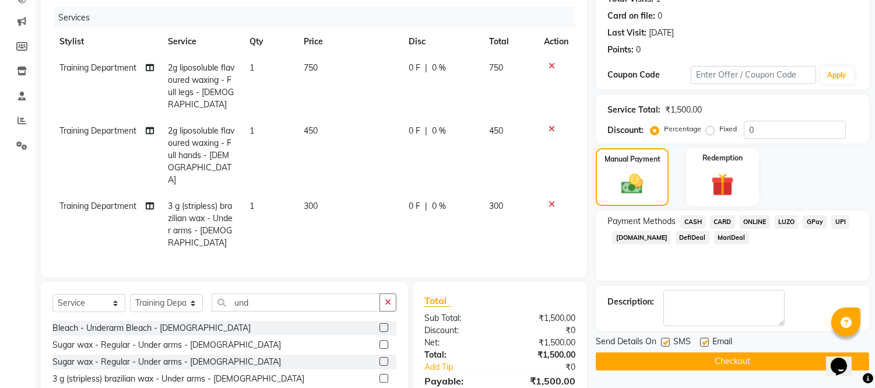
click at [706, 340] on label at bounding box center [704, 341] width 9 height 9
click at [706, 340] on input "checkbox" at bounding box center [704, 343] width 8 height 8
checkbox input "false"
drag, startPoint x: 663, startPoint y: 340, endPoint x: 673, endPoint y: 346, distance: 11.3
click at [670, 342] on div "SMS" at bounding box center [680, 342] width 39 height 15
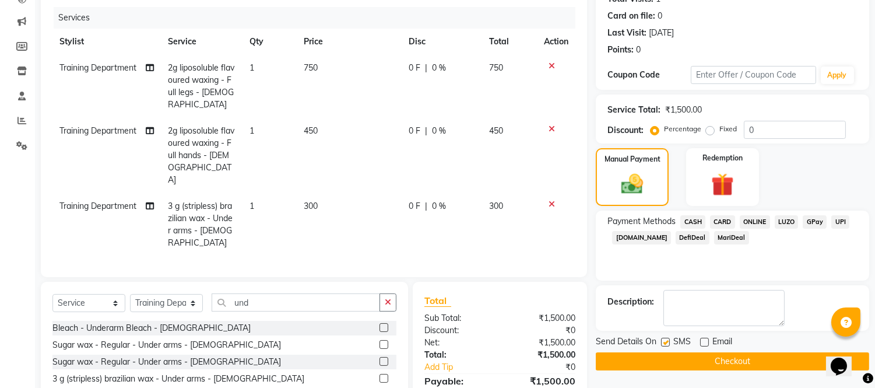
click at [753, 360] on button "Checkout" at bounding box center [732, 361] width 273 height 18
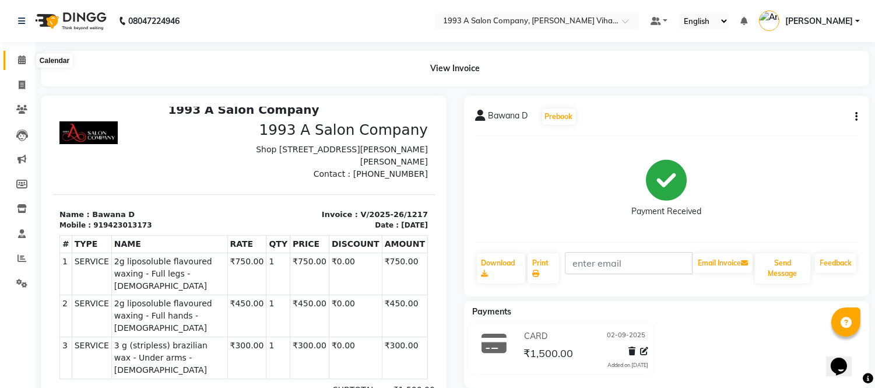
click at [27, 54] on span at bounding box center [22, 60] width 20 height 13
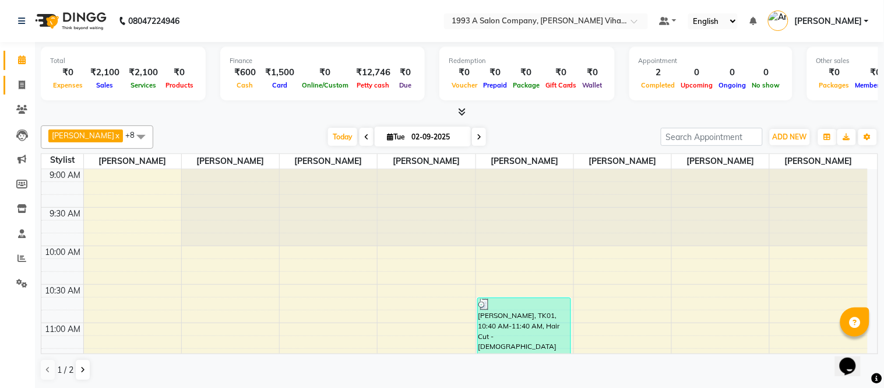
click at [20, 77] on link "Invoice" at bounding box center [17, 85] width 28 height 19
select select "4955"
select select "service"
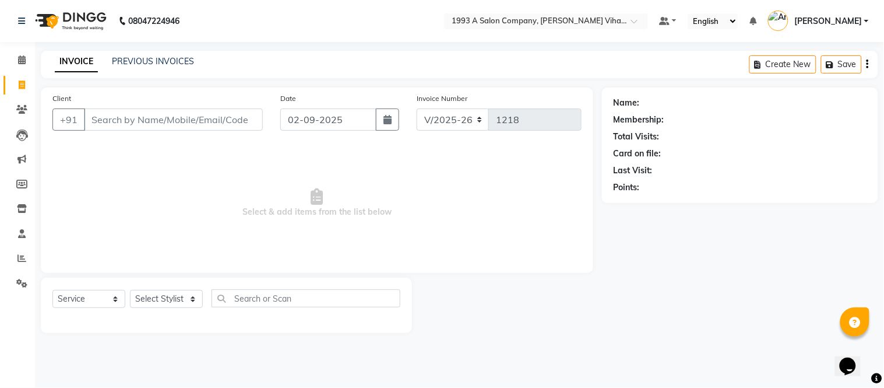
click at [131, 117] on input "Client" at bounding box center [173, 119] width 179 height 22
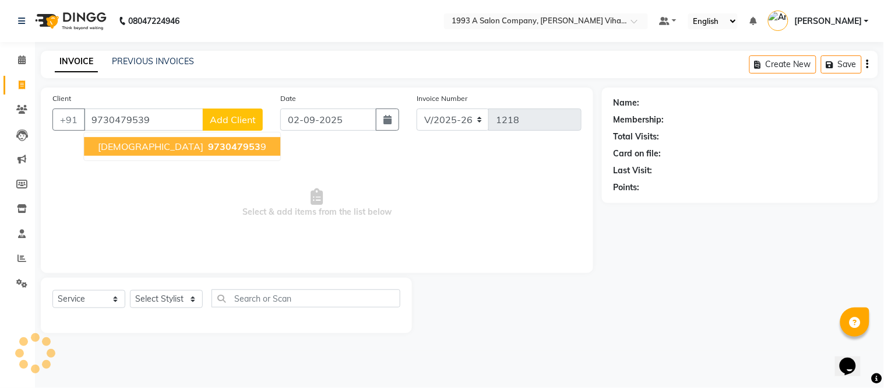
type input "9730479539"
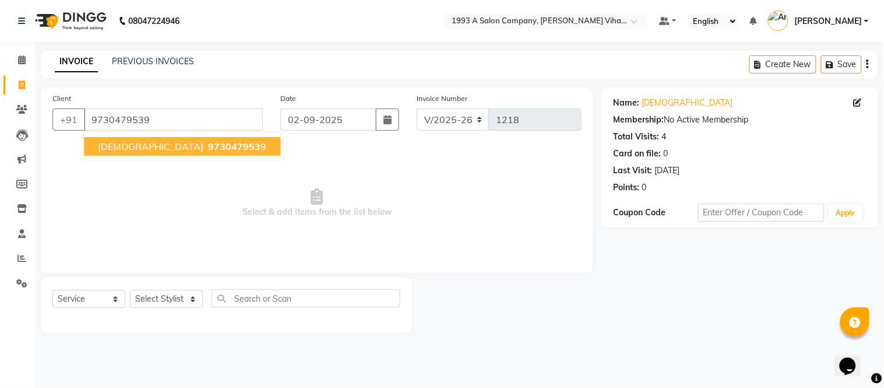
drag, startPoint x: 136, startPoint y: 143, endPoint x: 128, endPoint y: 149, distance: 9.6
click at [208, 143] on span "973047953" at bounding box center [234, 146] width 52 height 12
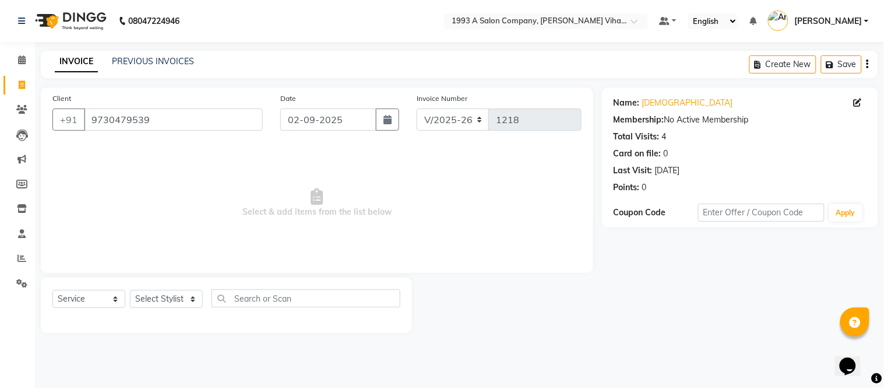
click at [672, 188] on div "Points: 0" at bounding box center [740, 187] width 253 height 12
click at [648, 106] on link "Musa" at bounding box center [687, 103] width 91 height 12
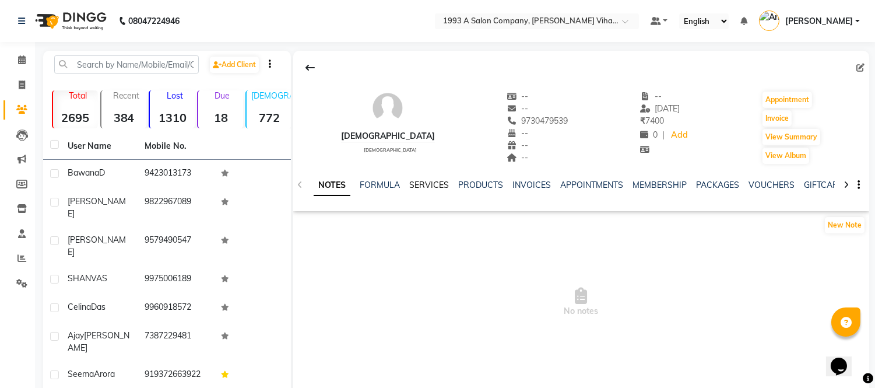
click at [420, 183] on link "SERVICES" at bounding box center [429, 185] width 40 height 10
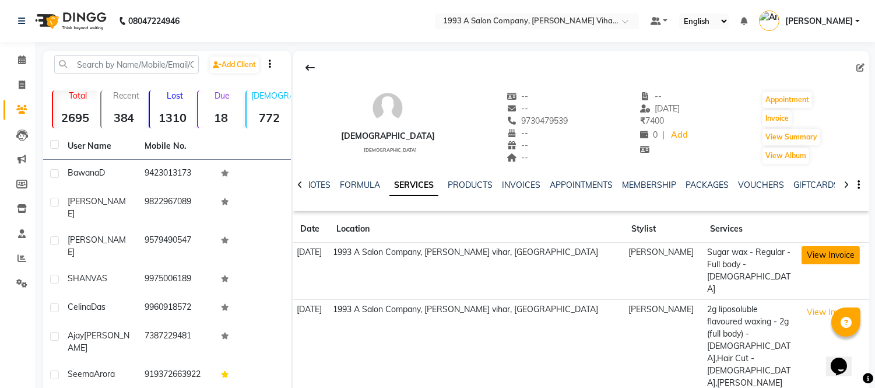
click at [801, 251] on button "View Invoice" at bounding box center [830, 255] width 58 height 18
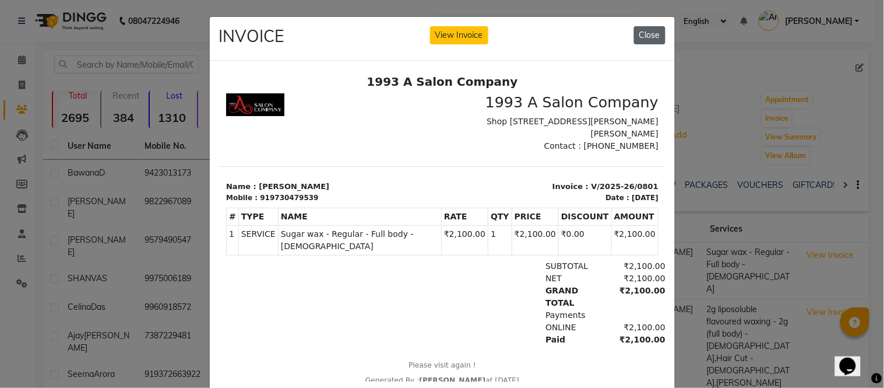
click at [646, 32] on button "Close" at bounding box center [649, 35] width 31 height 18
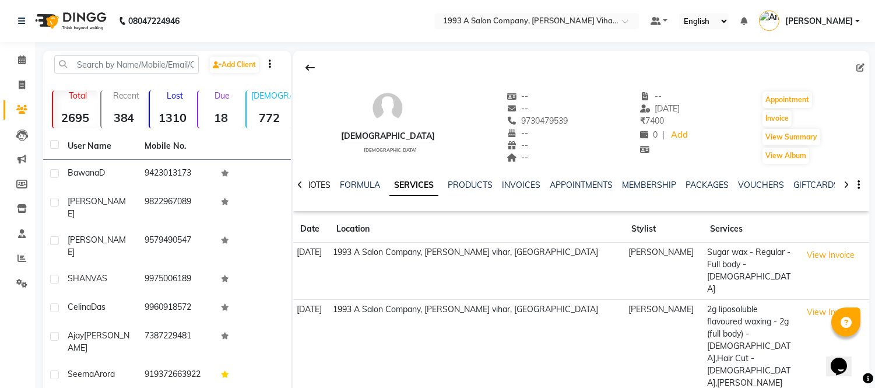
click at [312, 181] on link "NOTES" at bounding box center [317, 185] width 26 height 10
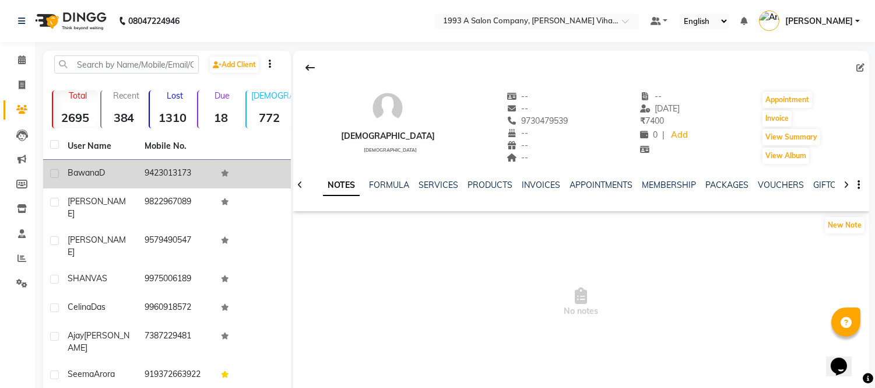
click at [124, 167] on div "Bawana D" at bounding box center [99, 173] width 63 height 12
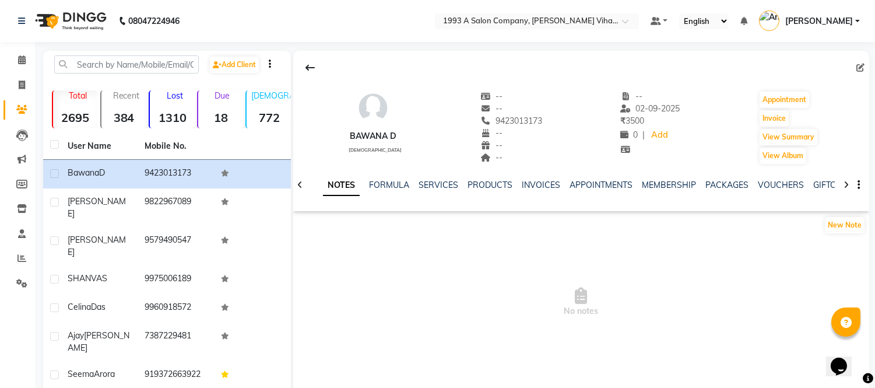
click at [428, 176] on div "NOTES FORMULA SERVICES PRODUCTS INVOICES APPOINTMENTS MEMBERSHIP PACKAGES VOUCH…" at bounding box center [581, 185] width 576 height 40
click at [434, 178] on div "NOTES FORMULA SERVICES PRODUCTS INVOICES APPOINTMENTS MEMBERSHIP PACKAGES VOUCH…" at bounding box center [581, 185] width 576 height 40
click at [432, 181] on link "SERVICES" at bounding box center [439, 185] width 40 height 10
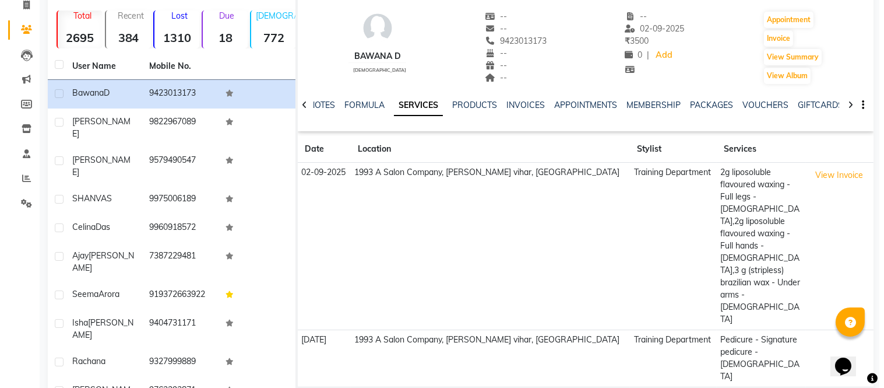
scroll to position [107, 0]
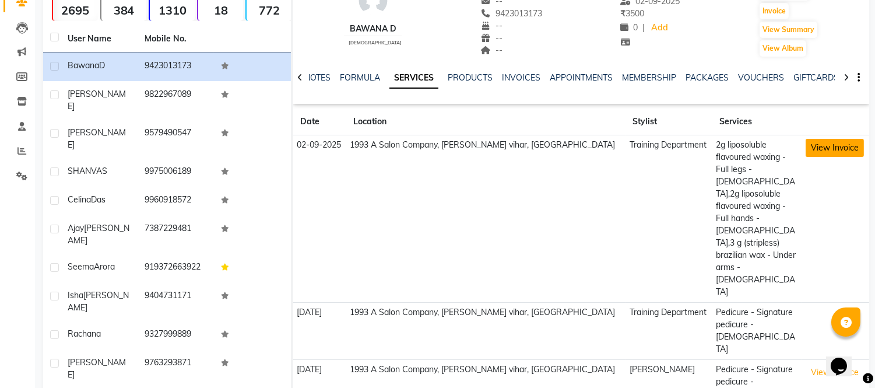
click at [809, 146] on button "View Invoice" at bounding box center [835, 148] width 58 height 18
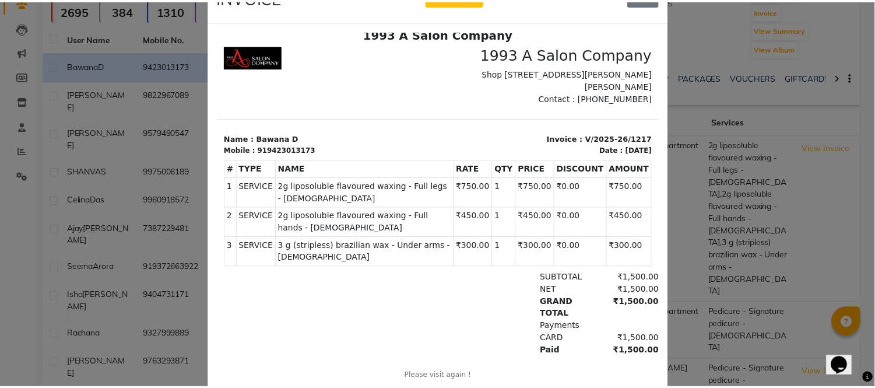
scroll to position [0, 0]
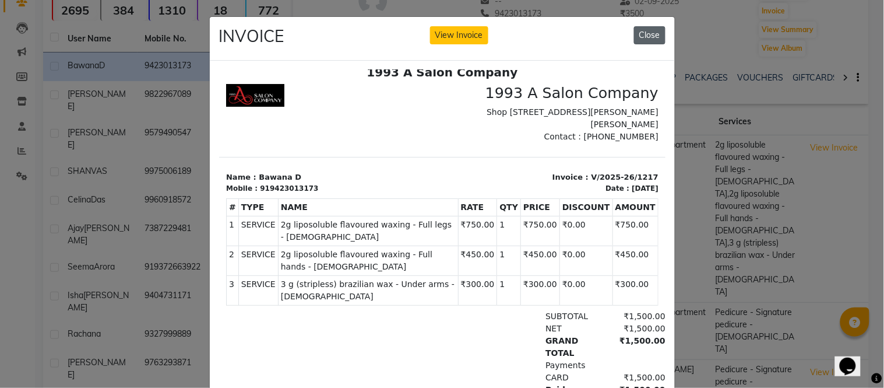
click at [646, 37] on button "Close" at bounding box center [649, 35] width 31 height 18
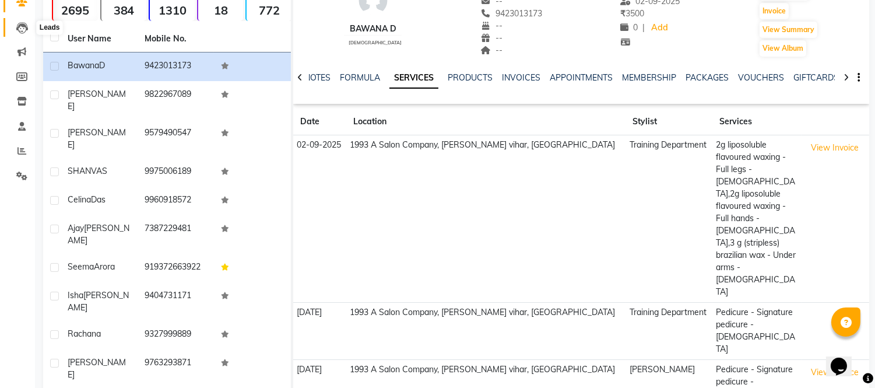
click at [24, 31] on icon at bounding box center [22, 28] width 12 height 12
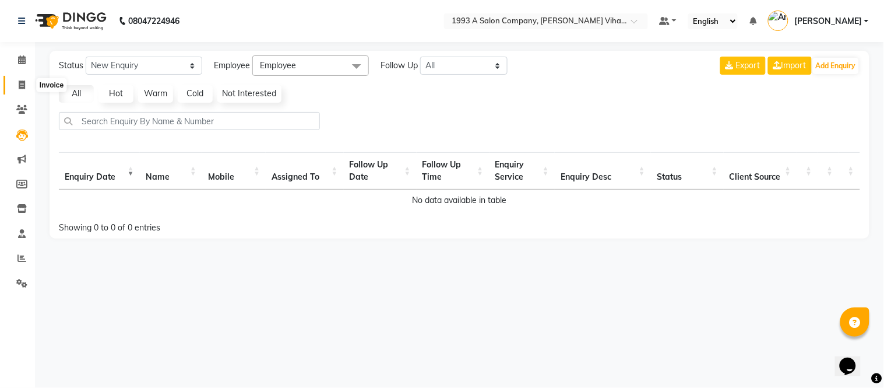
click at [20, 79] on span at bounding box center [22, 85] width 20 height 13
select select "4955"
select select "service"
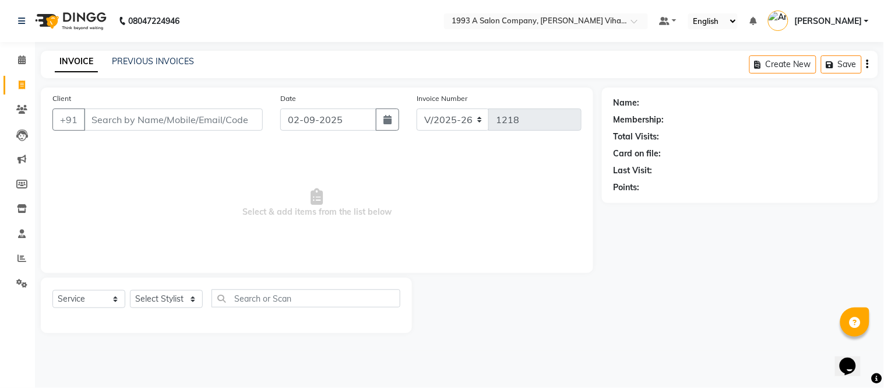
click at [121, 119] on input "Client" at bounding box center [173, 119] width 179 height 22
click at [161, 122] on input "Client" at bounding box center [173, 119] width 179 height 22
click at [16, 62] on span at bounding box center [22, 60] width 20 height 13
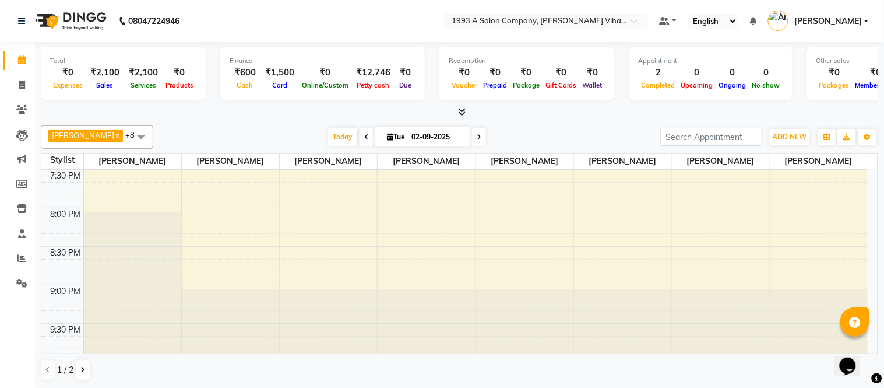
scroll to position [820, 0]
click at [82, 366] on icon at bounding box center [82, 369] width 5 height 7
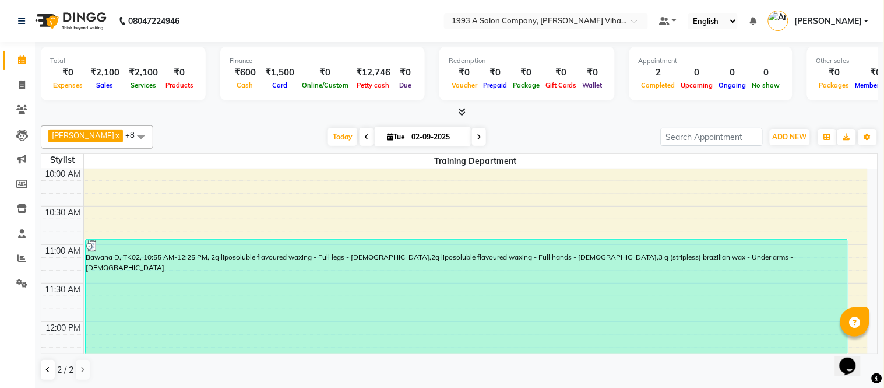
scroll to position [65, 0]
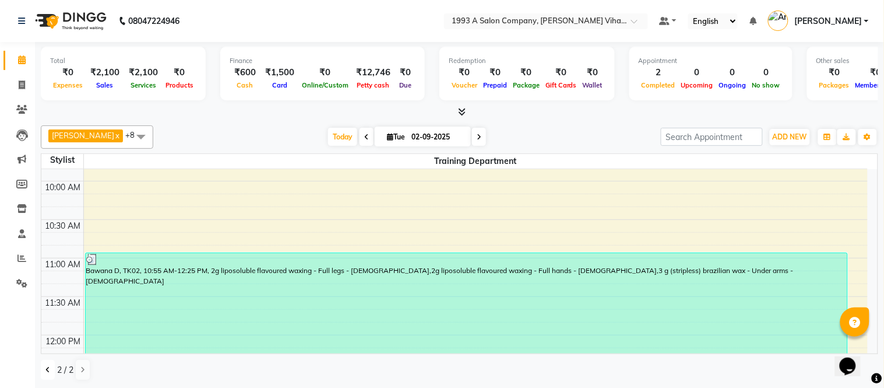
click at [45, 366] on icon at bounding box center [47, 369] width 5 height 7
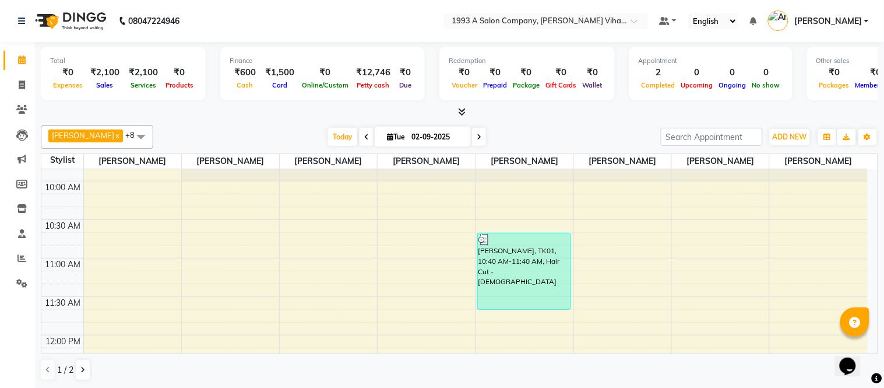
click at [68, 132] on span "[PERSON_NAME]" at bounding box center [83, 135] width 62 height 9
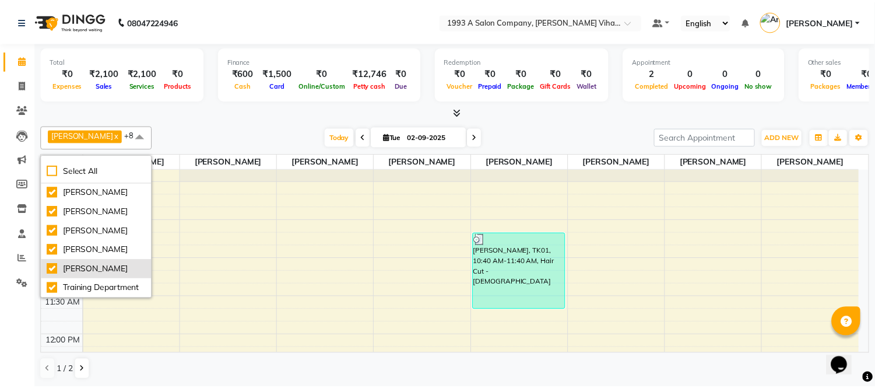
scroll to position [145, 0]
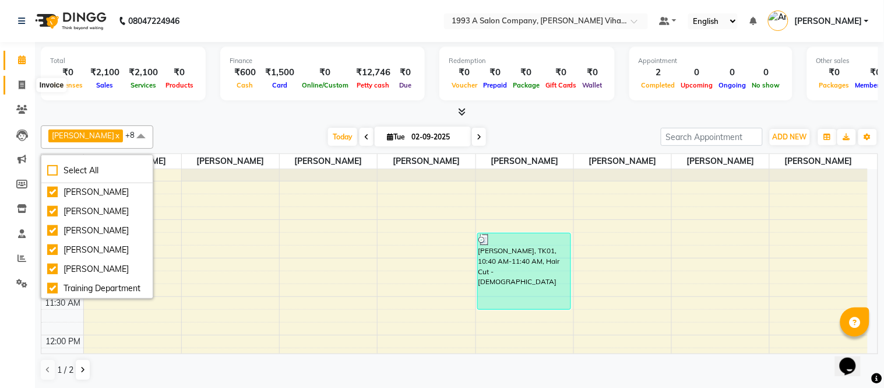
click at [15, 83] on span at bounding box center [22, 85] width 20 height 13
select select "service"
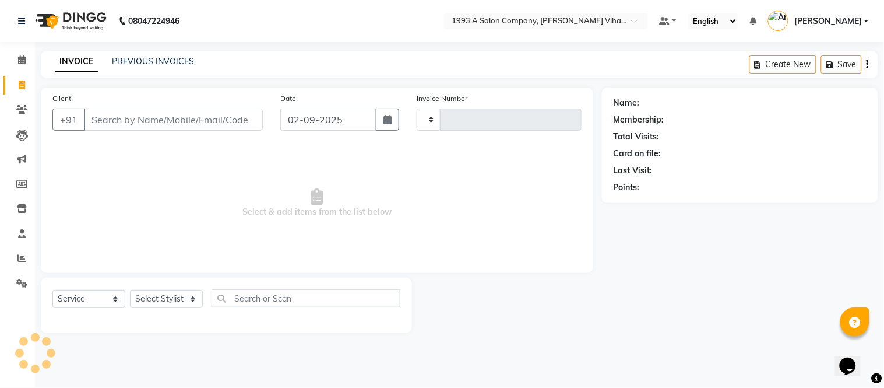
type input "1218"
select select "4955"
click at [170, 112] on input "Client" at bounding box center [173, 119] width 179 height 22
click at [140, 115] on input "Client" at bounding box center [173, 119] width 179 height 22
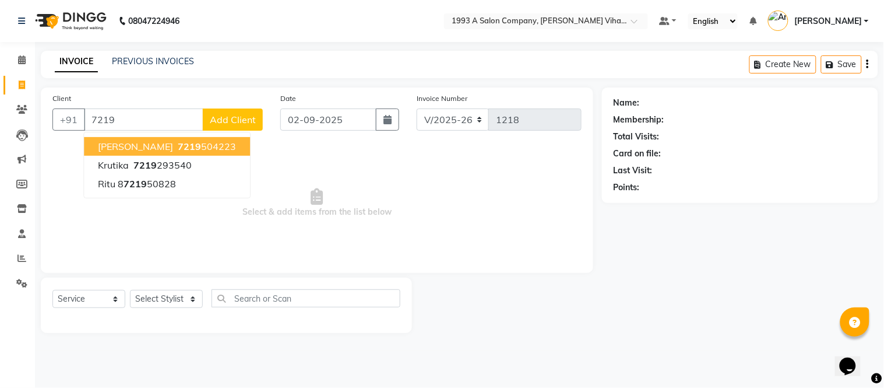
click at [131, 146] on span "[PERSON_NAME]" at bounding box center [135, 146] width 75 height 12
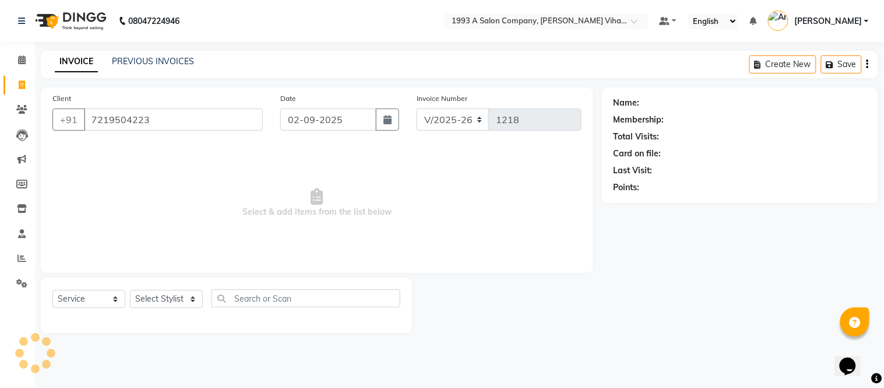
type input "7219504223"
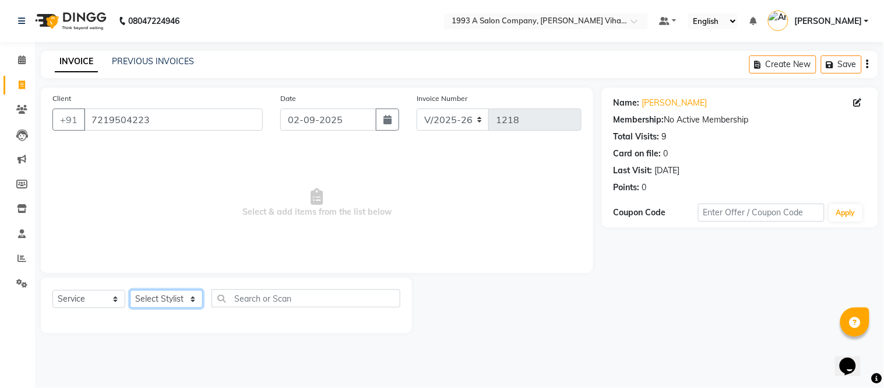
drag, startPoint x: 161, startPoint y: 293, endPoint x: 168, endPoint y: 301, distance: 9.9
click at [164, 296] on select "Select Stylist [PERSON_NAME] Bhakti [PERSON_NAME] [PERSON_NAME] [PERSON_NAME] […" at bounding box center [166, 299] width 73 height 18
select select "31079"
click at [130, 290] on select "Select Stylist [PERSON_NAME] Bhakti [PERSON_NAME] [PERSON_NAME] [PERSON_NAME] […" at bounding box center [166, 299] width 73 height 18
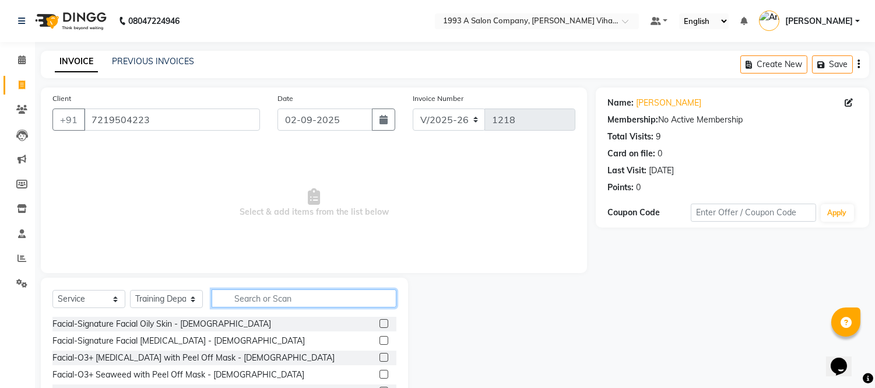
click at [288, 294] on input "text" at bounding box center [304, 298] width 185 height 18
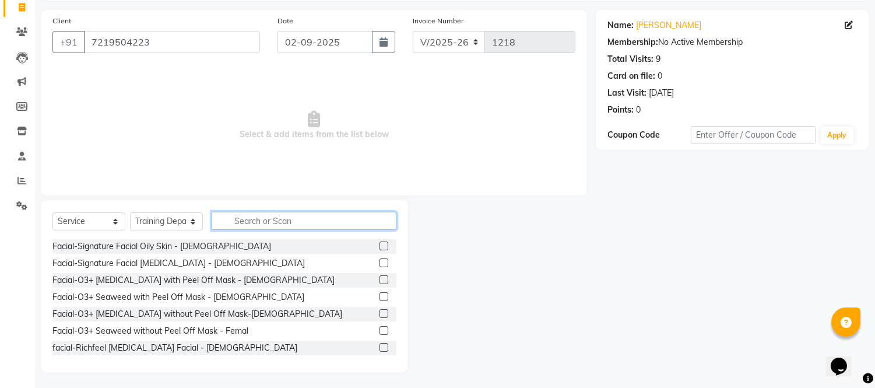
scroll to position [79, 0]
click at [222, 220] on input "text" at bounding box center [304, 219] width 185 height 18
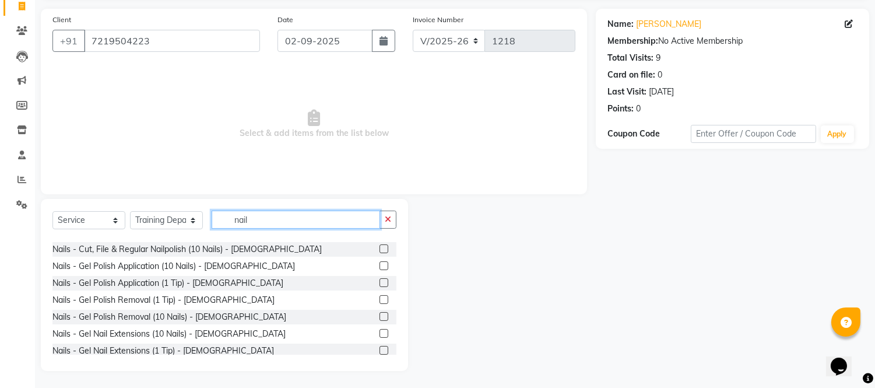
scroll to position [0, 0]
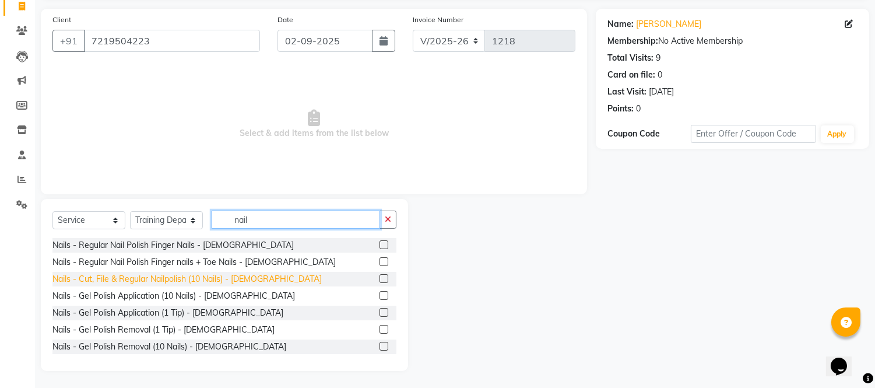
type input "nail"
click at [196, 280] on div "Nails - Cut, File & Regular Nailpolish (10 Nails) - [DEMOGRAPHIC_DATA]" at bounding box center [186, 279] width 269 height 12
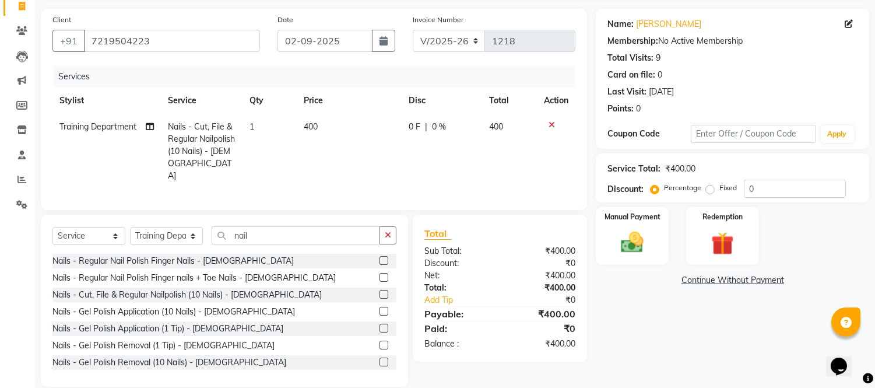
click at [546, 126] on div at bounding box center [556, 125] width 24 height 8
click at [550, 121] on icon at bounding box center [551, 125] width 6 height 8
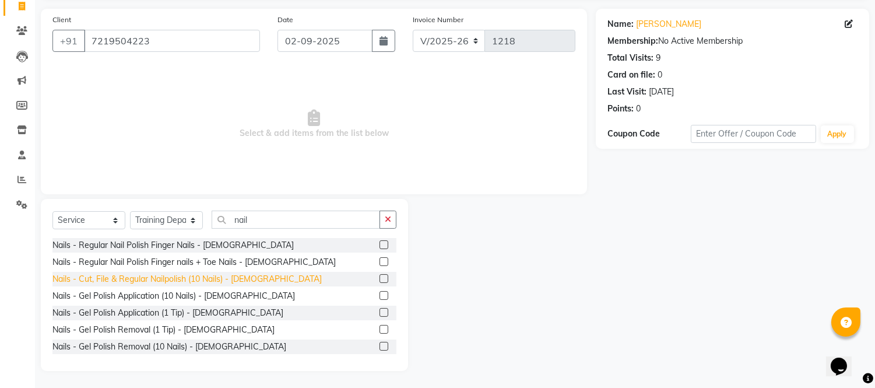
click at [231, 273] on div "Nails - Cut, File & Regular Nailpolish (10 Nails) - [DEMOGRAPHIC_DATA]" at bounding box center [186, 279] width 269 height 12
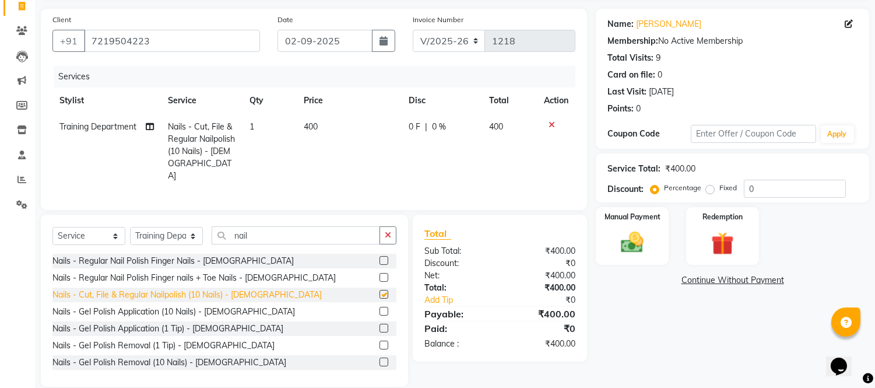
checkbox input "false"
click at [552, 125] on icon at bounding box center [551, 125] width 6 height 8
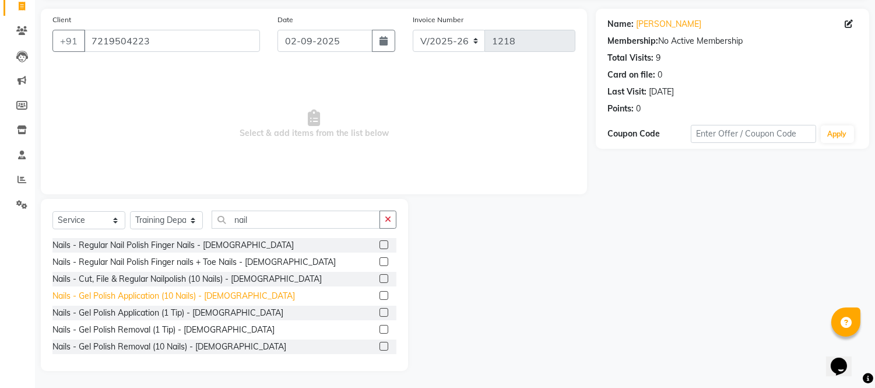
click at [201, 292] on div "Nails - Gel Polish Application (10 Nails) - [DEMOGRAPHIC_DATA]" at bounding box center [173, 296] width 242 height 12
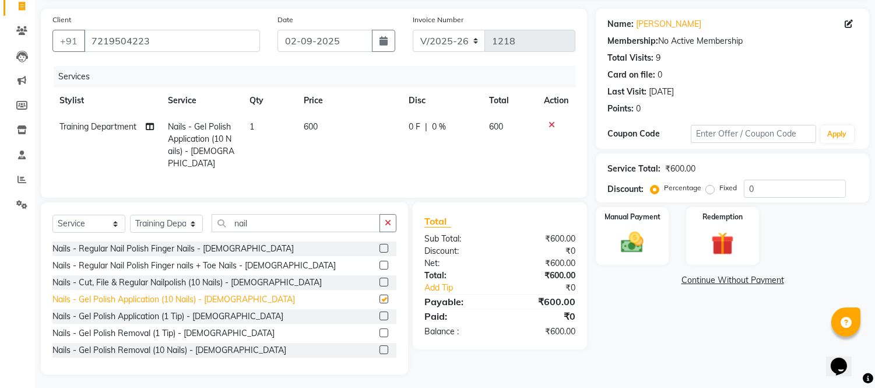
checkbox input "false"
click at [552, 122] on icon at bounding box center [551, 125] width 6 height 8
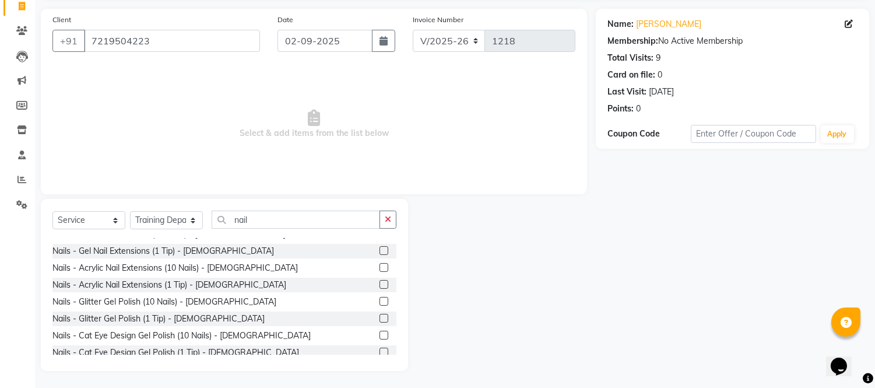
scroll to position [194, 0]
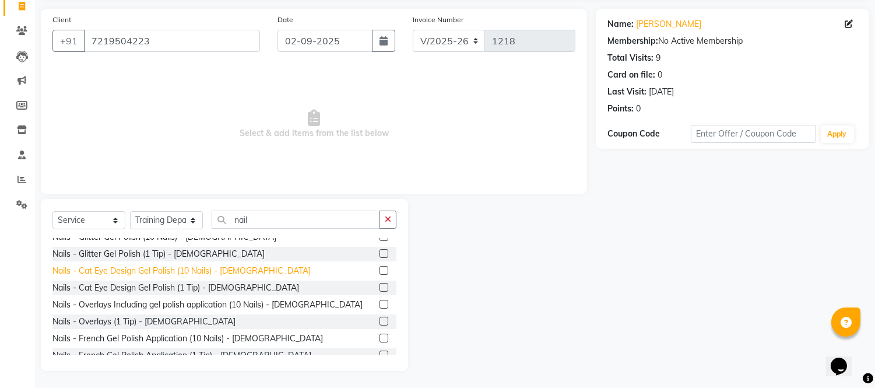
click at [201, 268] on div "Nails - Cat Eye Design Gel Polish (10 Nails) - [DEMOGRAPHIC_DATA]" at bounding box center [181, 271] width 258 height 12
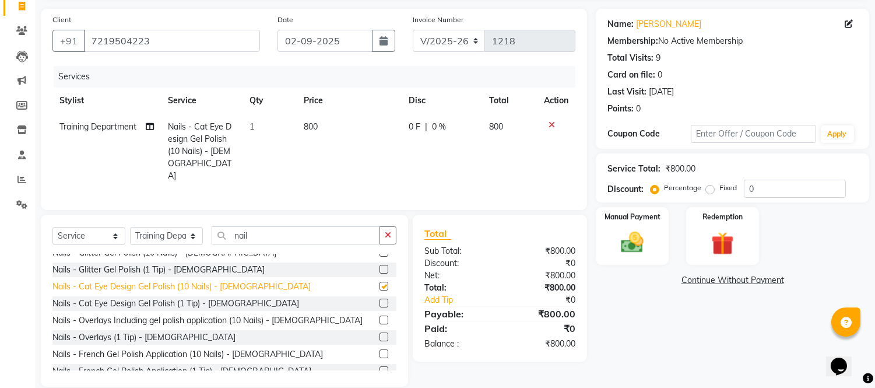
checkbox input "false"
click at [550, 121] on icon at bounding box center [551, 125] width 6 height 8
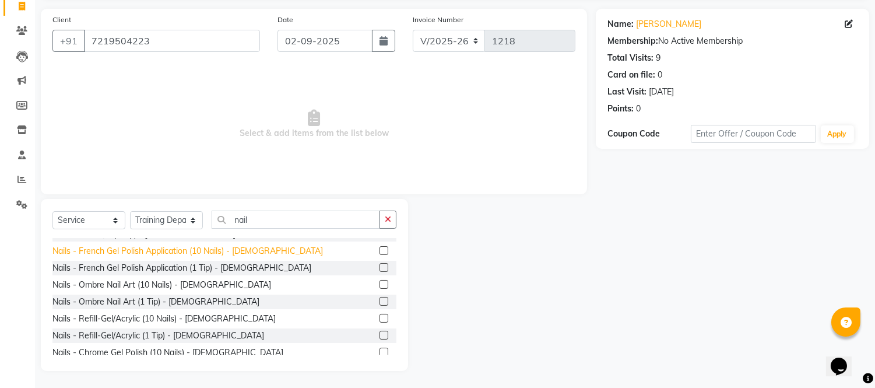
scroll to position [259, 0]
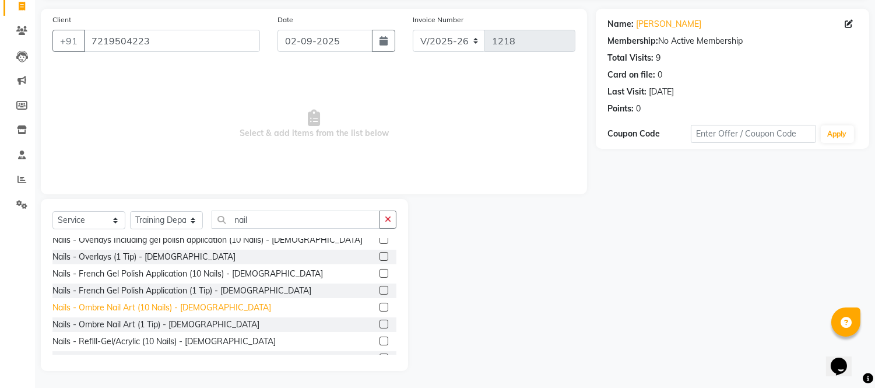
click at [124, 302] on div "Nails - Ombre Nail Art (10 Nails) - [DEMOGRAPHIC_DATA]" at bounding box center [161, 307] width 219 height 12
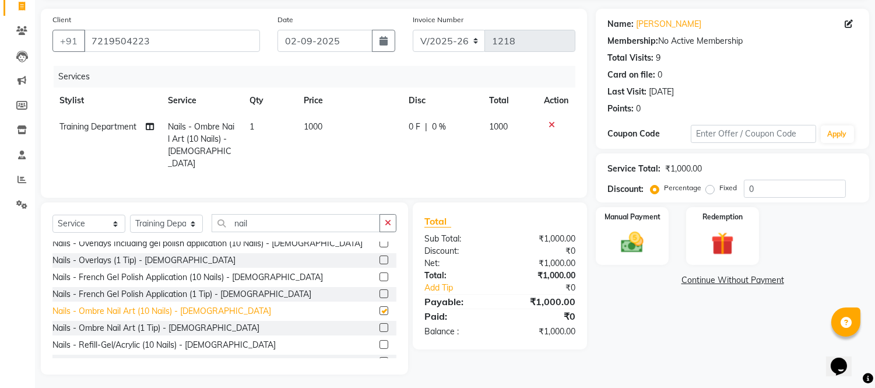
checkbox input "false"
click at [553, 121] on icon at bounding box center [551, 125] width 6 height 8
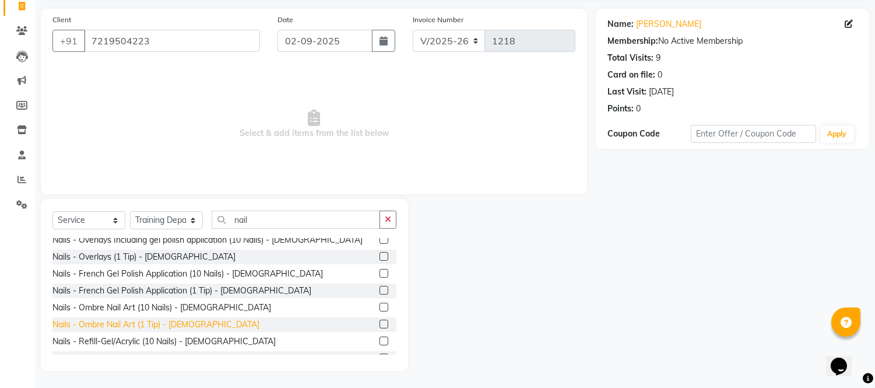
click at [135, 318] on div "Nails - Ombre Nail Art (1 Tip) - [DEMOGRAPHIC_DATA]" at bounding box center [155, 324] width 207 height 12
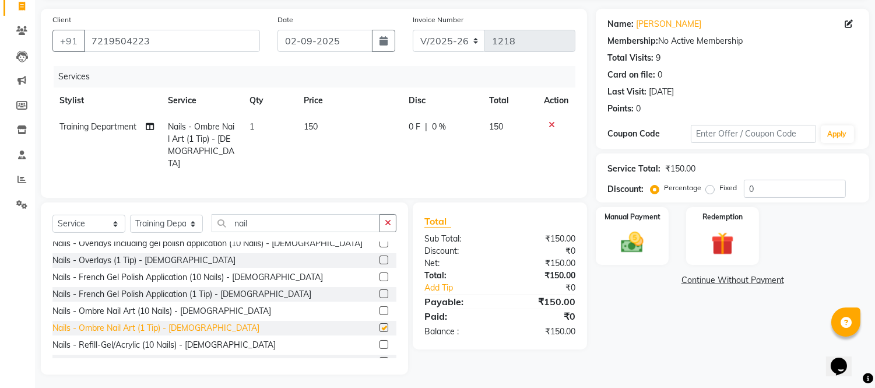
checkbox input "false"
click at [551, 124] on icon at bounding box center [551, 125] width 6 height 8
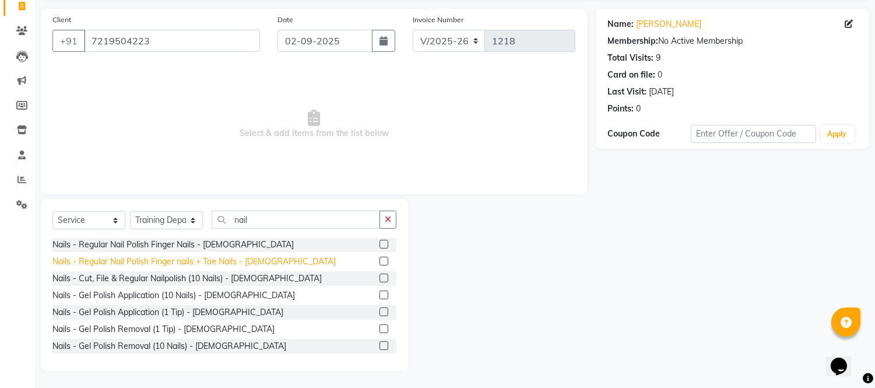
scroll to position [0, 0]
click at [130, 265] on div "Nails - Regular Nail Polish Finger nails + Toe Nails - [DEMOGRAPHIC_DATA]" at bounding box center [193, 262] width 283 height 12
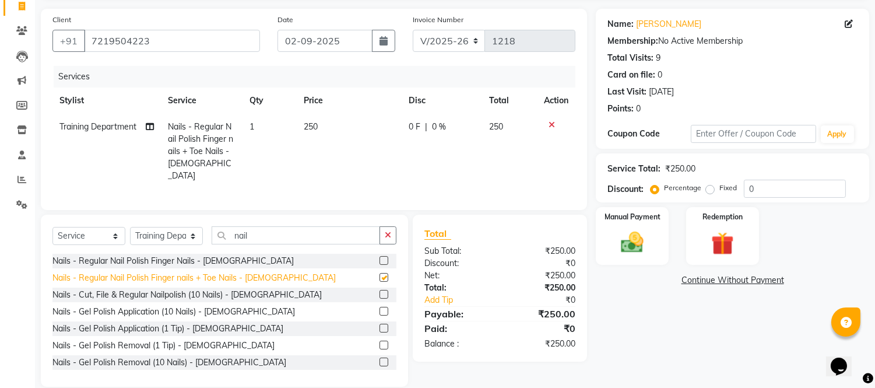
checkbox input "false"
click at [551, 124] on icon at bounding box center [551, 125] width 6 height 8
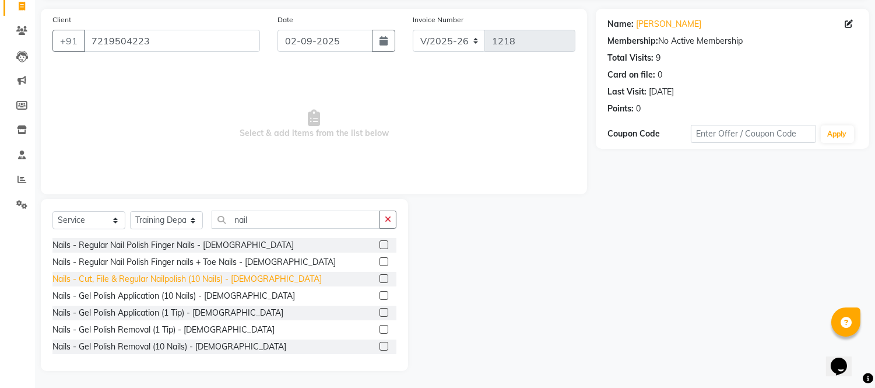
click at [207, 277] on div "Nails - Cut, File & Regular Nailpolish (10 Nails) - [DEMOGRAPHIC_DATA]" at bounding box center [186, 279] width 269 height 12
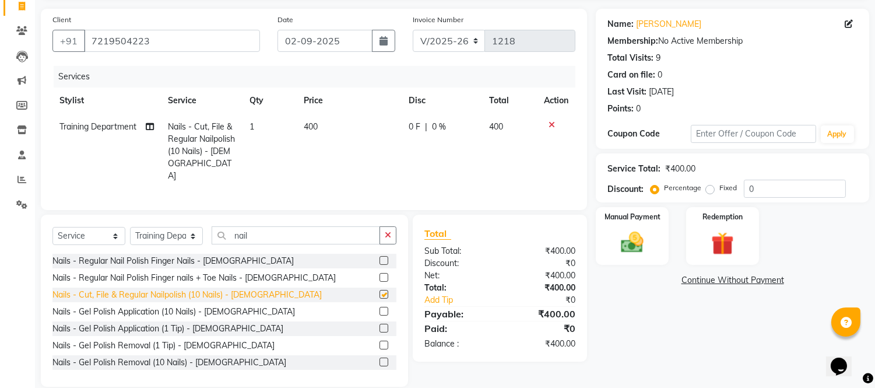
checkbox input "false"
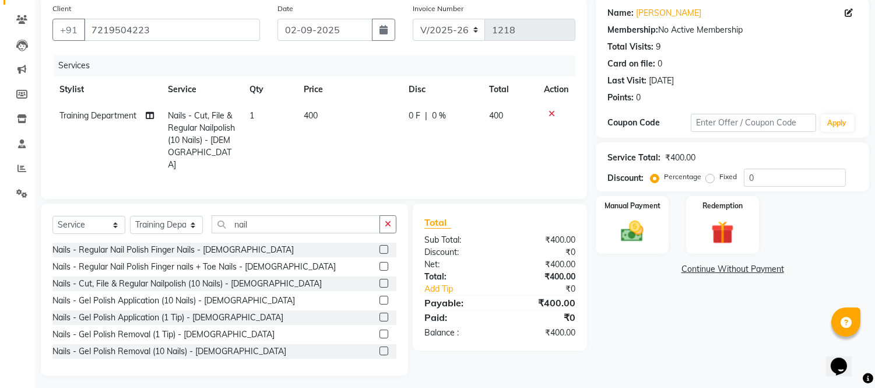
scroll to position [92, 0]
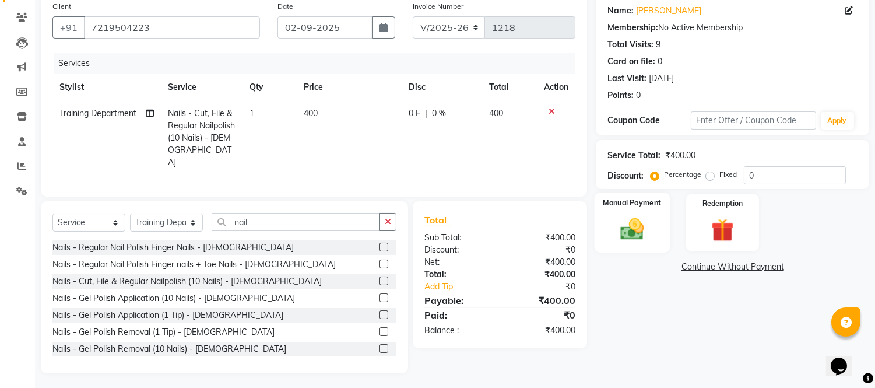
click at [622, 217] on img at bounding box center [632, 229] width 38 height 27
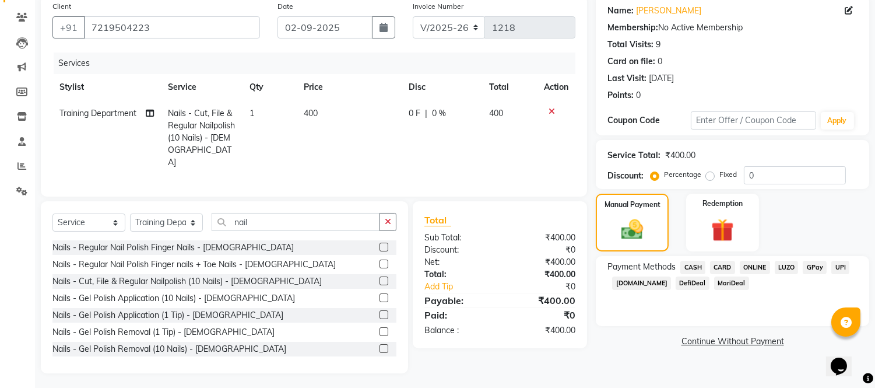
click at [724, 266] on span "CARD" at bounding box center [722, 267] width 25 height 13
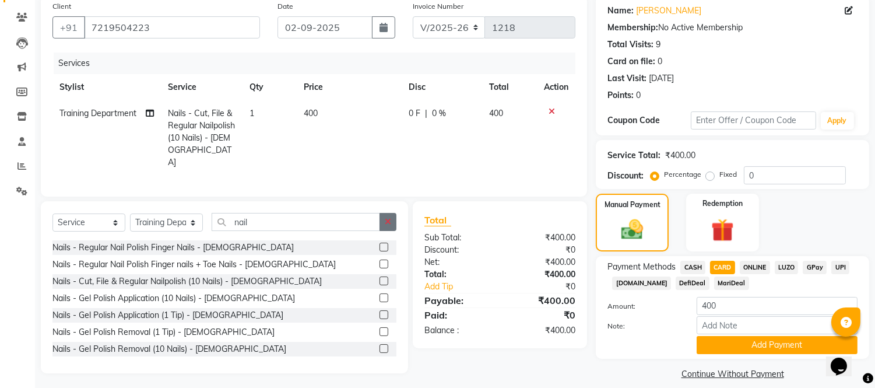
click at [393, 215] on button "button" at bounding box center [387, 222] width 17 height 18
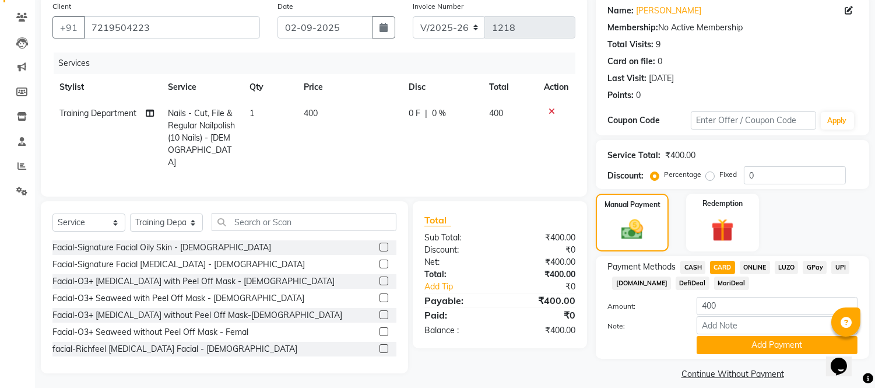
click at [546, 107] on div at bounding box center [556, 111] width 24 height 8
click at [567, 105] on td at bounding box center [556, 137] width 38 height 75
click at [546, 107] on div at bounding box center [556, 111] width 24 height 8
click at [548, 108] on div at bounding box center [556, 111] width 24 height 8
click at [551, 109] on icon at bounding box center [551, 111] width 6 height 8
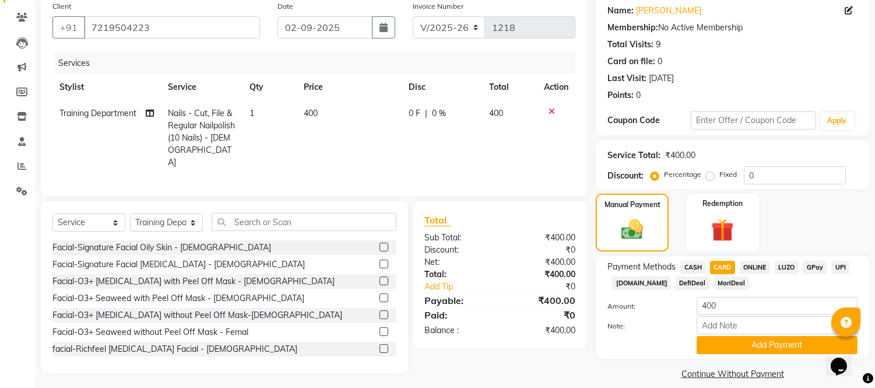
scroll to position [79, 0]
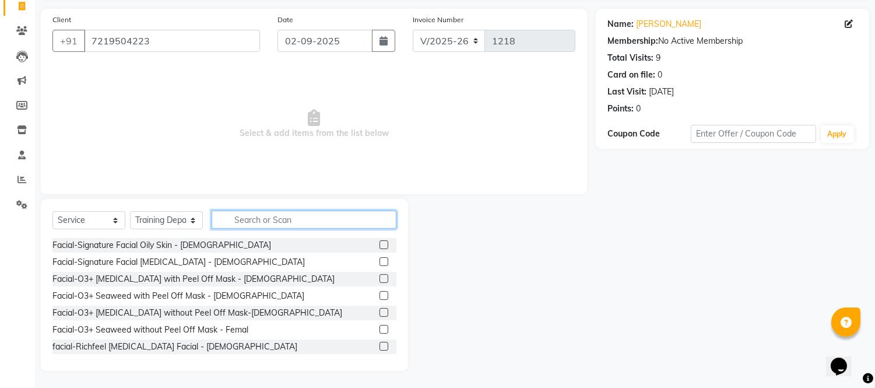
click at [237, 216] on input "text" at bounding box center [304, 219] width 185 height 18
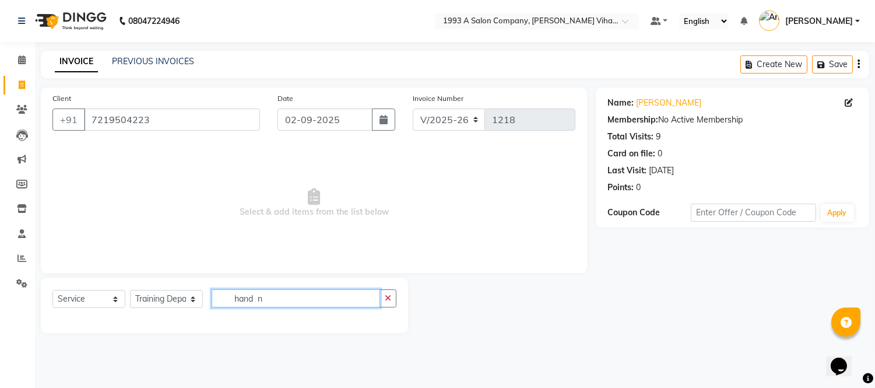
scroll to position [0, 0]
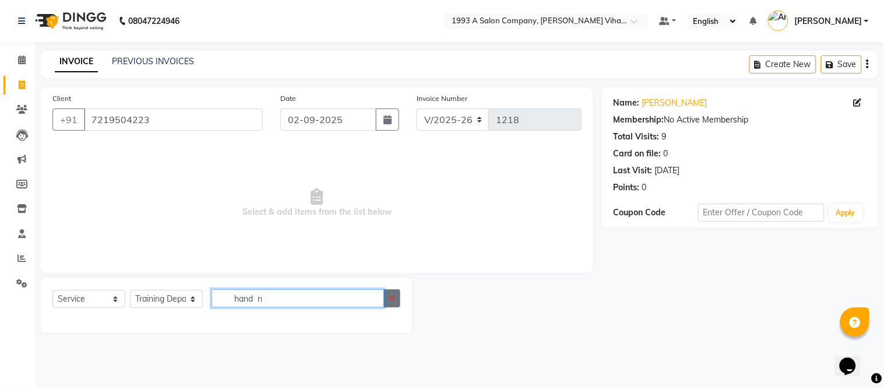
type input "hand n"
click at [389, 290] on button "button" at bounding box center [392, 298] width 17 height 18
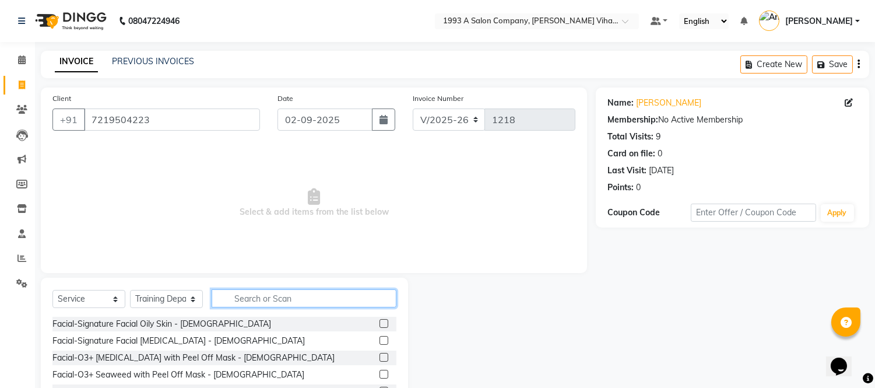
click at [248, 289] on input "text" at bounding box center [304, 298] width 185 height 18
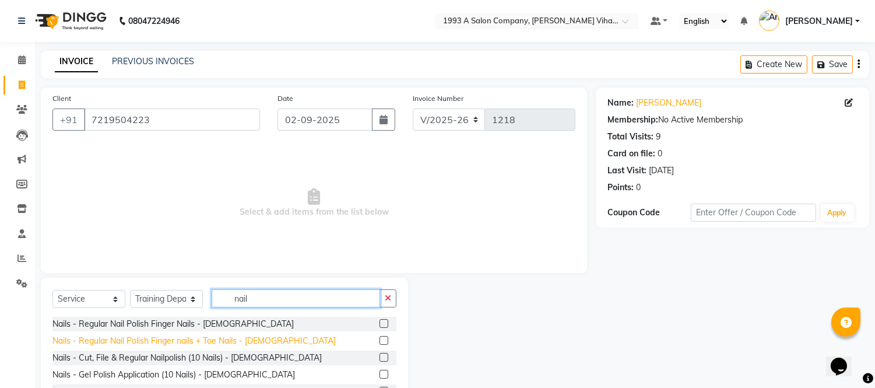
type input "nail"
click at [205, 340] on div "Nails - Regular Nail Polish Finger nails + Toe Nails - [DEMOGRAPHIC_DATA]" at bounding box center [193, 341] width 283 height 12
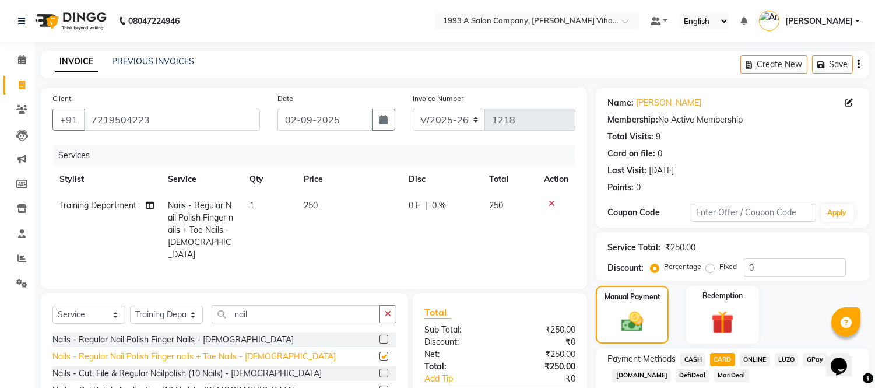
checkbox input "false"
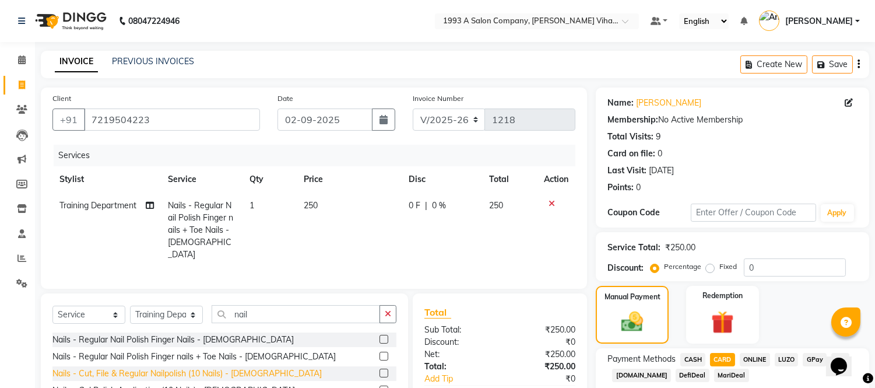
click at [216, 370] on div "Nails - Cut, File & Regular Nailpolish (10 Nails) - [DEMOGRAPHIC_DATA]" at bounding box center [186, 373] width 269 height 12
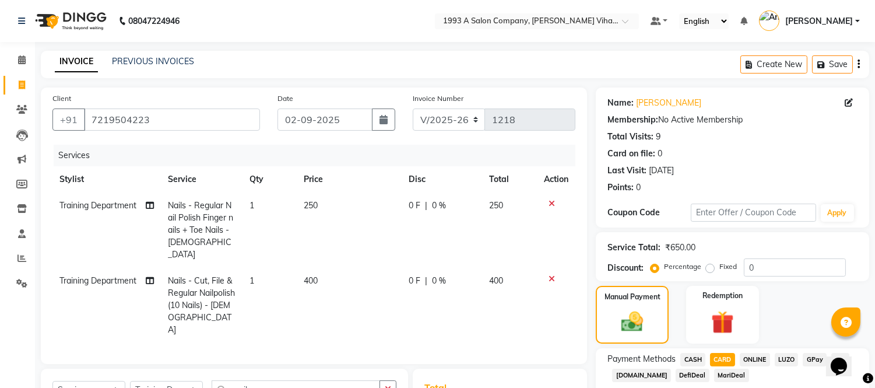
checkbox input "false"
click at [551, 198] on td at bounding box center [556, 229] width 38 height 75
click at [546, 202] on div at bounding box center [556, 203] width 24 height 8
click at [551, 200] on icon at bounding box center [551, 203] width 6 height 8
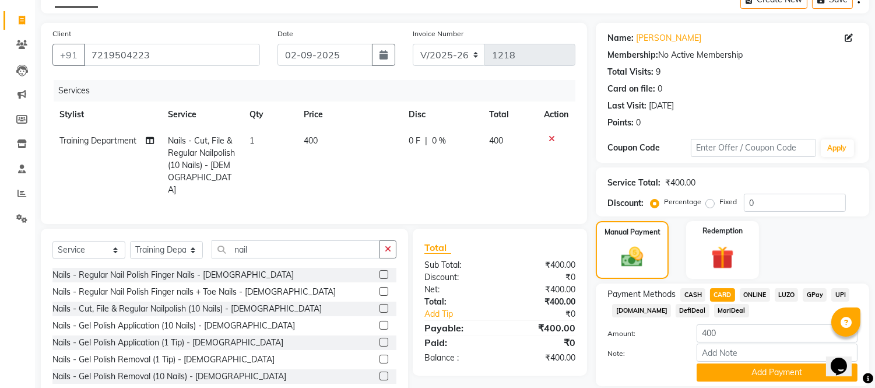
scroll to position [104, 0]
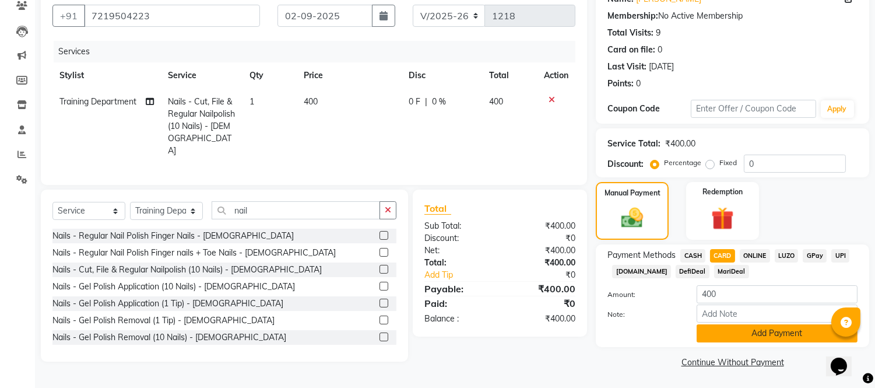
click at [721, 329] on button "Add Payment" at bounding box center [777, 333] width 161 height 18
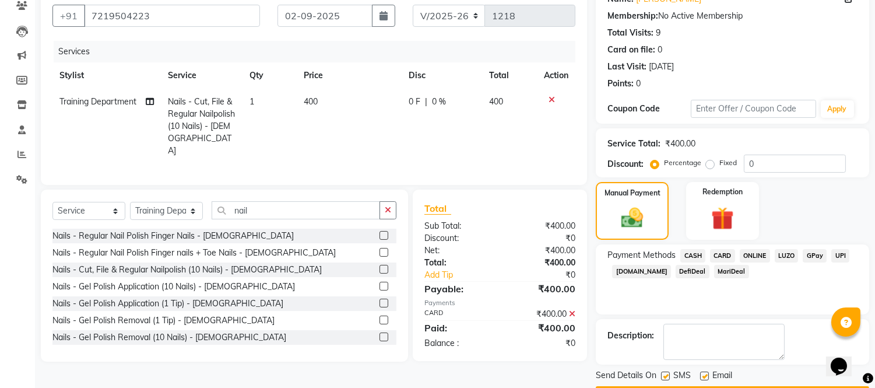
click at [666, 373] on label at bounding box center [665, 375] width 9 height 9
click at [666, 373] on input "checkbox" at bounding box center [665, 376] width 8 height 8
checkbox input "false"
click at [704, 374] on label at bounding box center [704, 375] width 9 height 9
click at [704, 374] on input "checkbox" at bounding box center [704, 376] width 8 height 8
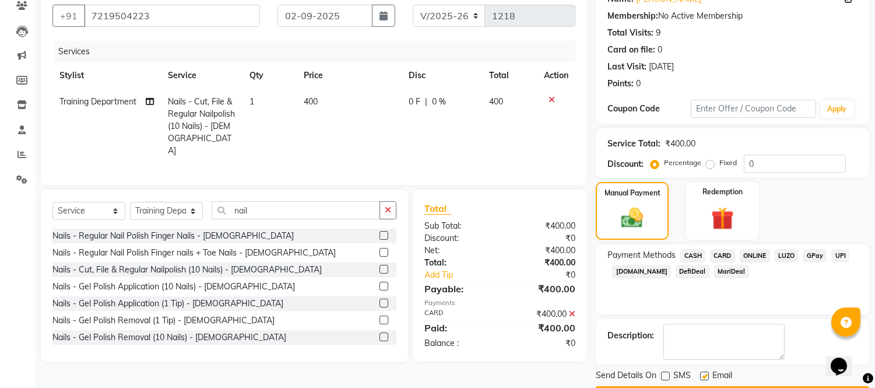
checkbox input "false"
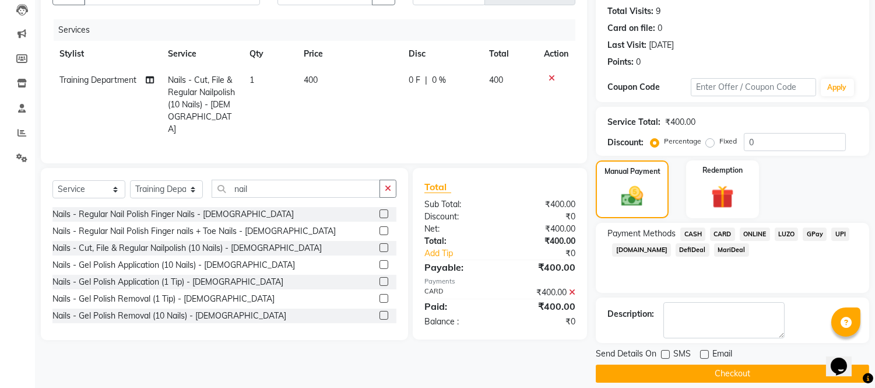
scroll to position [136, 0]
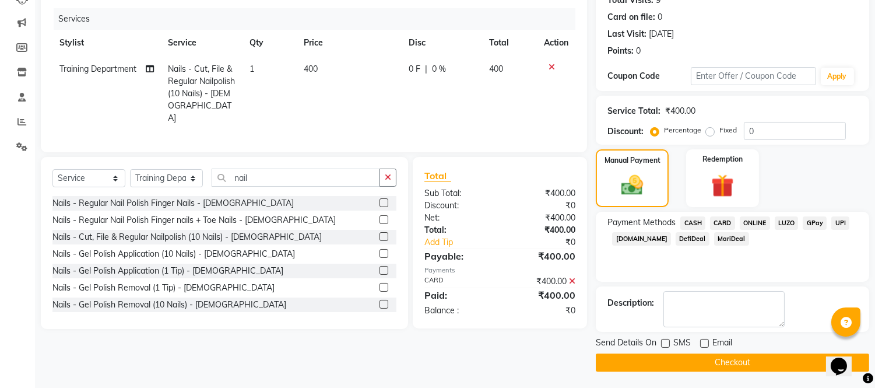
click at [702, 363] on button "Checkout" at bounding box center [732, 362] width 273 height 18
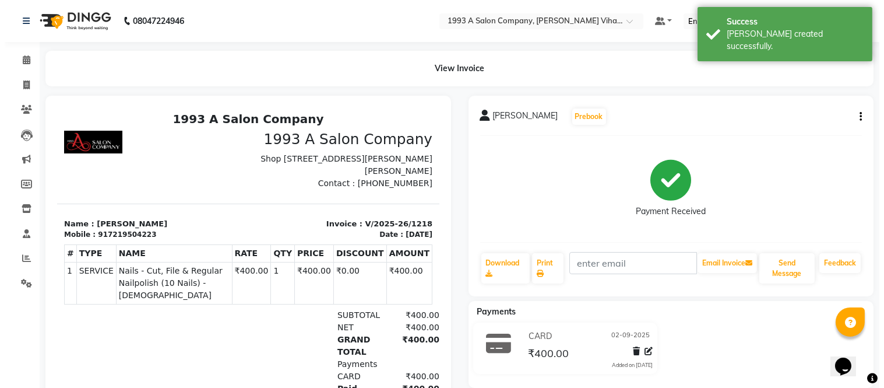
scroll to position [9, 0]
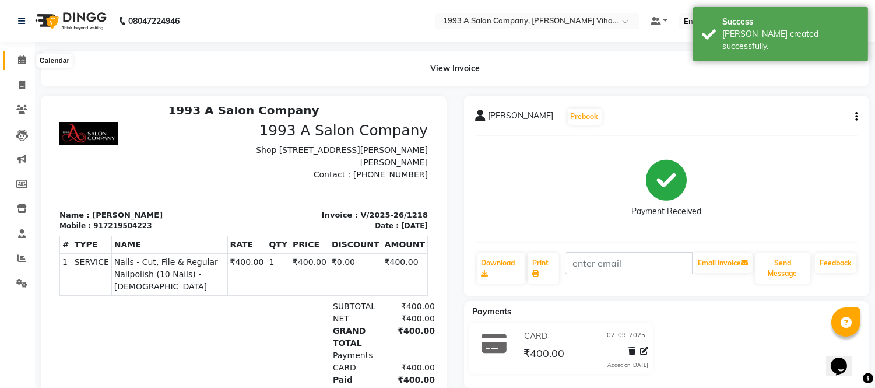
click at [18, 54] on span at bounding box center [22, 60] width 20 height 13
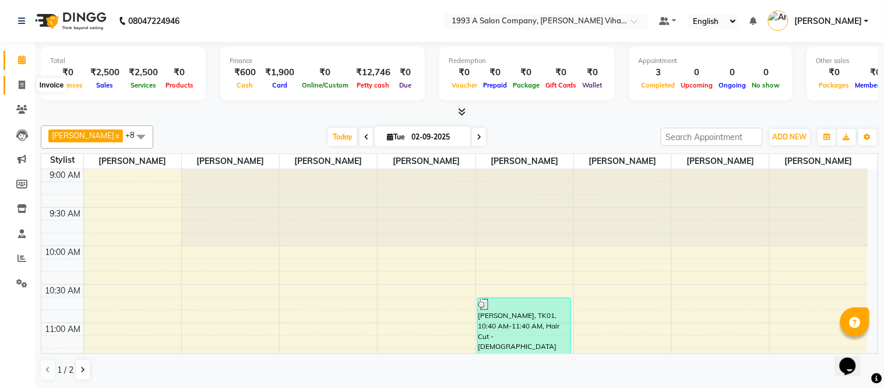
click at [12, 82] on span at bounding box center [22, 85] width 20 height 13
select select "service"
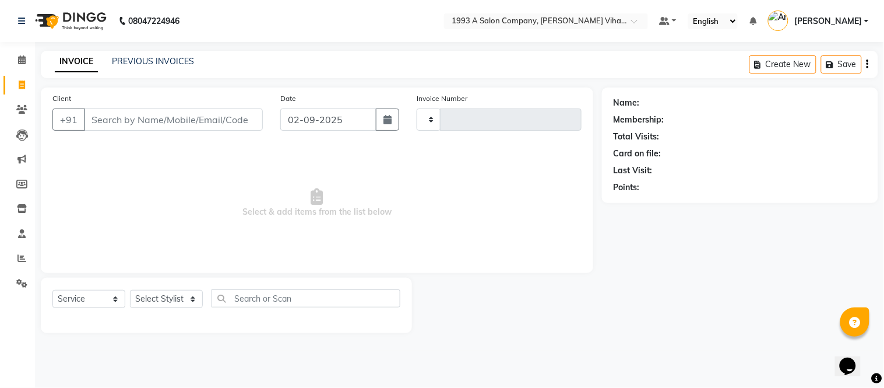
type input "1219"
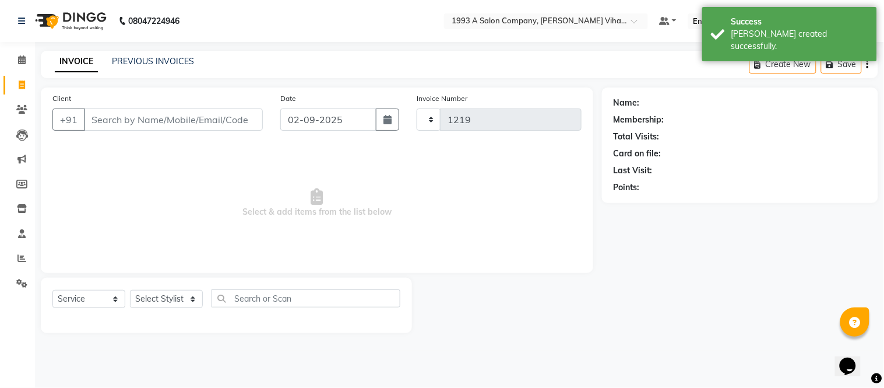
select select "4955"
